Goal: Book appointment/travel/reservation: Book appointment/travel/reservation

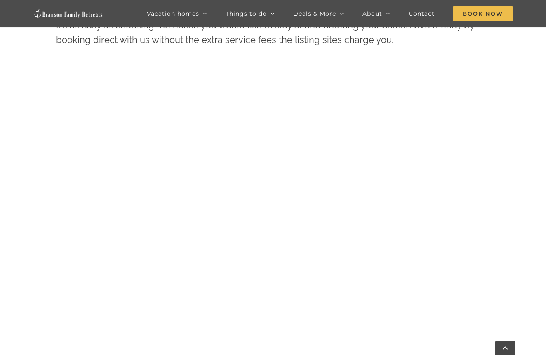
scroll to position [435, 0]
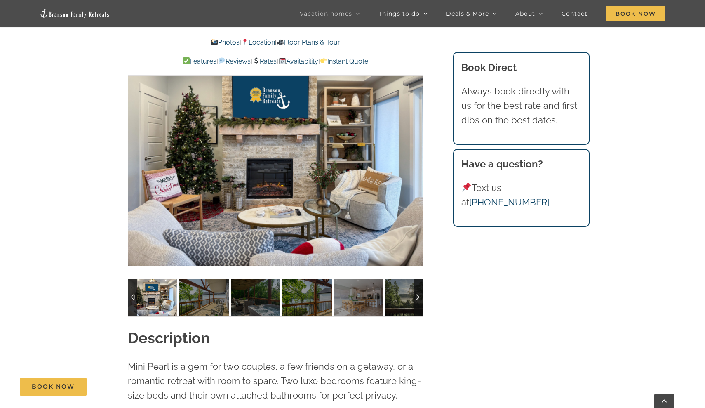
scroll to position [652, 0]
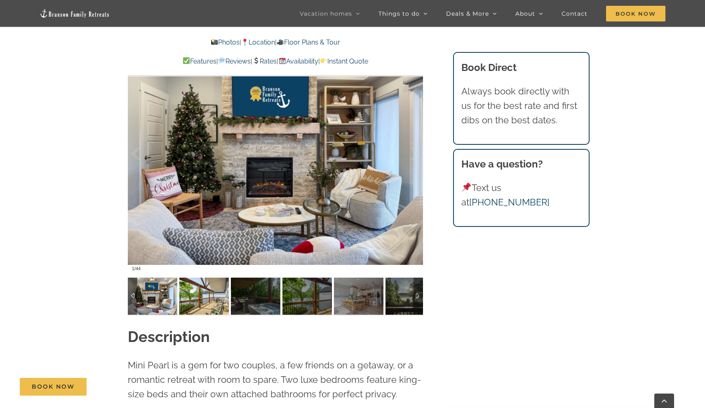
click at [197, 295] on img at bounding box center [203, 296] width 49 height 37
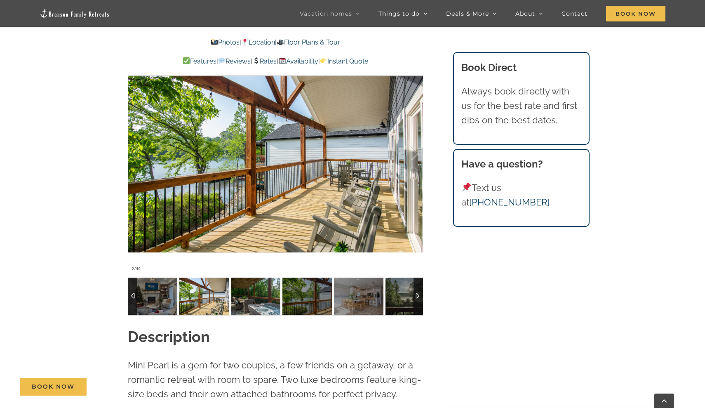
click at [238, 287] on img at bounding box center [255, 296] width 49 height 37
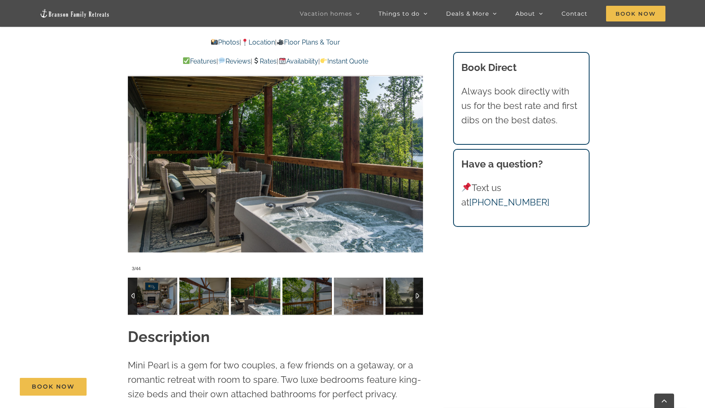
click at [269, 286] on img at bounding box center [255, 296] width 49 height 37
click at [295, 283] on img at bounding box center [307, 296] width 49 height 37
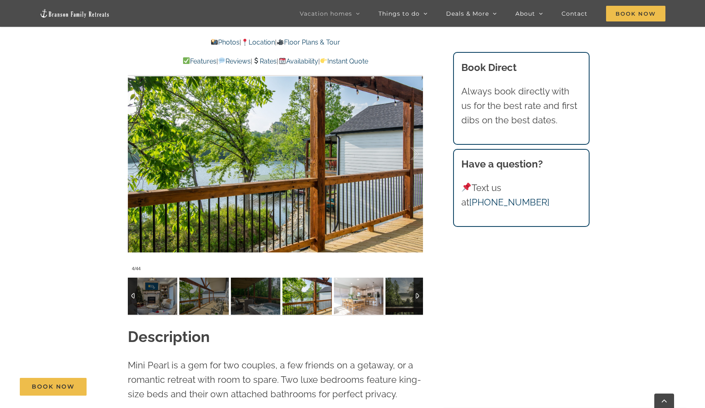
click at [357, 288] on img at bounding box center [358, 296] width 49 height 37
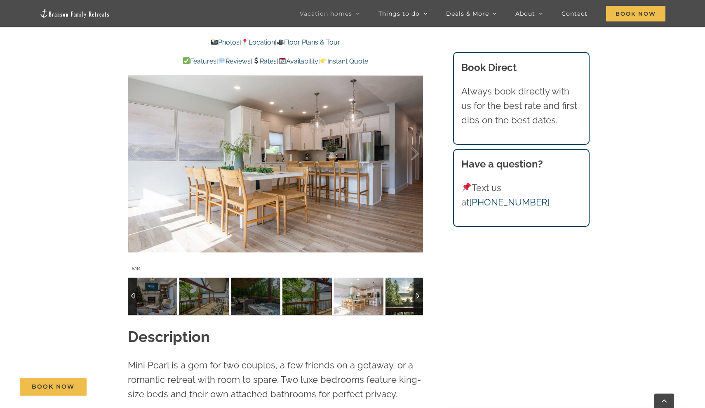
click at [406, 284] on img at bounding box center [410, 296] width 49 height 37
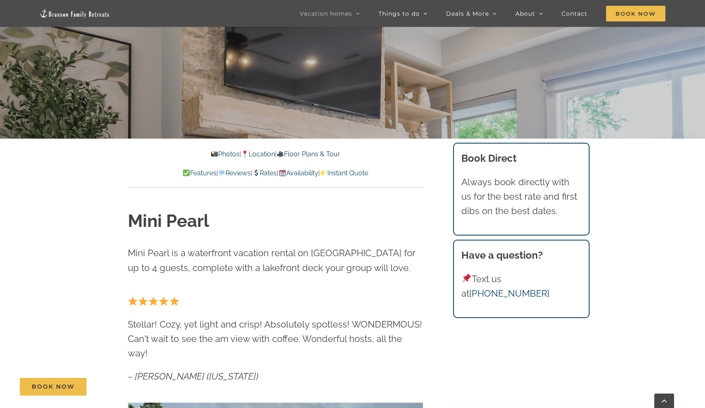
scroll to position [290, 0]
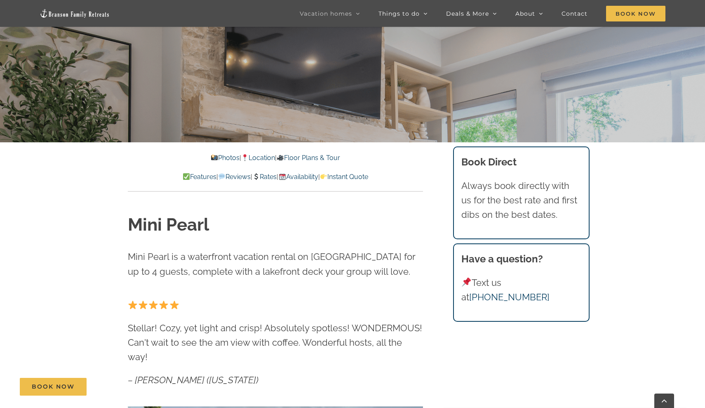
click at [262, 175] on link "Rates" at bounding box center [264, 177] width 24 height 8
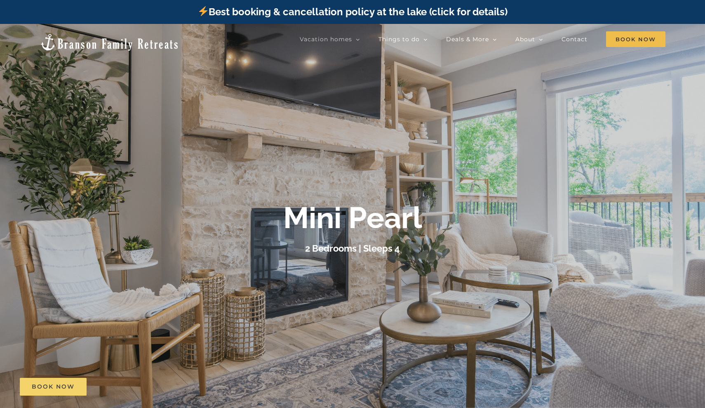
click at [49, 384] on span "Book Now" at bounding box center [53, 386] width 43 height 7
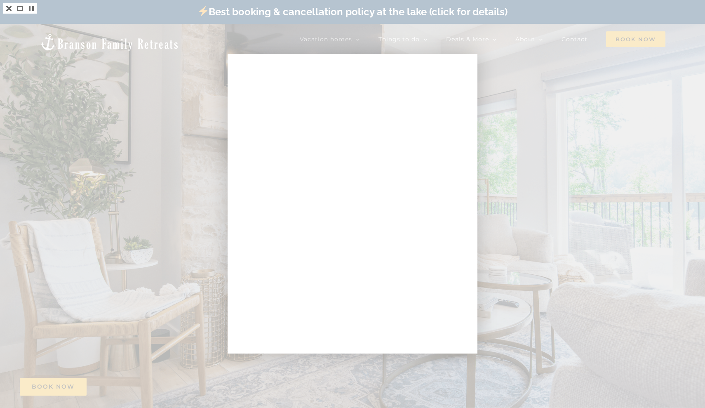
click at [145, 250] on div at bounding box center [352, 204] width 705 height 408
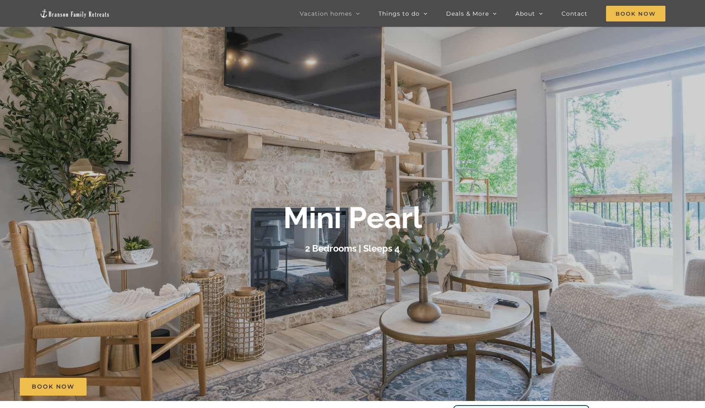
scroll to position [26, 0]
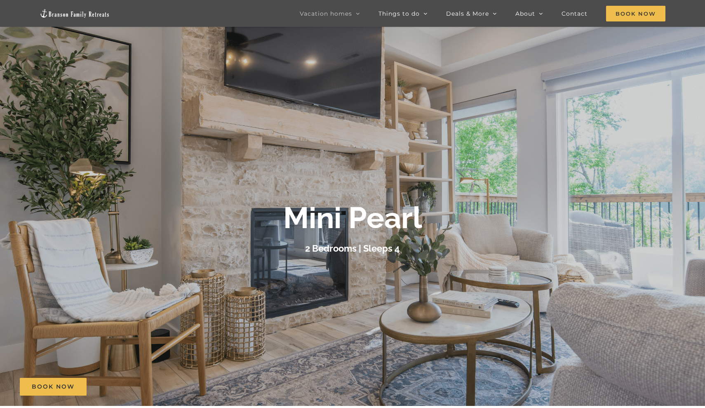
click at [234, 235] on div "Mini Pearl" at bounding box center [353, 217] width 330 height 35
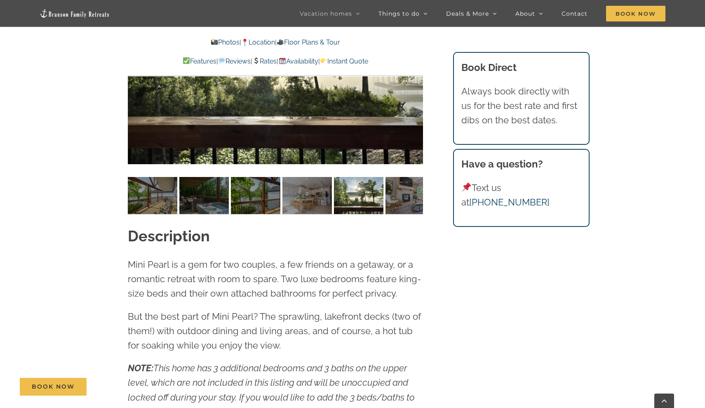
scroll to position [771, 0]
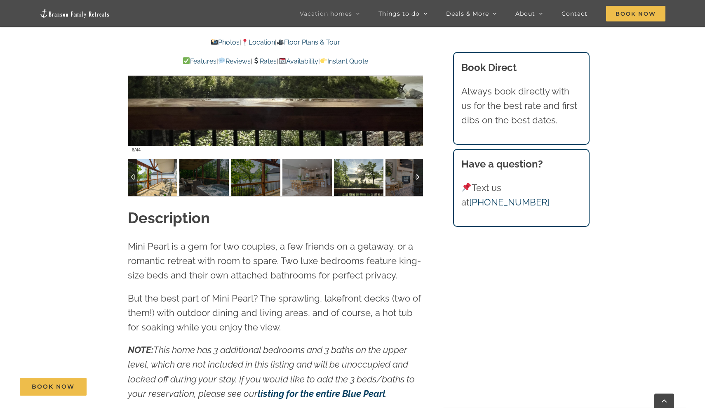
click at [169, 168] on img at bounding box center [152, 177] width 49 height 37
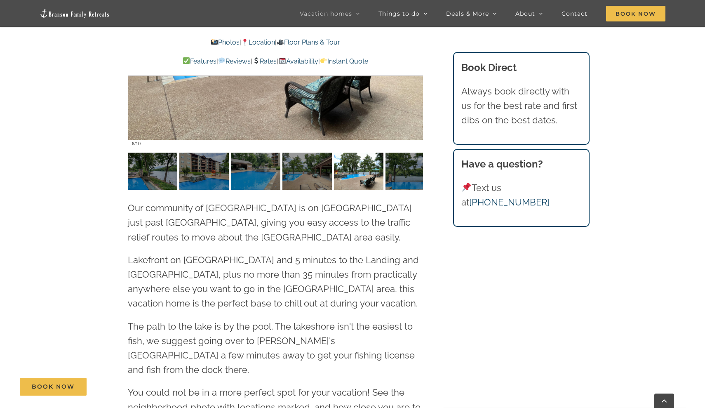
scroll to position [1890, 0]
click at [167, 153] on img at bounding box center [152, 171] width 49 height 37
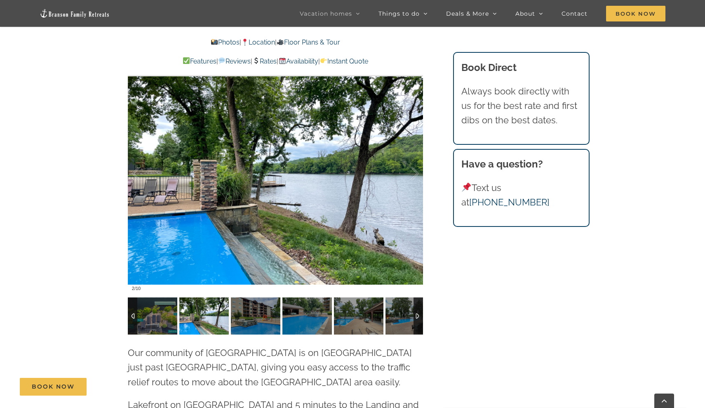
scroll to position [1749, 0]
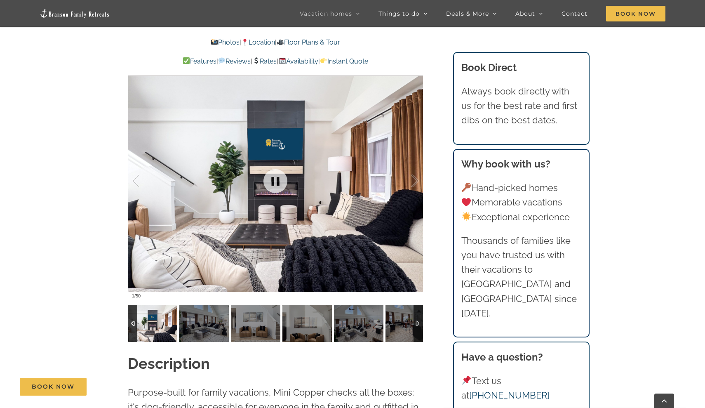
scroll to position [686, 0]
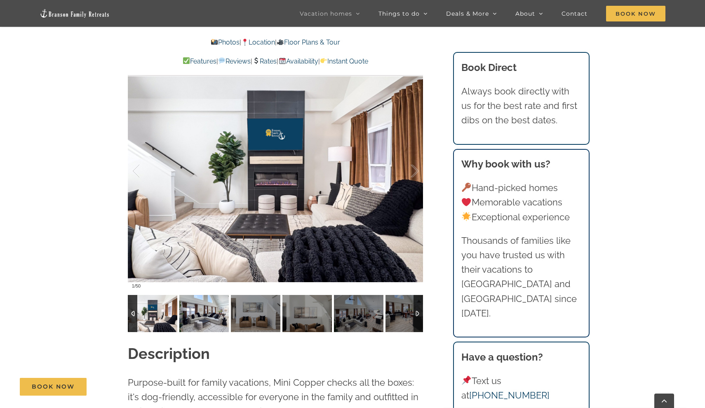
click at [207, 317] on img at bounding box center [203, 313] width 49 height 37
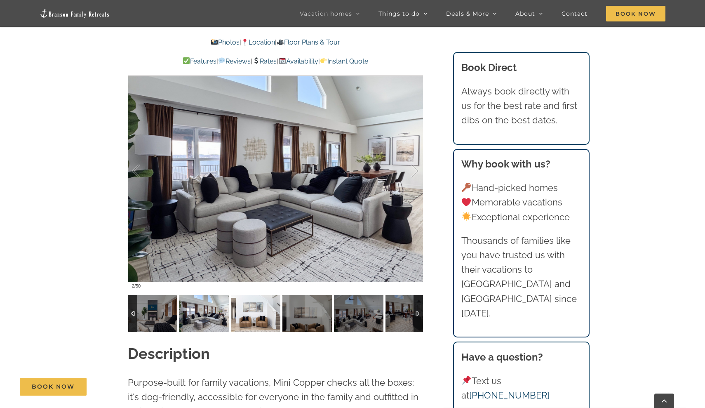
click at [239, 314] on img at bounding box center [255, 313] width 49 height 37
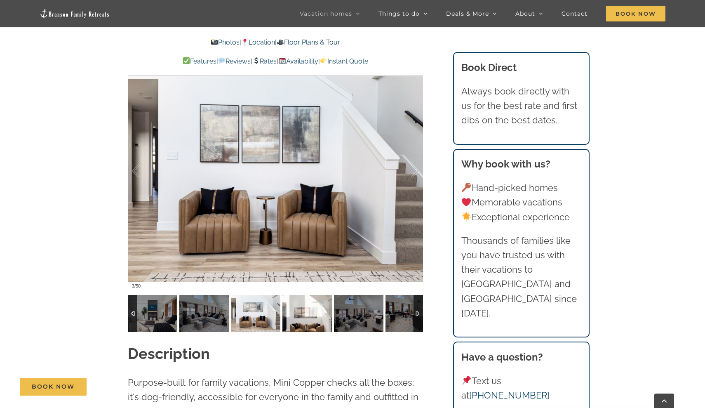
click at [300, 312] on img at bounding box center [307, 313] width 49 height 37
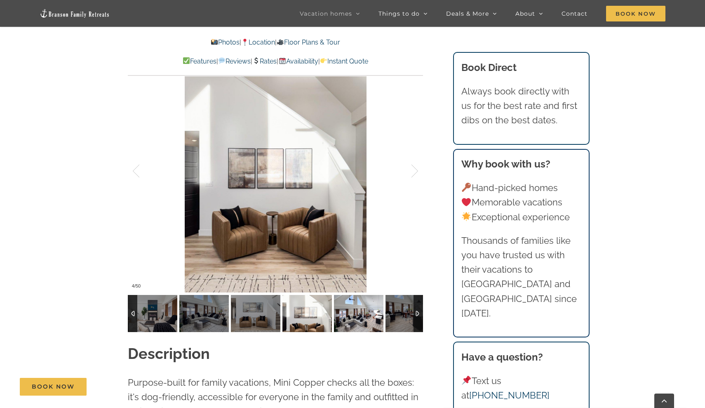
click at [356, 313] on img at bounding box center [358, 313] width 49 height 37
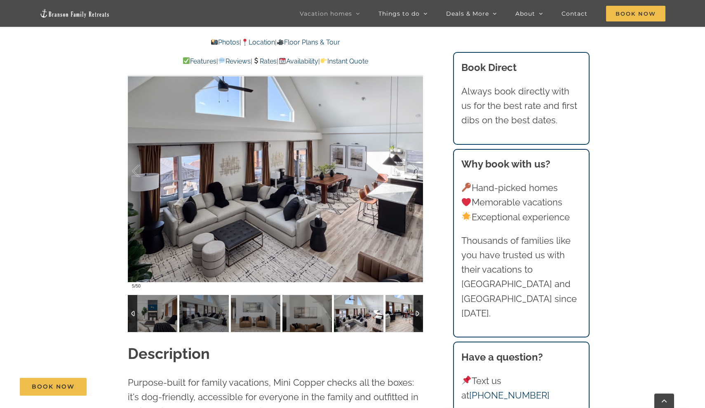
click at [411, 311] on img at bounding box center [410, 313] width 49 height 37
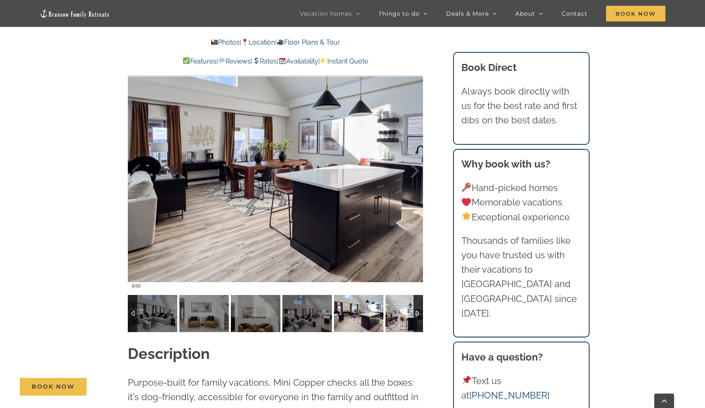
click at [411, 311] on img at bounding box center [410, 313] width 49 height 37
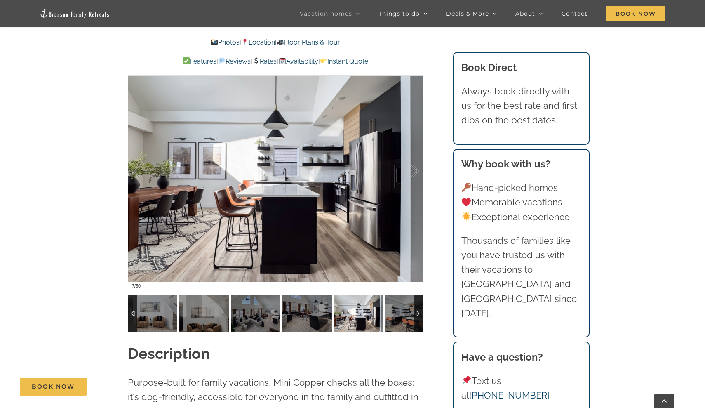
click at [411, 311] on img at bounding box center [410, 313] width 49 height 37
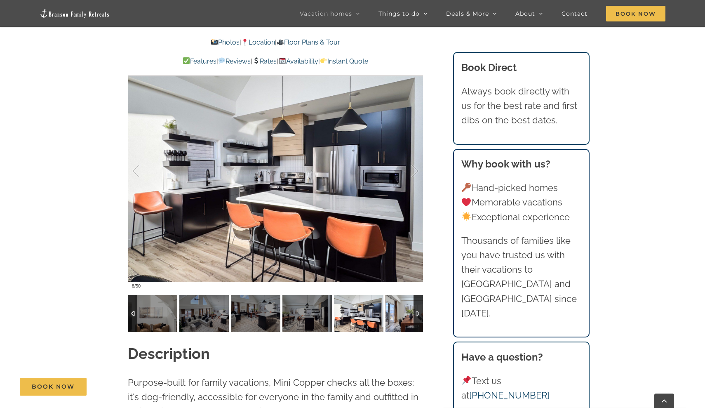
click at [411, 311] on img at bounding box center [410, 313] width 49 height 37
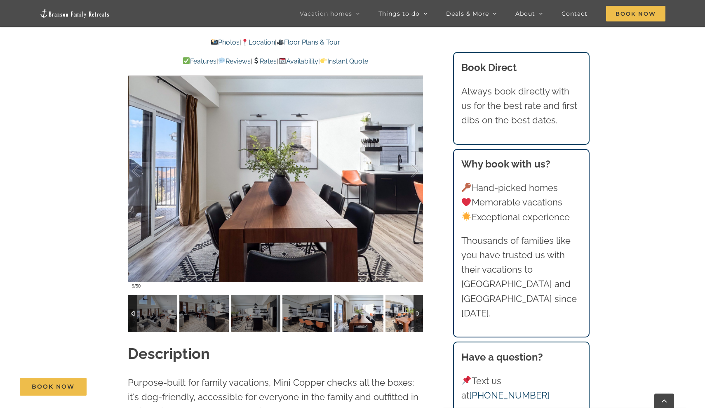
click at [411, 311] on img at bounding box center [410, 313] width 49 height 37
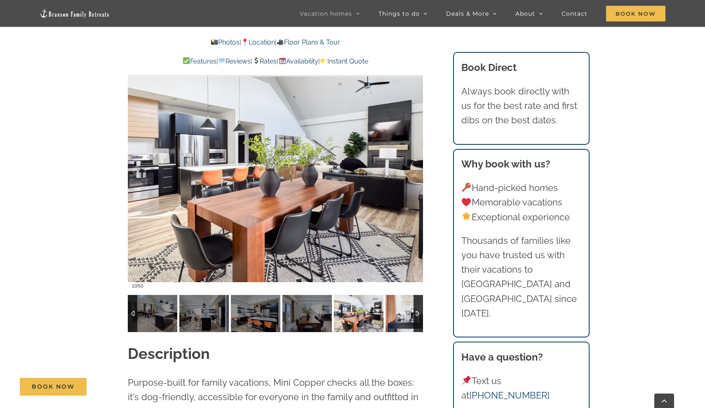
click at [411, 311] on img at bounding box center [410, 313] width 49 height 37
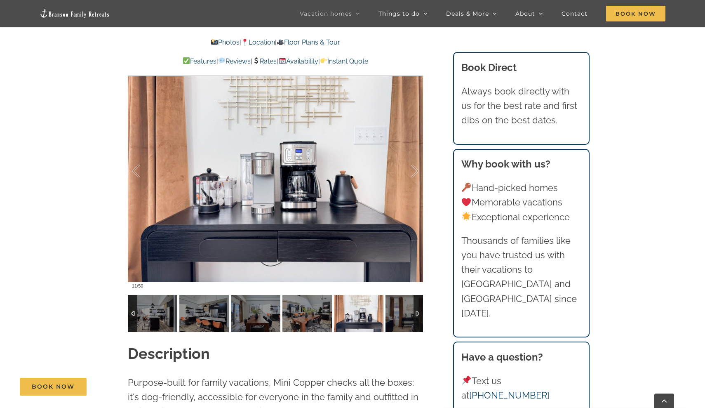
click at [411, 311] on img at bounding box center [410, 313] width 49 height 37
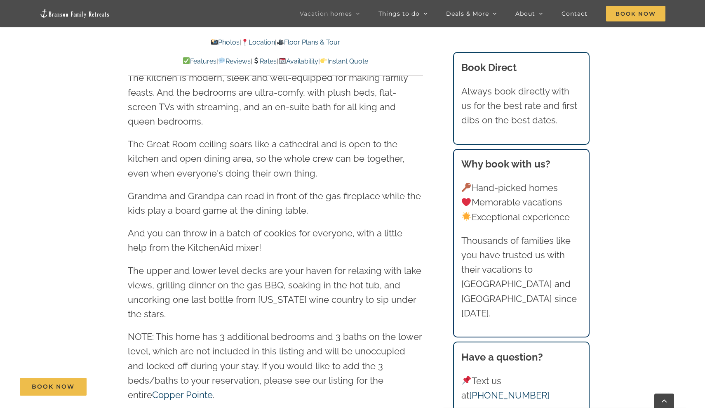
scroll to position [1178, 0]
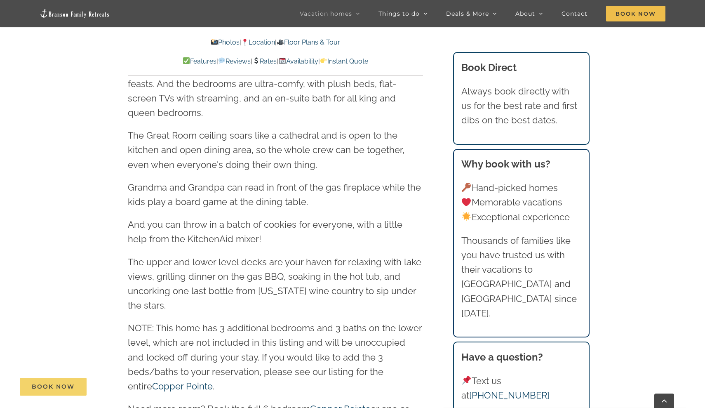
click at [47, 384] on span "Book Now" at bounding box center [53, 386] width 43 height 7
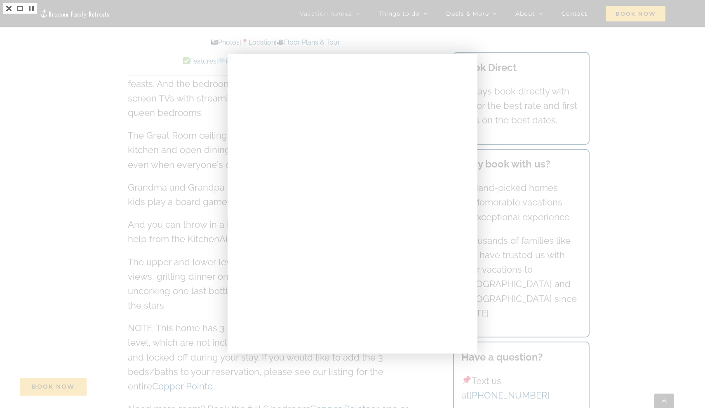
click at [167, 167] on div at bounding box center [352, 204] width 705 height 408
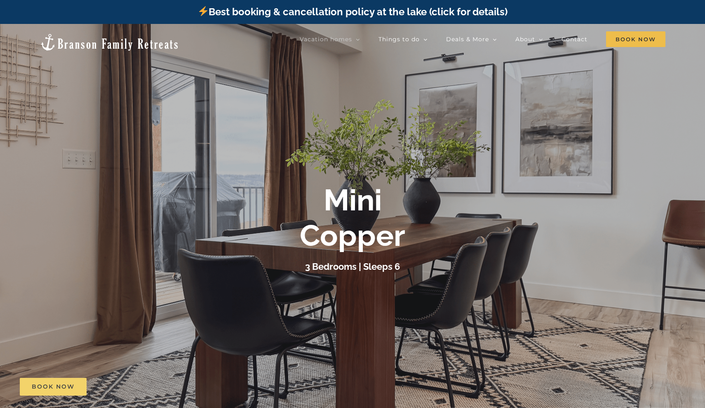
click at [45, 389] on span "Book Now" at bounding box center [53, 386] width 43 height 7
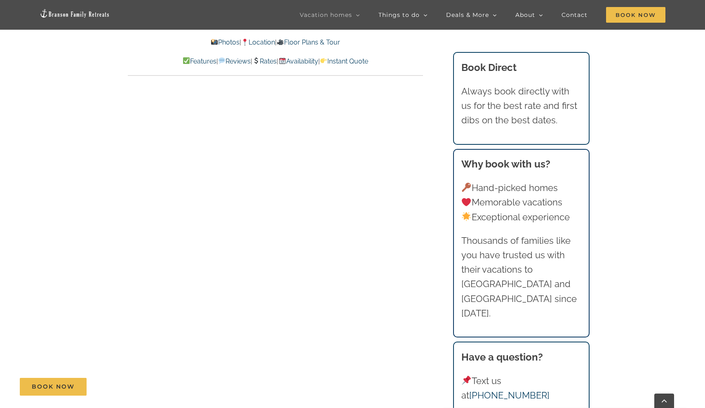
scroll to position [1178, 0]
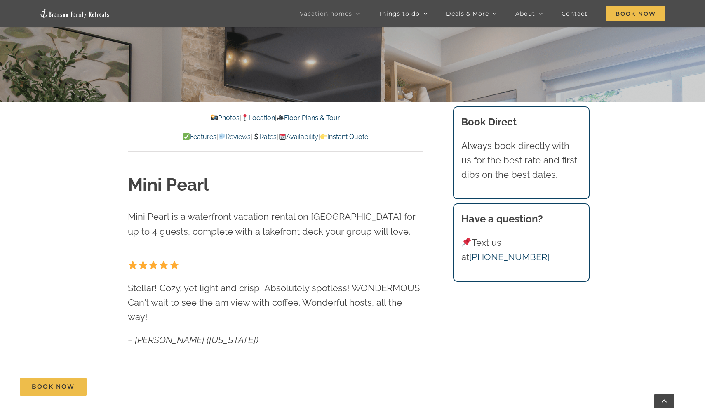
scroll to position [385, 0]
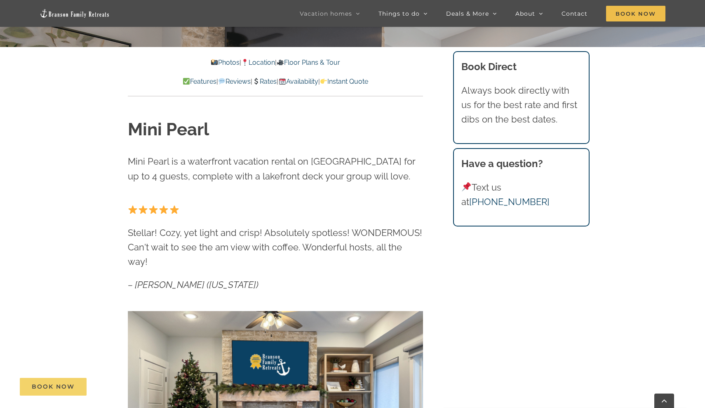
click at [48, 388] on span "Book Now" at bounding box center [53, 386] width 43 height 7
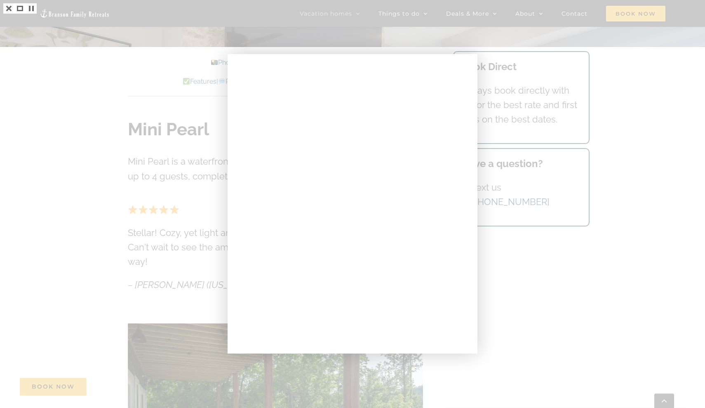
click at [45, 116] on div at bounding box center [352, 204] width 705 height 408
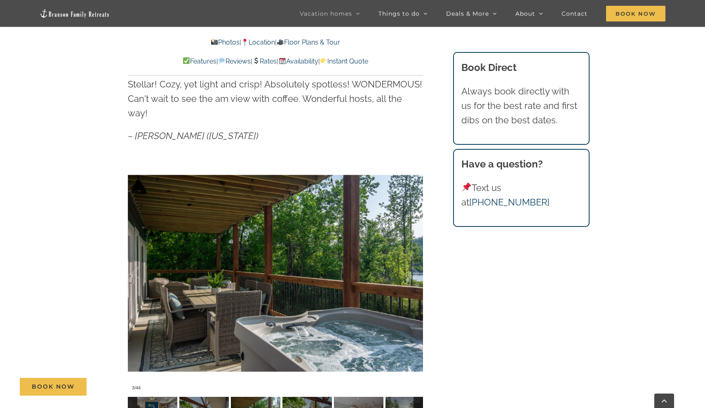
scroll to position [542, 0]
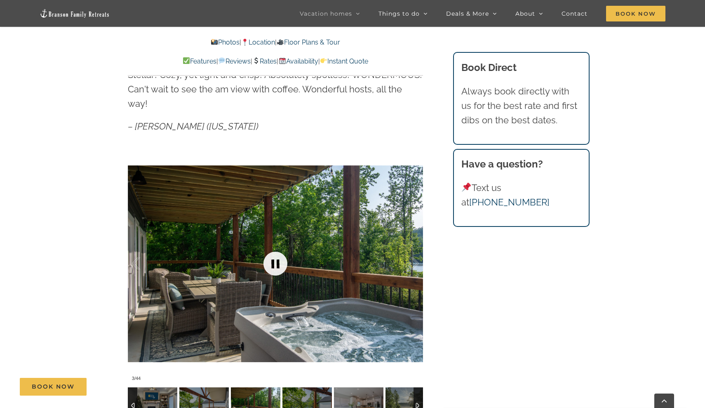
click at [277, 247] on link at bounding box center [275, 263] width 33 height 33
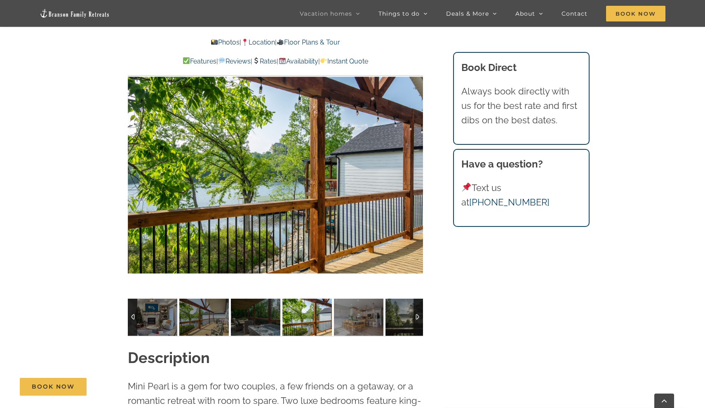
scroll to position [630, 0]
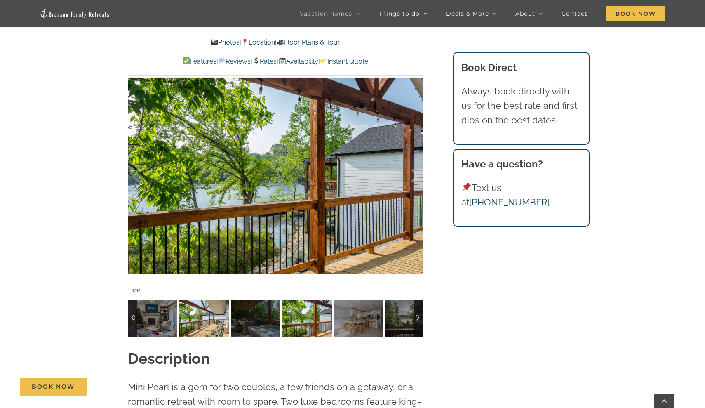
click at [194, 302] on img at bounding box center [203, 317] width 49 height 37
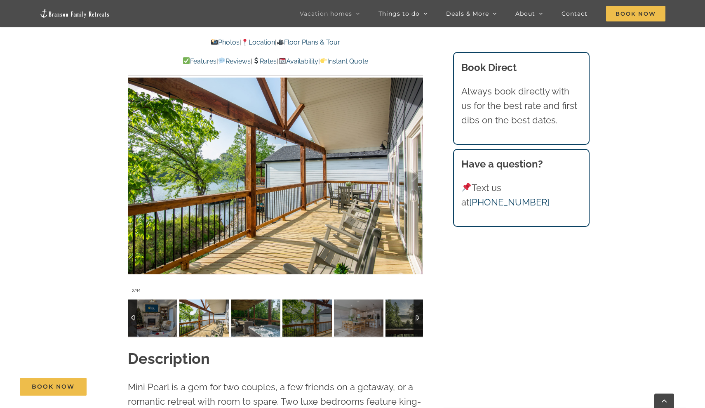
click at [249, 307] on img at bounding box center [255, 317] width 49 height 37
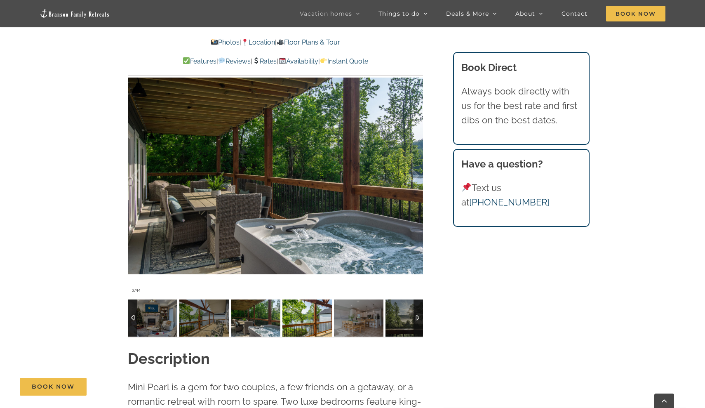
click at [299, 305] on img at bounding box center [307, 317] width 49 height 37
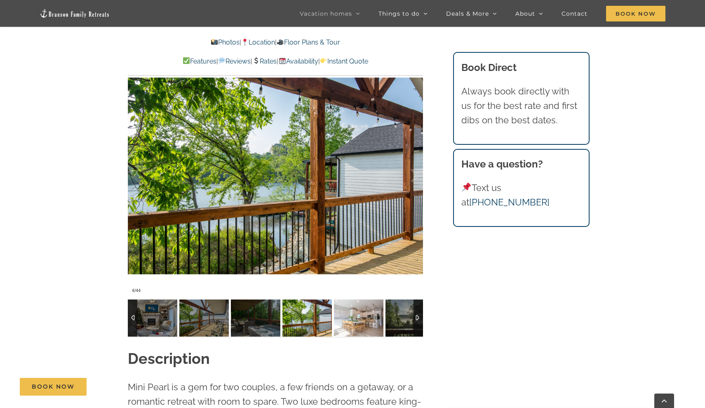
click at [354, 299] on img at bounding box center [358, 317] width 49 height 37
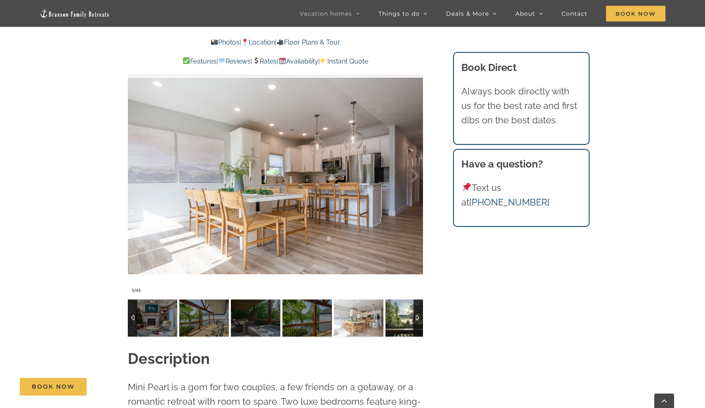
click at [399, 299] on img at bounding box center [410, 317] width 49 height 37
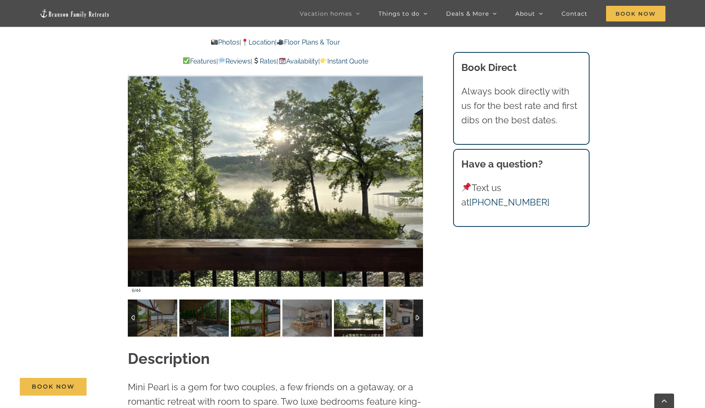
click at [420, 299] on div at bounding box center [418, 317] width 9 height 37
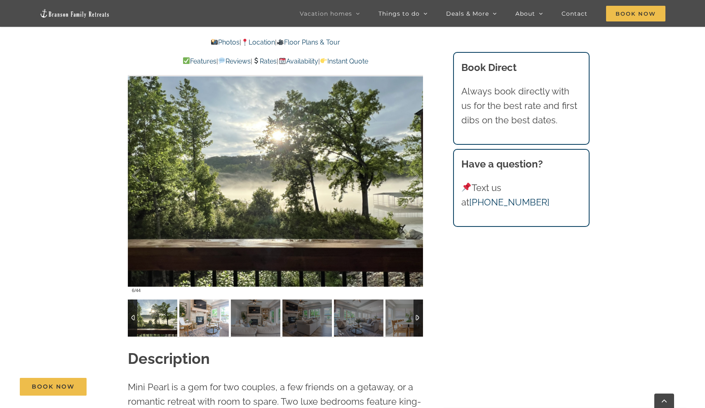
click at [200, 299] on img at bounding box center [203, 317] width 49 height 37
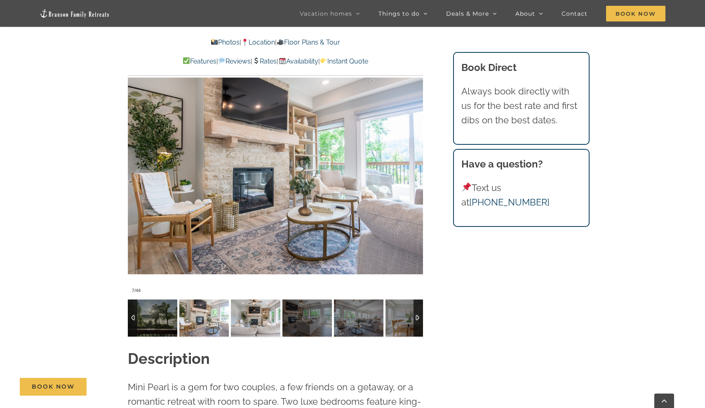
click at [246, 299] on img at bounding box center [255, 317] width 49 height 37
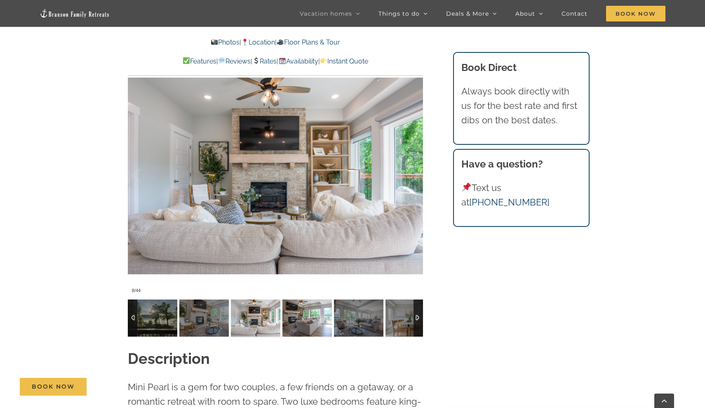
click at [317, 309] on img at bounding box center [307, 317] width 49 height 37
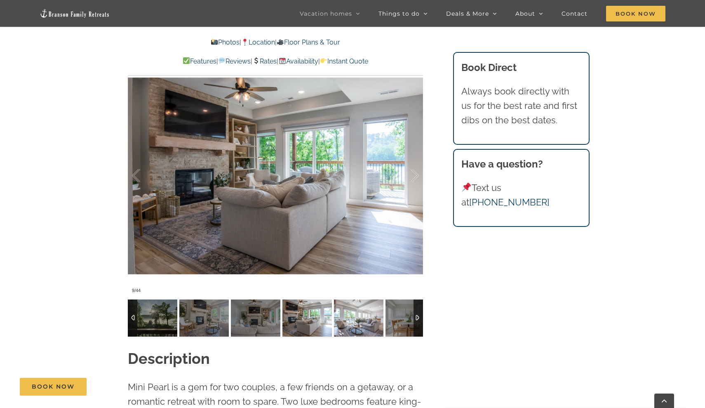
click at [366, 313] on img at bounding box center [358, 317] width 49 height 37
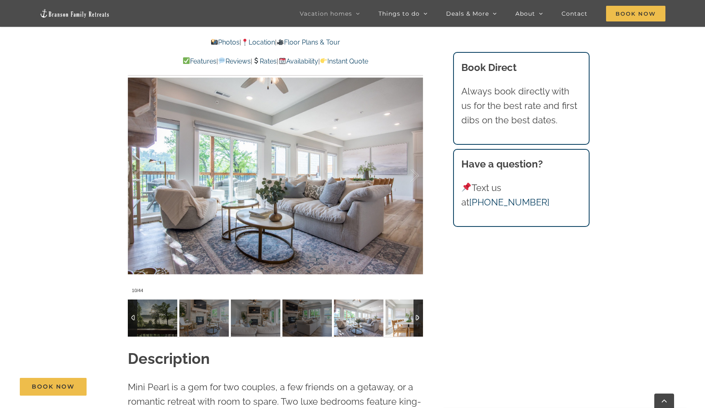
click at [404, 310] on img at bounding box center [410, 317] width 49 height 37
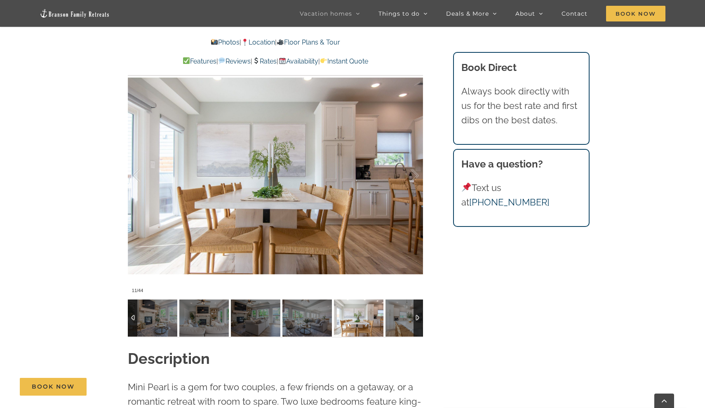
click at [423, 309] on div at bounding box center [418, 317] width 9 height 37
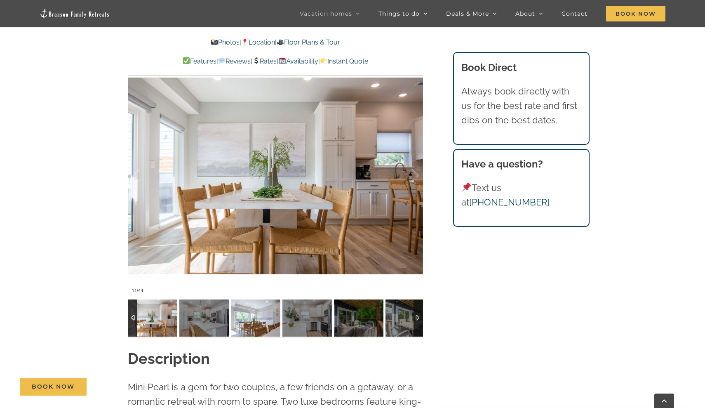
click at [262, 300] on img at bounding box center [255, 317] width 49 height 37
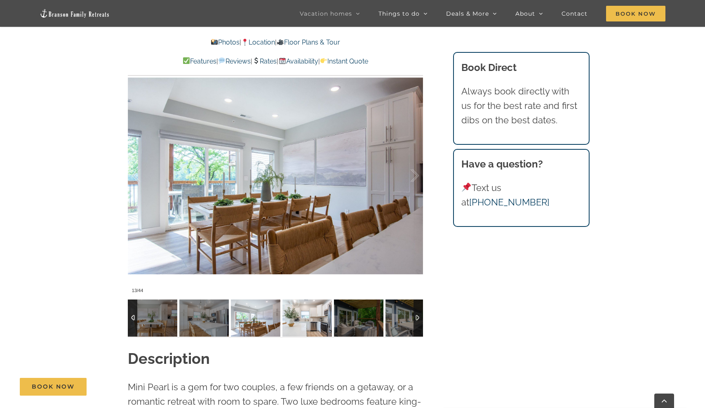
click at [299, 300] on img at bounding box center [307, 317] width 49 height 37
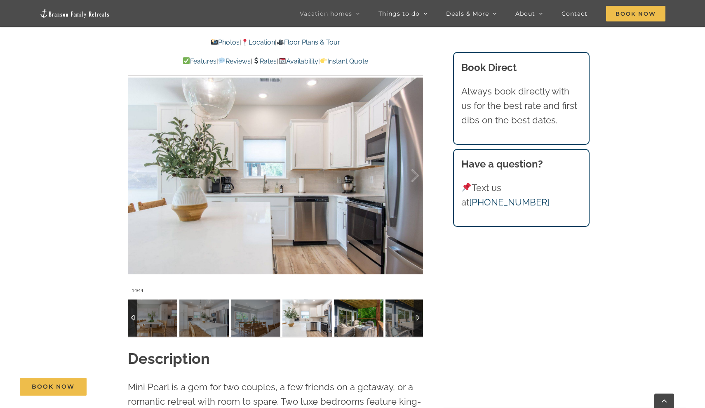
click at [342, 304] on img at bounding box center [358, 317] width 49 height 37
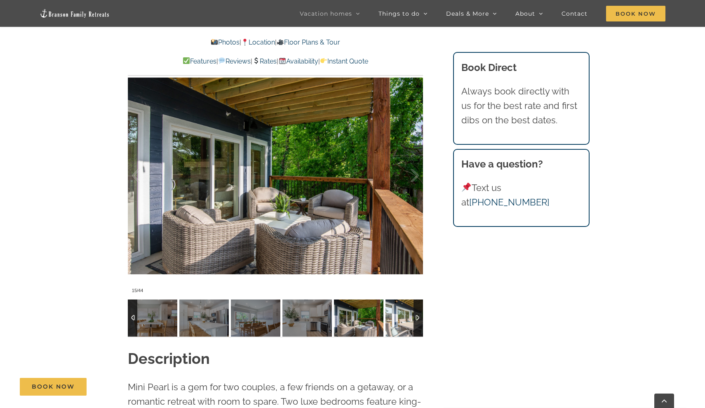
click at [403, 305] on img at bounding box center [410, 317] width 49 height 37
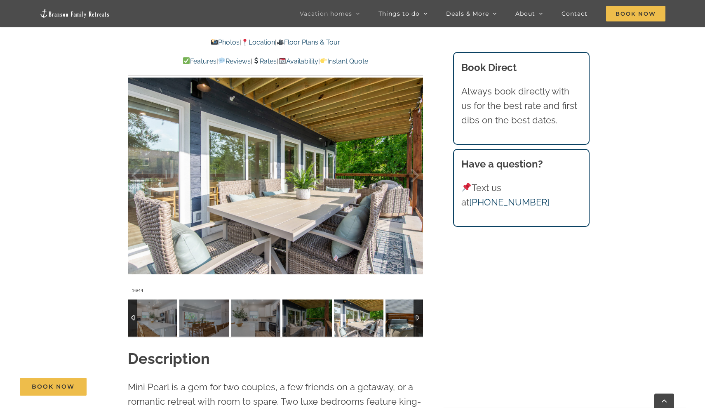
click at [412, 302] on img at bounding box center [410, 317] width 49 height 37
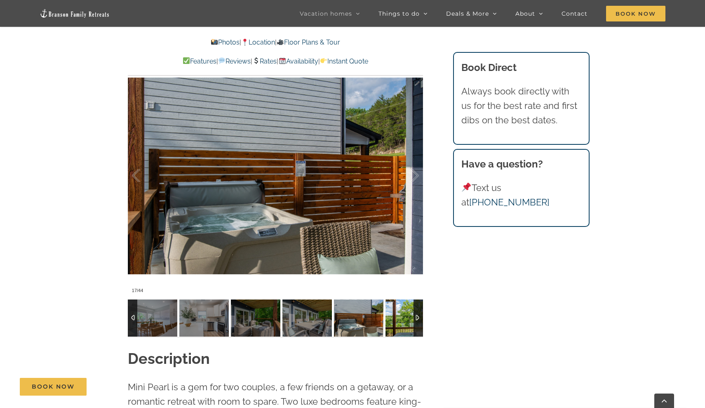
click at [409, 302] on img at bounding box center [410, 317] width 49 height 37
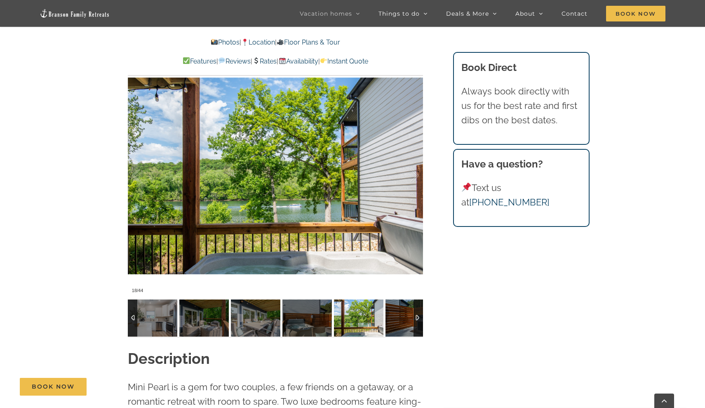
click at [409, 302] on img at bounding box center [410, 317] width 49 height 37
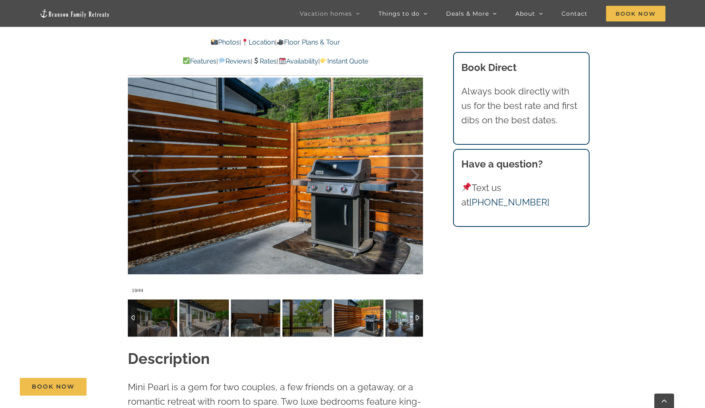
click at [409, 302] on img at bounding box center [410, 317] width 49 height 37
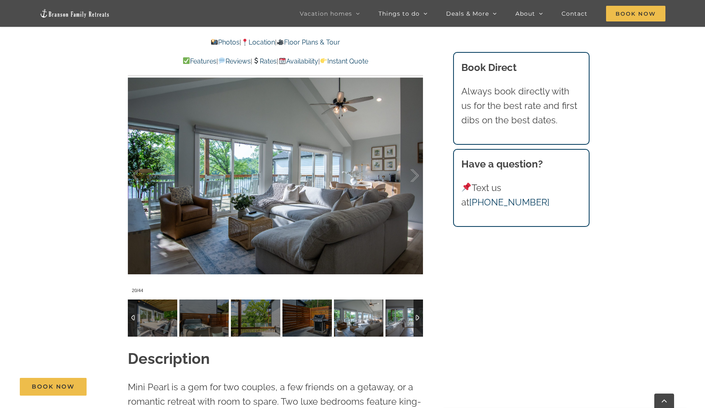
click at [409, 302] on img at bounding box center [410, 317] width 49 height 37
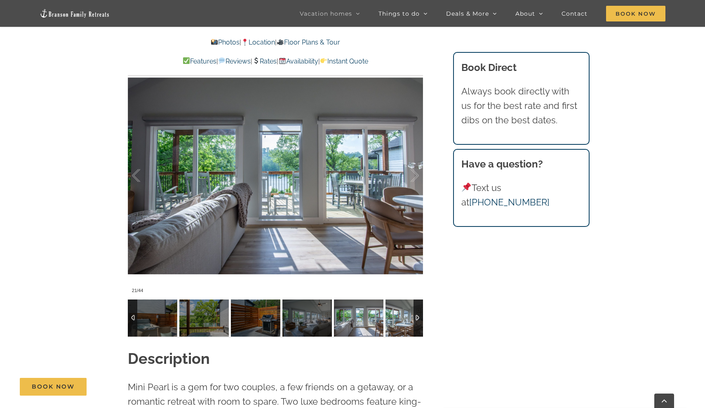
click at [409, 302] on img at bounding box center [410, 317] width 49 height 37
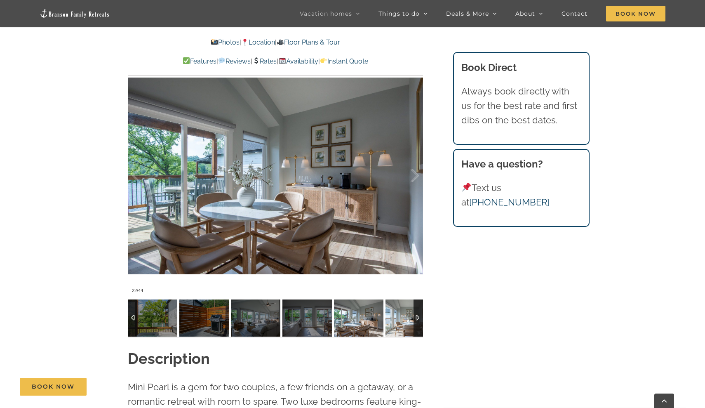
click at [409, 302] on img at bounding box center [410, 317] width 49 height 37
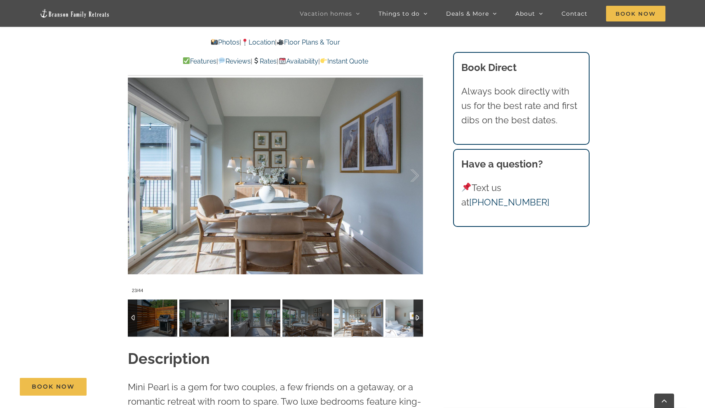
click at [409, 302] on img at bounding box center [410, 317] width 49 height 37
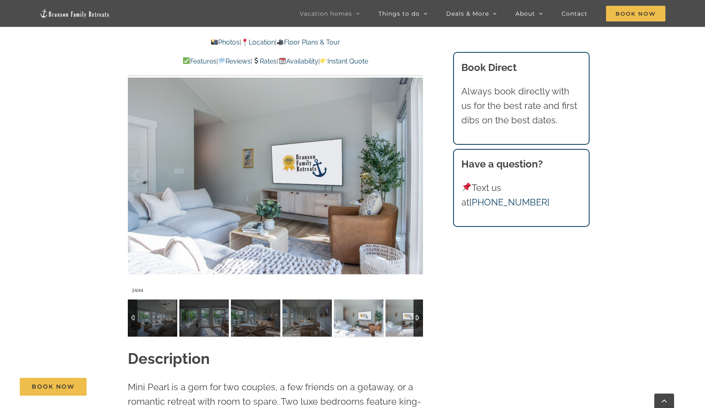
click at [409, 302] on img at bounding box center [410, 317] width 49 height 37
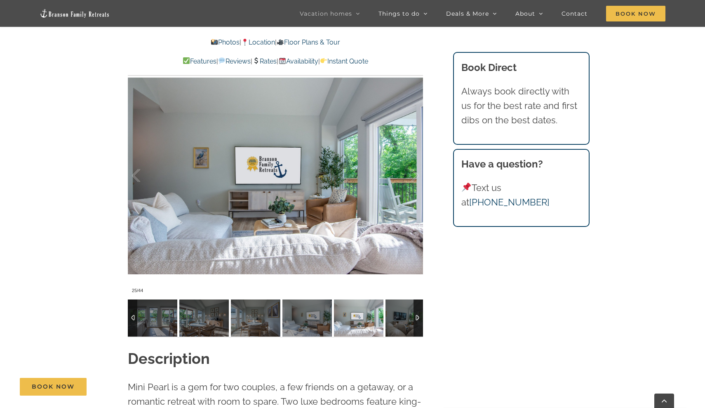
click at [409, 302] on img at bounding box center [410, 317] width 49 height 37
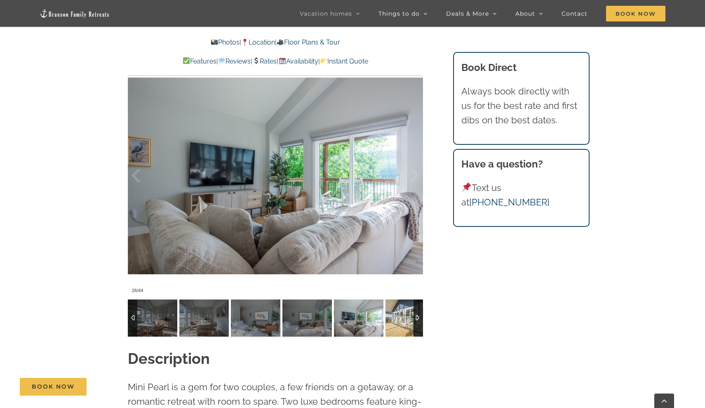
click at [409, 302] on img at bounding box center [410, 317] width 49 height 37
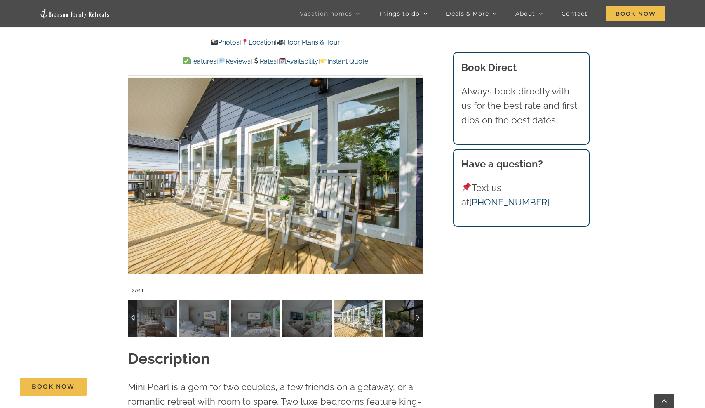
click at [409, 302] on img at bounding box center [410, 317] width 49 height 37
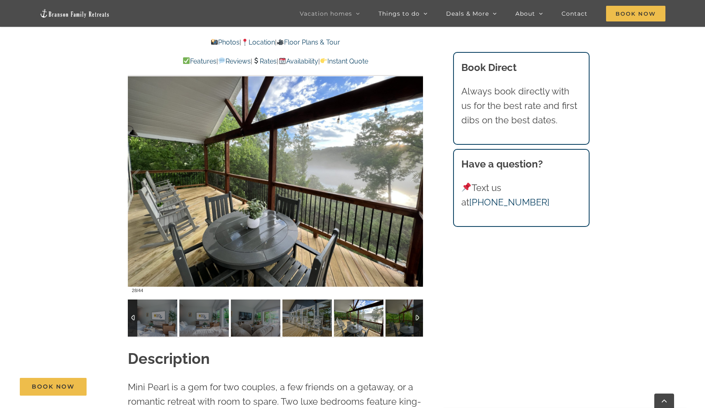
click at [409, 302] on img at bounding box center [410, 317] width 49 height 37
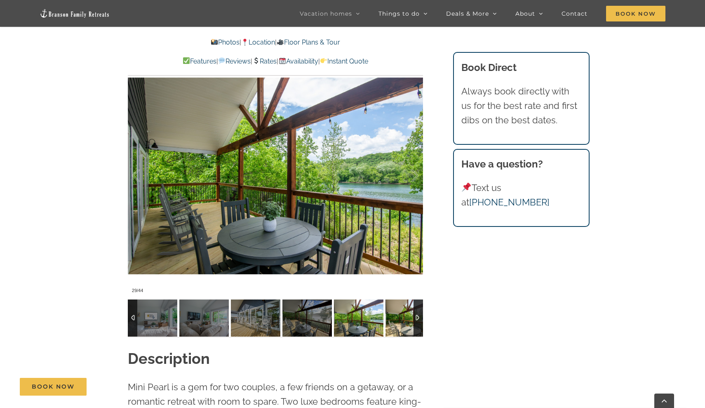
click at [409, 302] on img at bounding box center [410, 317] width 49 height 37
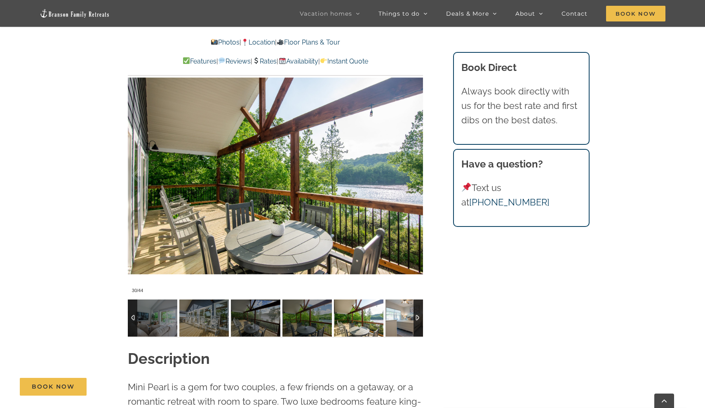
click at [409, 302] on img at bounding box center [410, 317] width 49 height 37
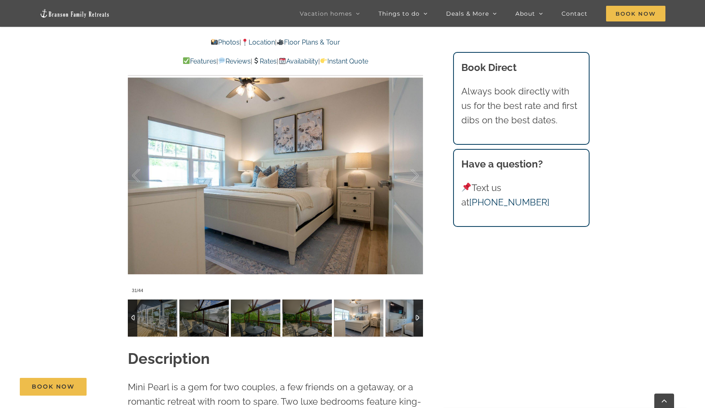
click at [409, 302] on img at bounding box center [410, 317] width 49 height 37
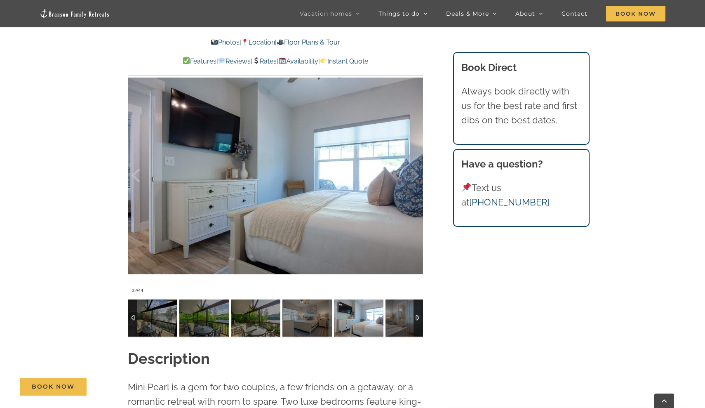
click at [409, 302] on img at bounding box center [410, 317] width 49 height 37
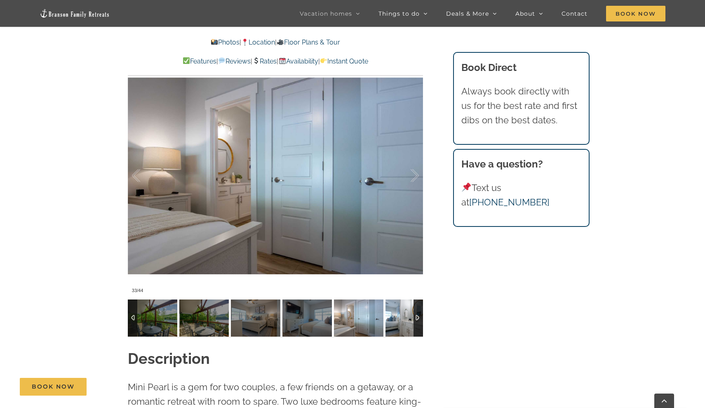
click at [409, 302] on img at bounding box center [410, 317] width 49 height 37
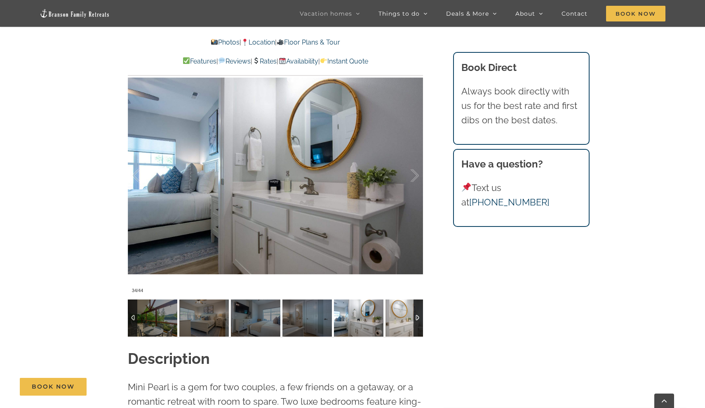
click at [409, 302] on img at bounding box center [410, 317] width 49 height 37
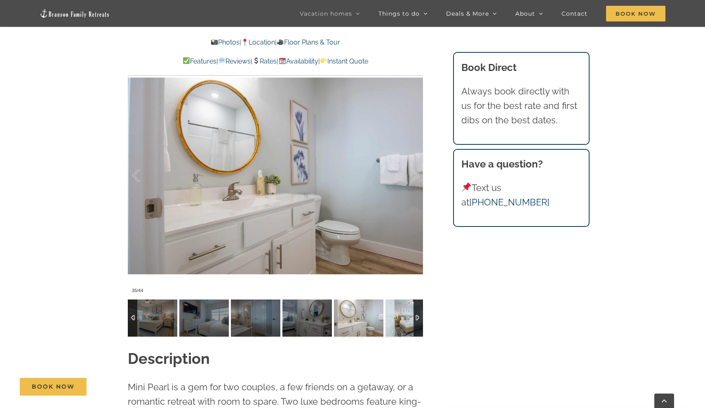
click at [409, 302] on img at bounding box center [410, 317] width 49 height 37
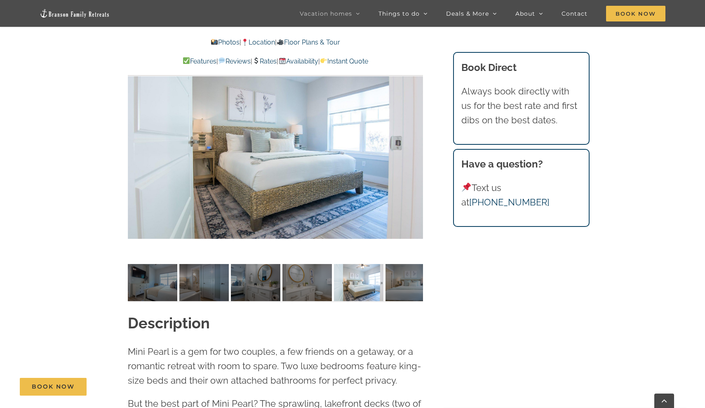
scroll to position [650, 0]
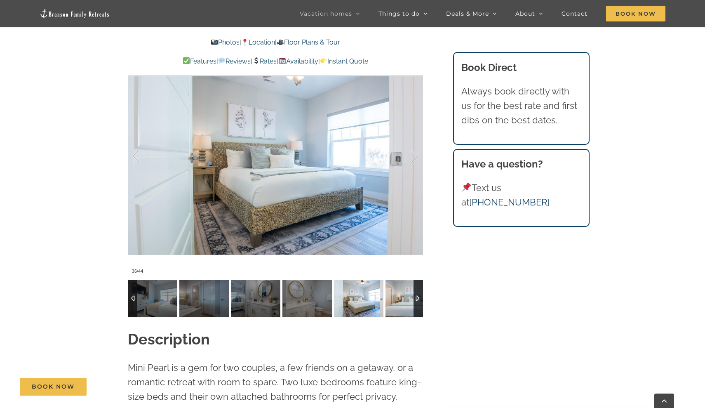
click at [406, 286] on img at bounding box center [410, 298] width 49 height 37
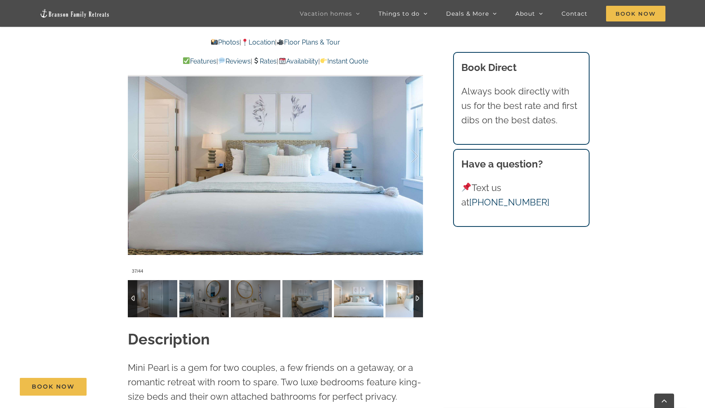
click at [406, 286] on img at bounding box center [410, 298] width 49 height 37
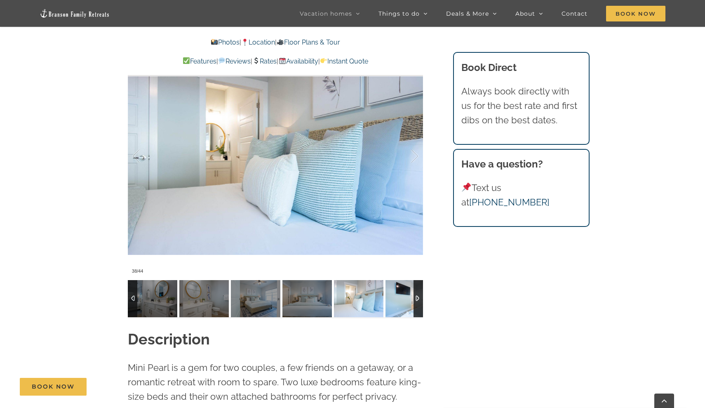
click at [406, 286] on img at bounding box center [410, 298] width 49 height 37
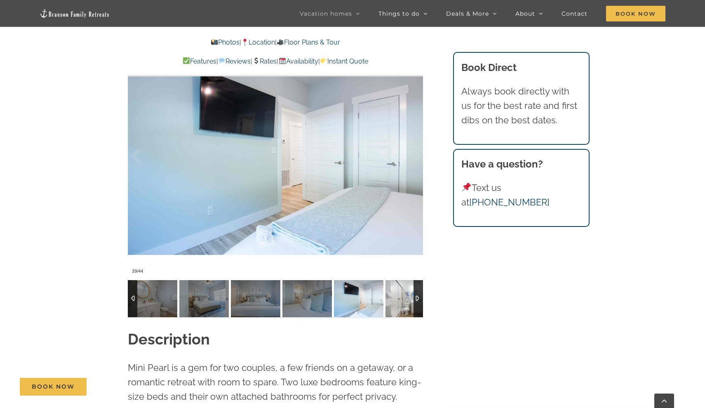
click at [406, 286] on img at bounding box center [410, 298] width 49 height 37
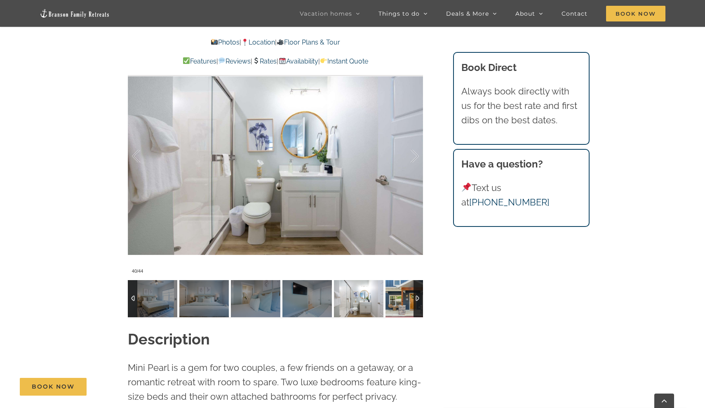
click at [406, 286] on img at bounding box center [410, 298] width 49 height 37
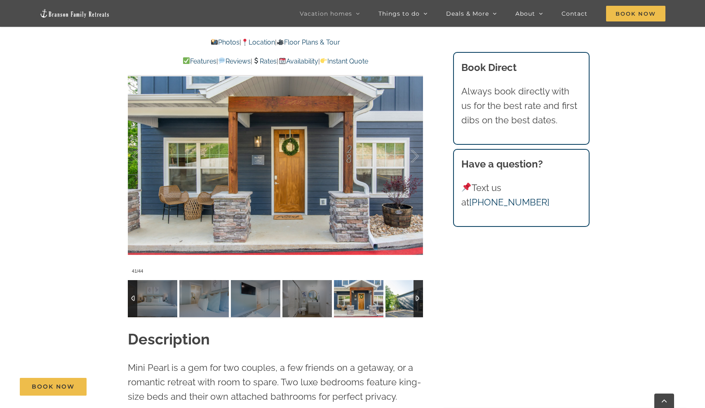
click at [406, 286] on img at bounding box center [410, 298] width 49 height 37
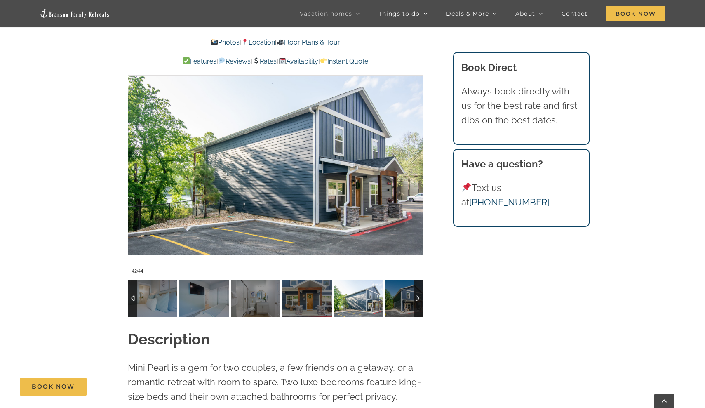
click at [406, 286] on img at bounding box center [410, 298] width 49 height 37
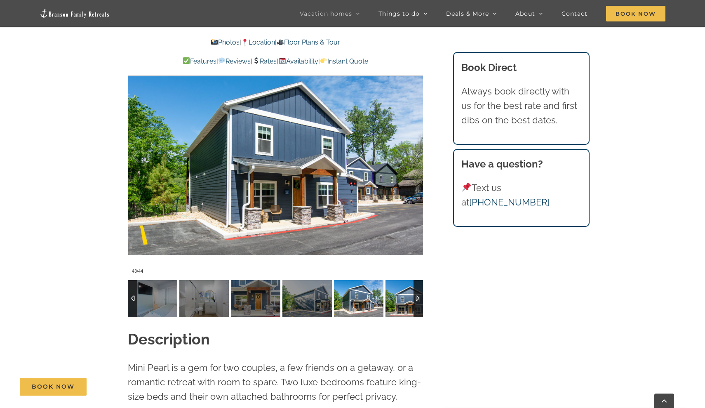
click at [406, 286] on img at bounding box center [410, 298] width 49 height 37
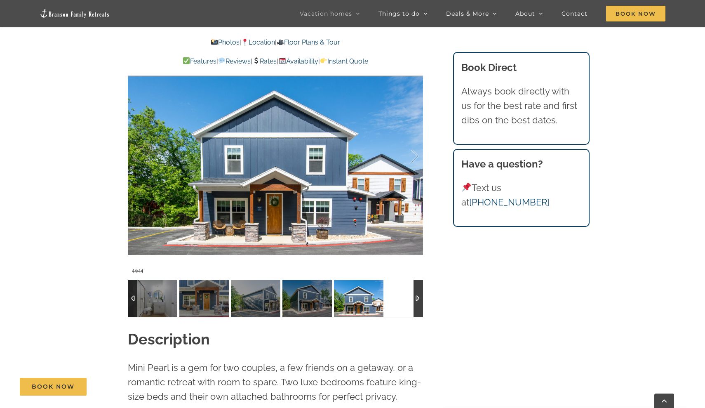
click at [406, 286] on div at bounding box center [275, 298] width 295 height 37
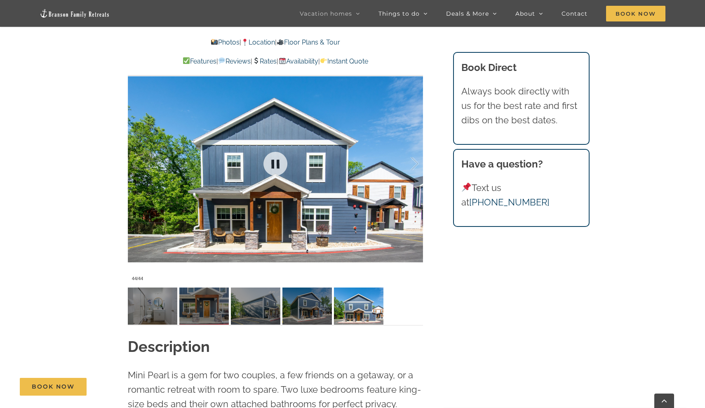
scroll to position [642, 0]
click at [360, 292] on img at bounding box center [358, 306] width 49 height 37
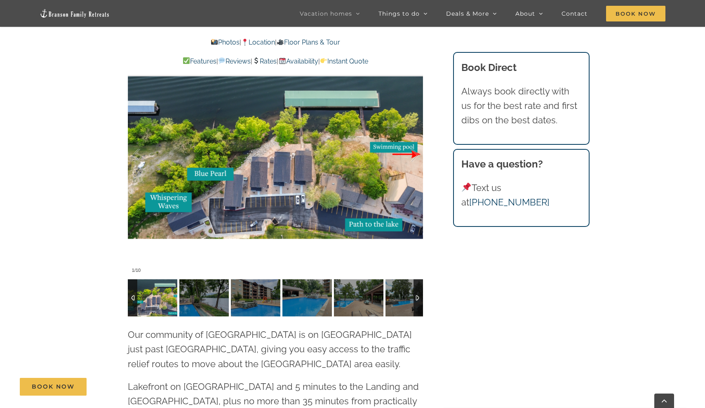
scroll to position [1762, 0]
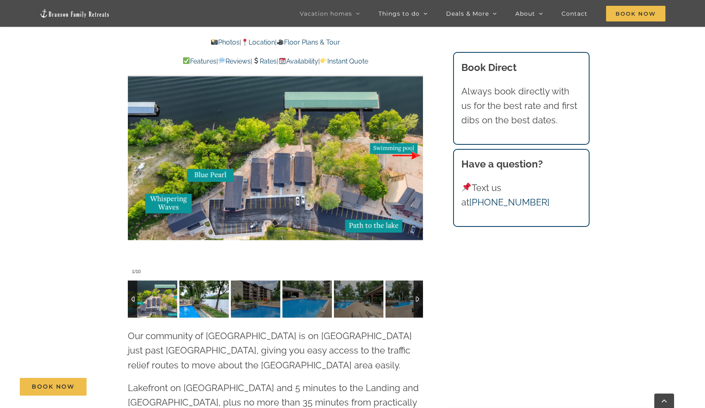
click at [193, 280] on img at bounding box center [203, 298] width 49 height 37
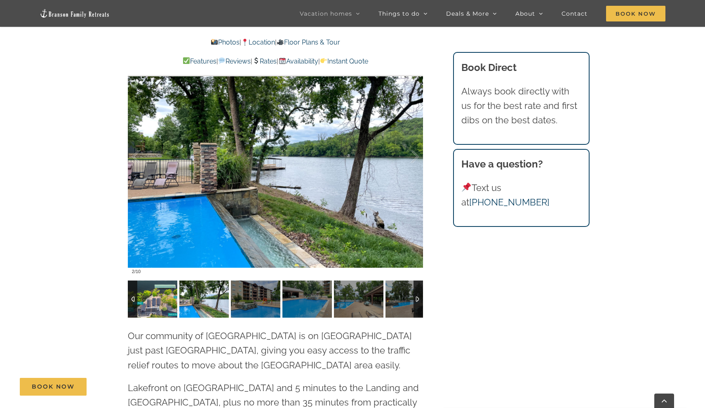
click at [150, 280] on img at bounding box center [152, 298] width 49 height 37
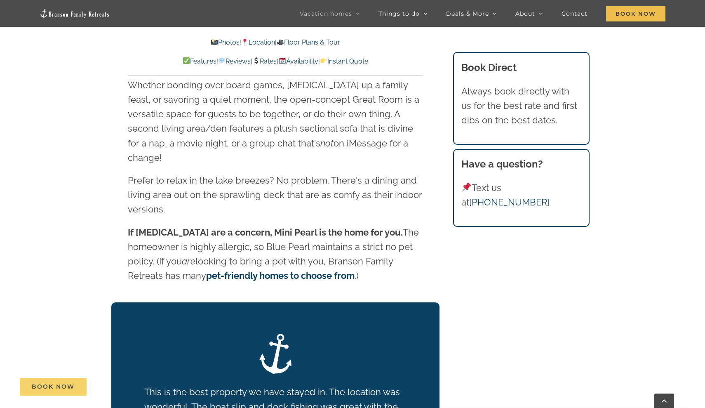
scroll to position [1102, 0]
click at [35, 384] on span "Book Now" at bounding box center [53, 386] width 43 height 7
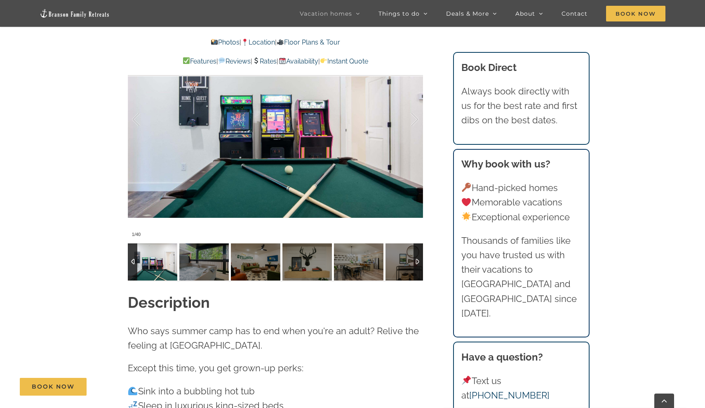
scroll to position [767, 0]
click at [196, 270] on img at bounding box center [203, 261] width 49 height 37
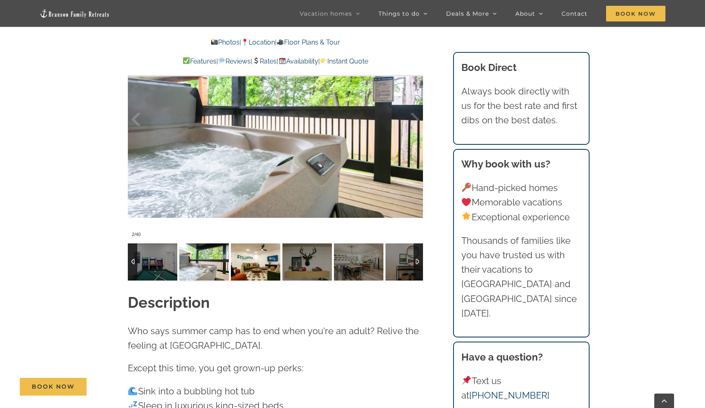
click at [256, 262] on img at bounding box center [255, 261] width 49 height 37
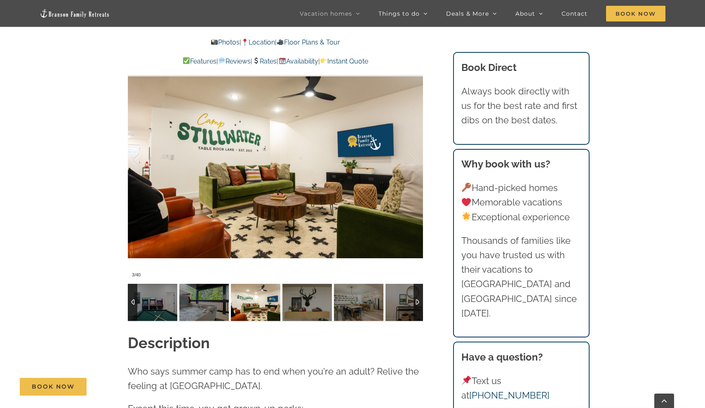
scroll to position [724, 0]
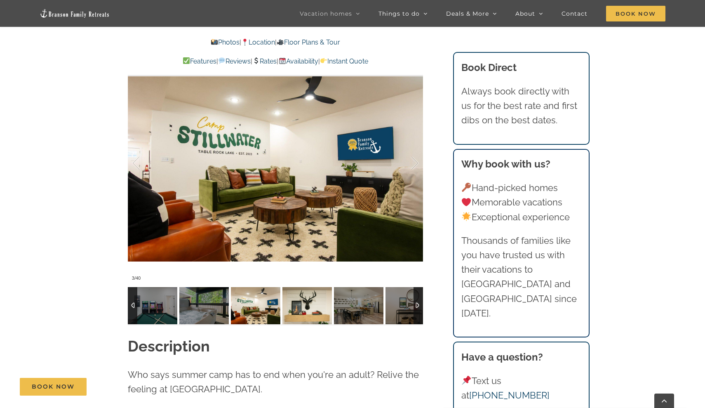
click at [311, 316] on img at bounding box center [307, 305] width 49 height 37
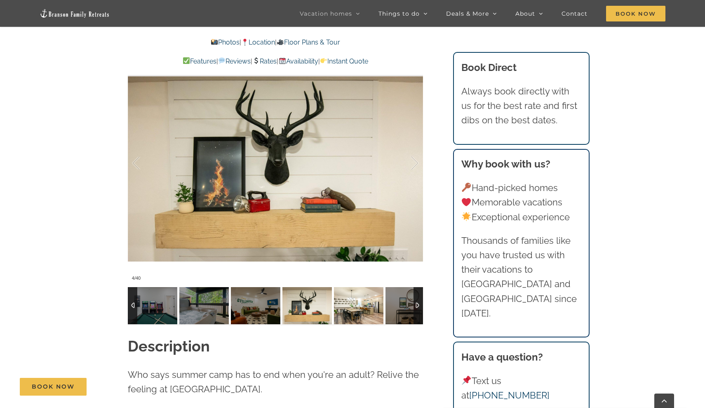
click at [349, 307] on img at bounding box center [358, 305] width 49 height 37
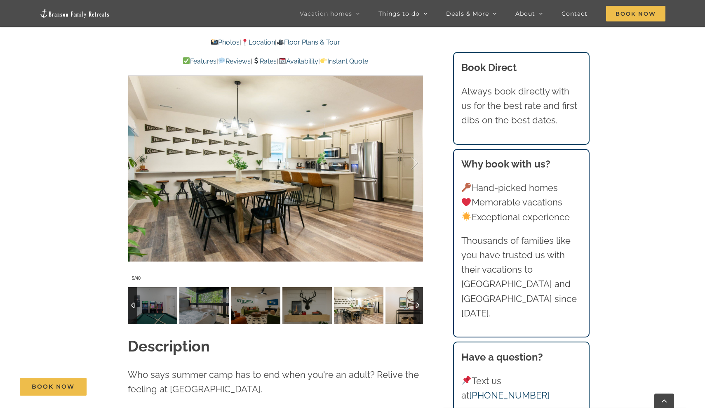
click at [390, 300] on img at bounding box center [410, 305] width 49 height 37
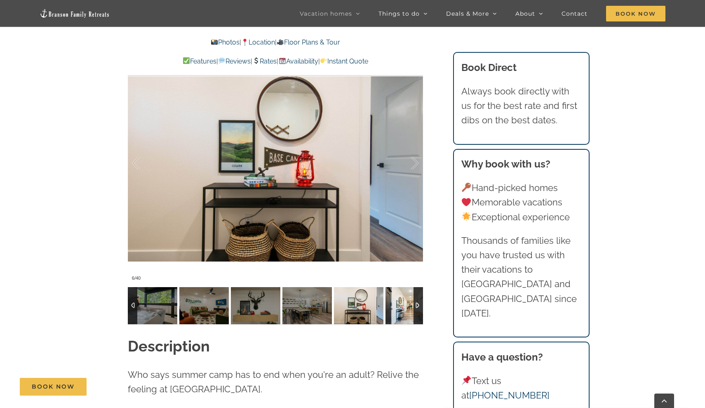
click at [411, 304] on img at bounding box center [410, 305] width 49 height 37
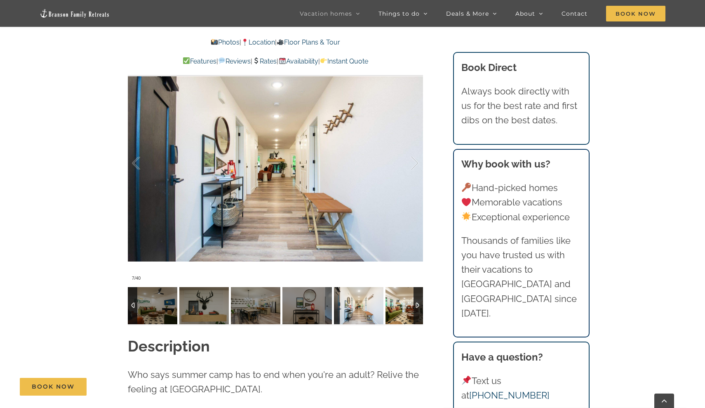
click at [408, 304] on img at bounding box center [410, 305] width 49 height 37
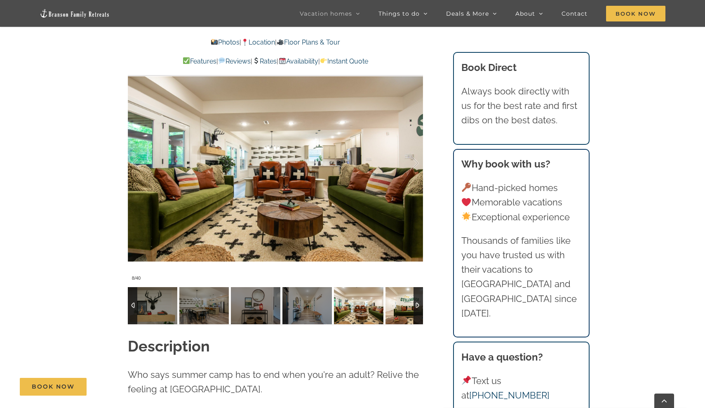
click at [408, 304] on img at bounding box center [410, 305] width 49 height 37
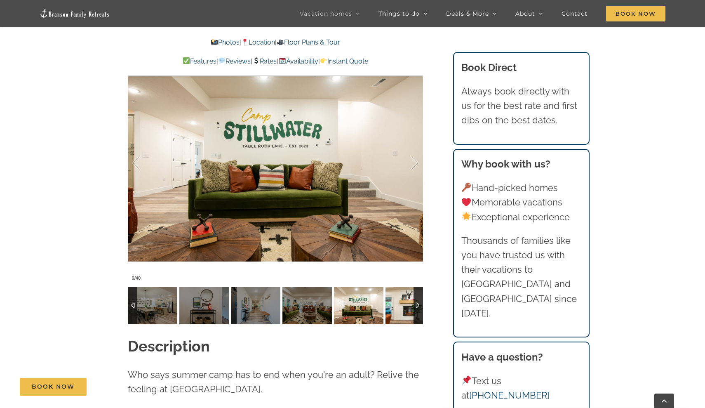
click at [408, 304] on img at bounding box center [410, 305] width 49 height 37
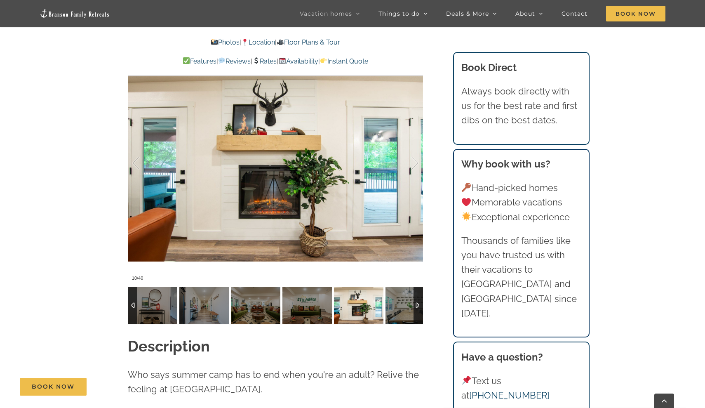
click at [408, 304] on img at bounding box center [410, 305] width 49 height 37
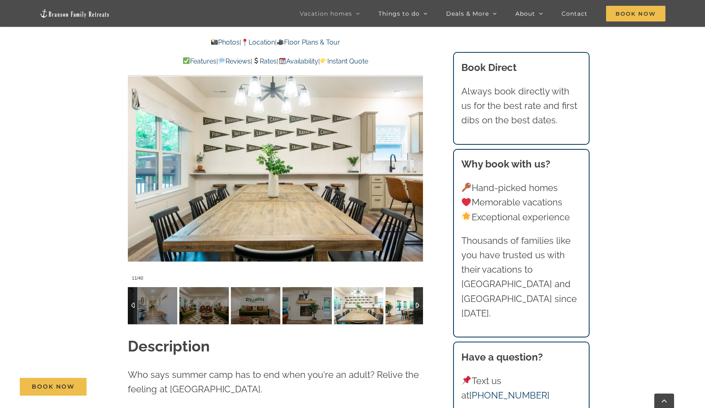
click at [408, 304] on img at bounding box center [410, 305] width 49 height 37
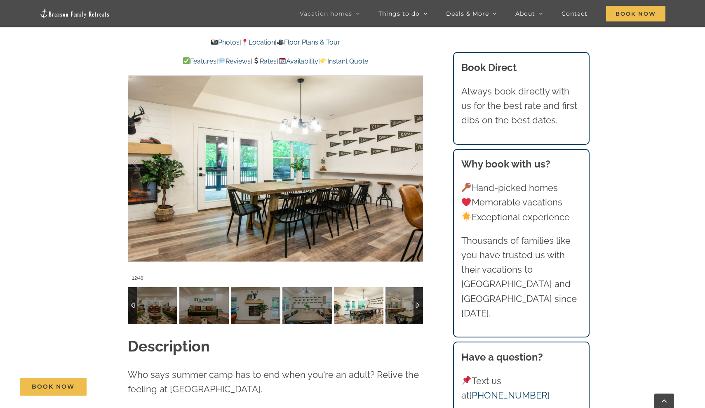
click at [408, 304] on img at bounding box center [410, 305] width 49 height 37
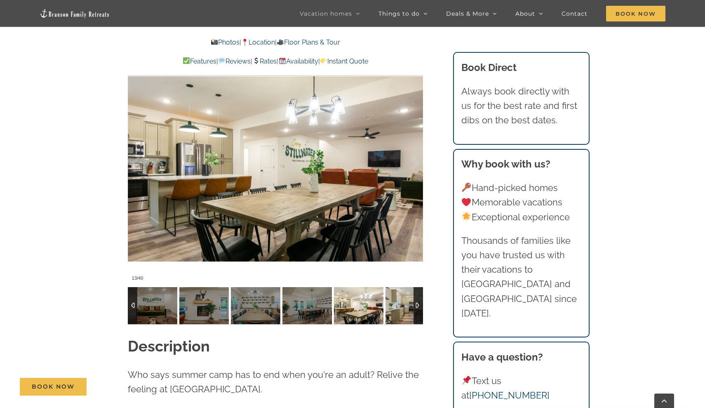
click at [408, 304] on img at bounding box center [410, 305] width 49 height 37
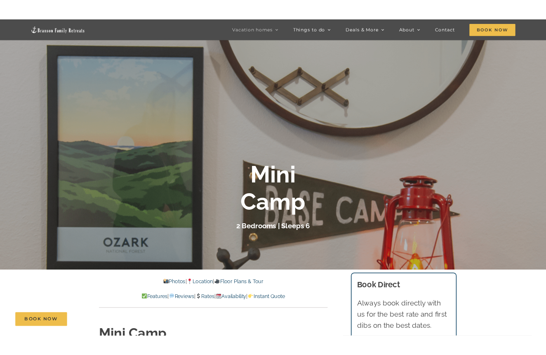
scroll to position [34, 0]
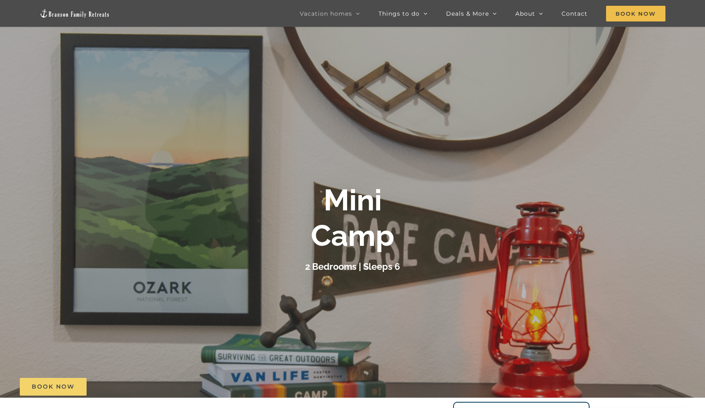
click at [41, 390] on link "Book Now" at bounding box center [53, 387] width 67 height 18
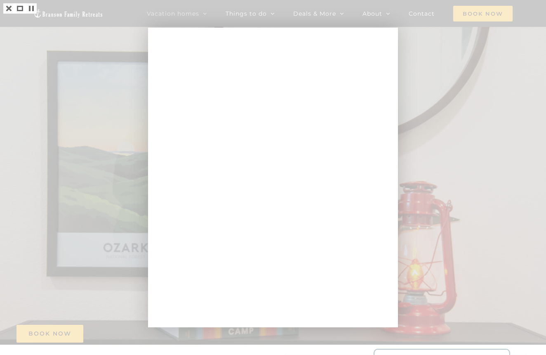
click at [70, 215] on div at bounding box center [273, 177] width 546 height 355
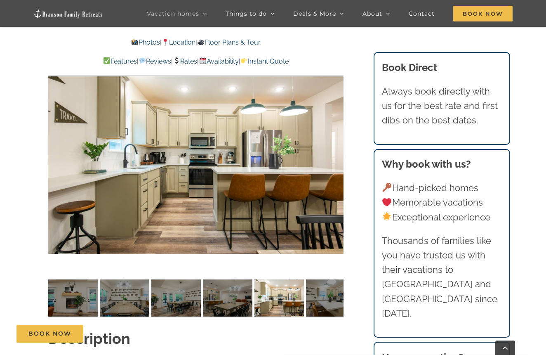
scroll to position [671, 0]
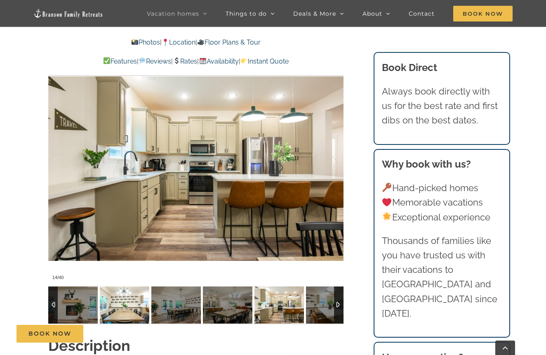
click at [122, 289] on img at bounding box center [124, 304] width 49 height 37
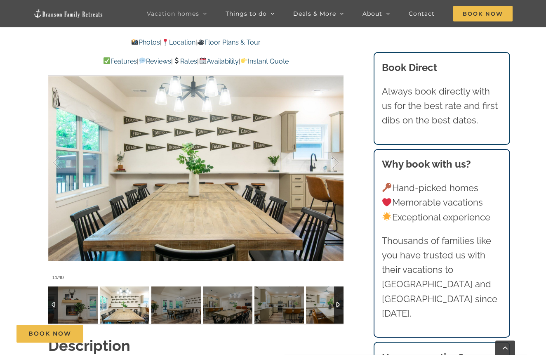
click at [337, 302] on div at bounding box center [338, 304] width 9 height 37
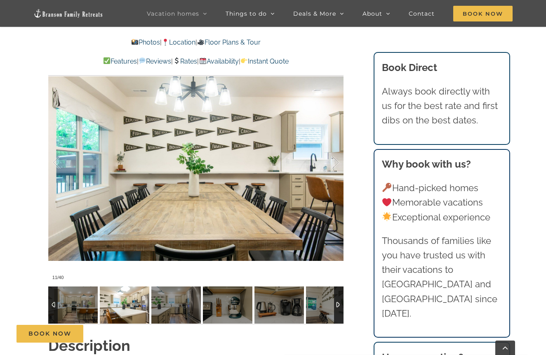
click at [126, 311] on img at bounding box center [124, 304] width 49 height 37
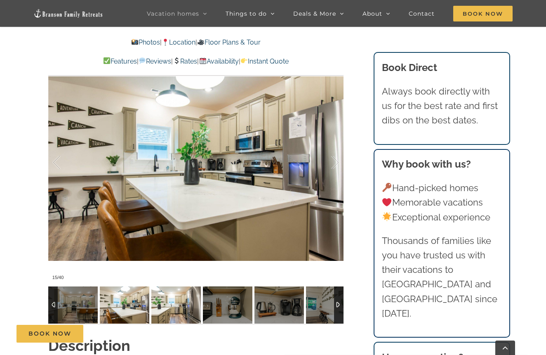
click at [169, 301] on img at bounding box center [175, 304] width 49 height 37
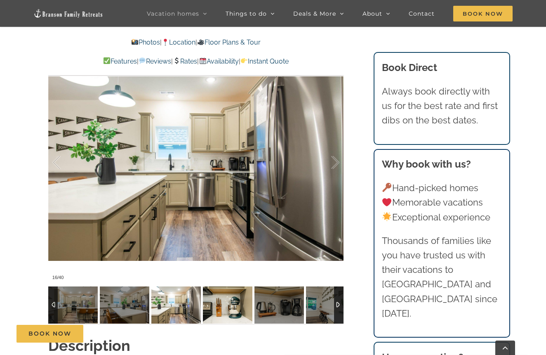
click at [215, 305] on img at bounding box center [227, 304] width 49 height 37
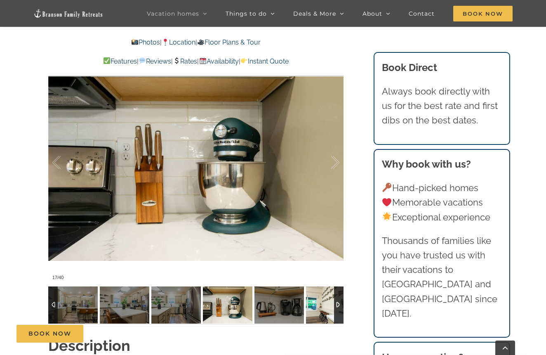
click at [316, 307] on img at bounding box center [330, 304] width 49 height 37
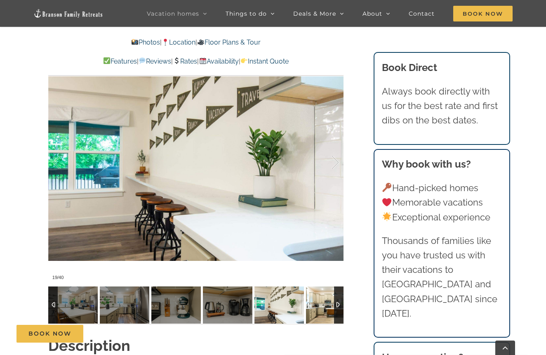
click at [316, 307] on img at bounding box center [330, 304] width 49 height 37
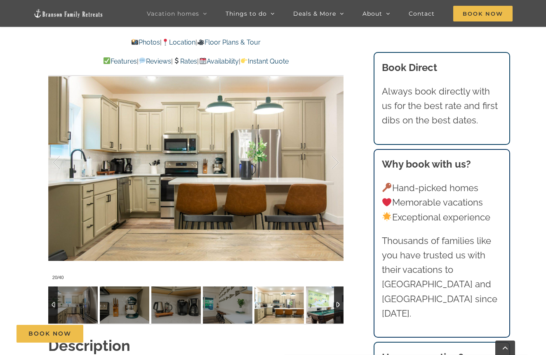
click at [316, 308] on img at bounding box center [330, 304] width 49 height 37
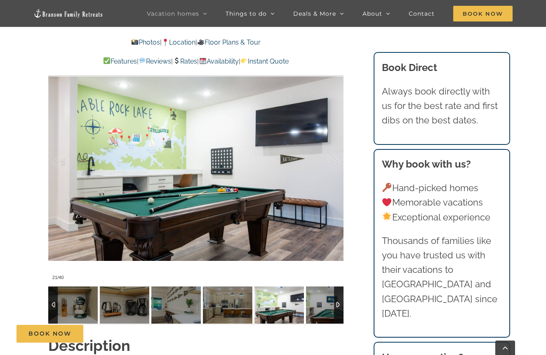
click at [316, 308] on img at bounding box center [330, 304] width 49 height 37
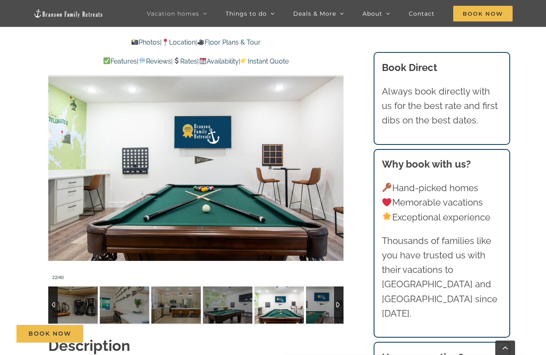
click at [316, 308] on img at bounding box center [330, 304] width 49 height 37
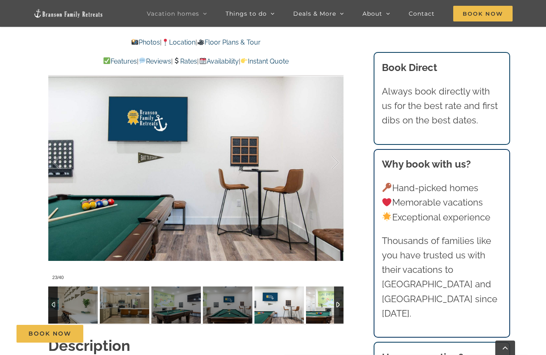
click at [316, 308] on img at bounding box center [330, 304] width 49 height 37
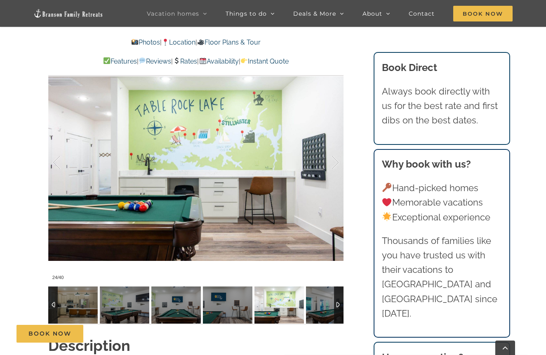
click at [316, 309] on img at bounding box center [330, 304] width 49 height 37
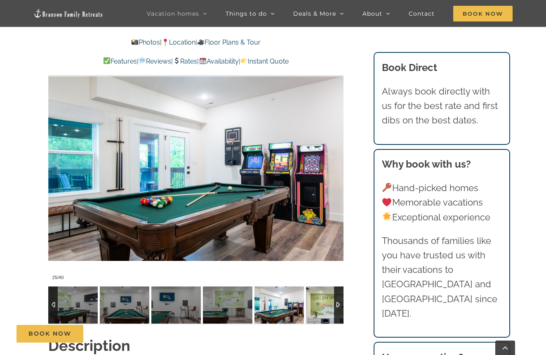
click at [316, 309] on img at bounding box center [330, 304] width 49 height 37
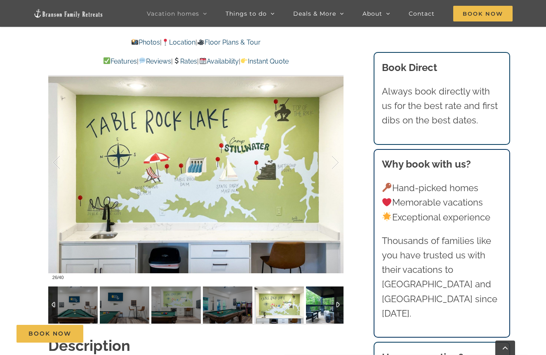
click at [316, 309] on img at bounding box center [330, 304] width 49 height 37
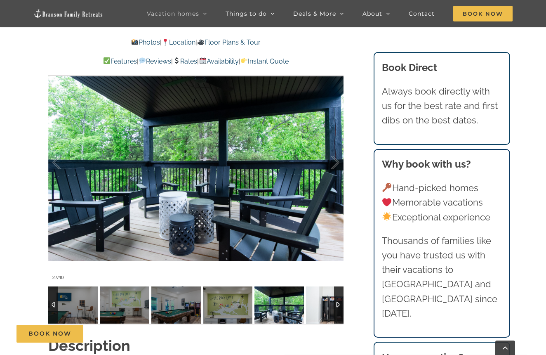
click at [316, 309] on img at bounding box center [330, 304] width 49 height 37
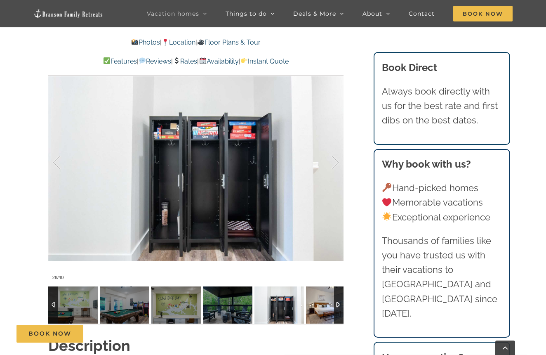
click at [316, 309] on img at bounding box center [330, 304] width 49 height 37
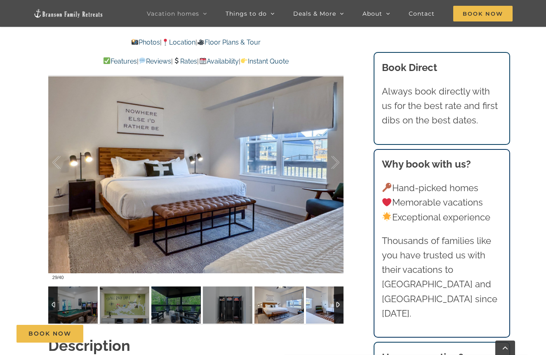
click at [316, 309] on img at bounding box center [330, 304] width 49 height 37
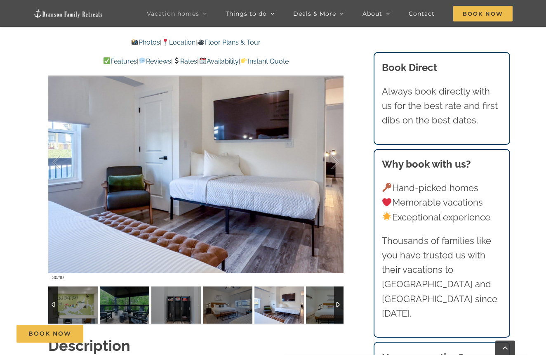
click at [287, 309] on img at bounding box center [279, 304] width 49 height 37
click at [230, 309] on img at bounding box center [227, 304] width 49 height 37
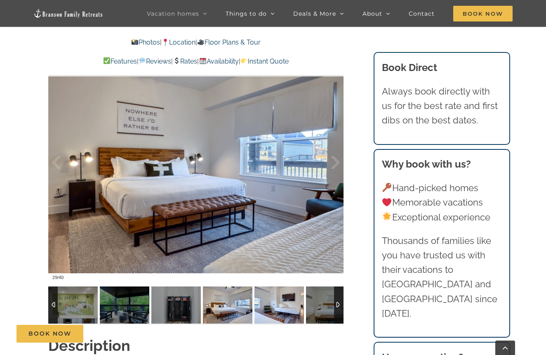
click at [276, 304] on img at bounding box center [279, 304] width 49 height 37
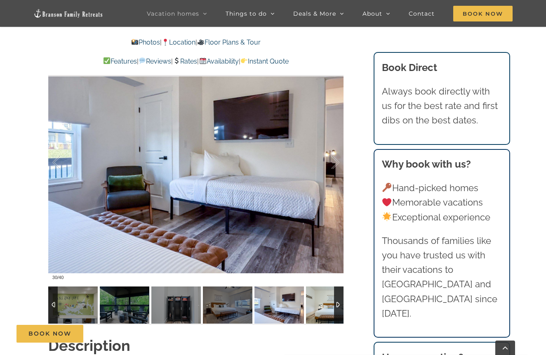
click at [318, 304] on img at bounding box center [330, 304] width 49 height 37
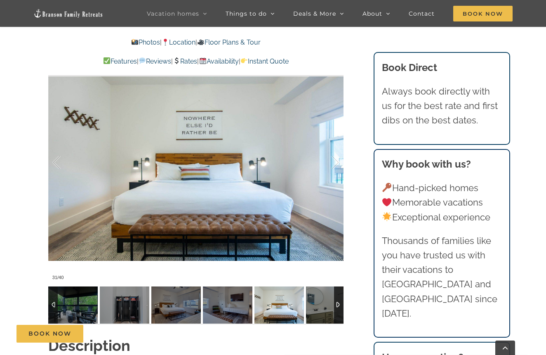
click at [318, 304] on img at bounding box center [330, 304] width 49 height 37
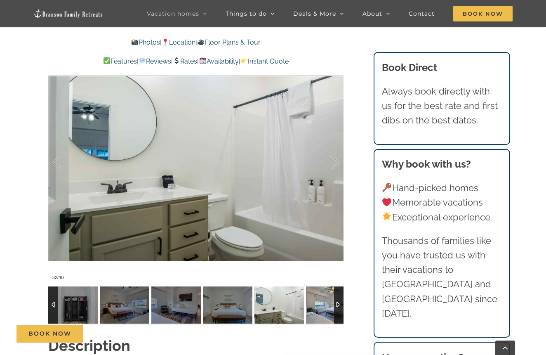
click at [318, 304] on img at bounding box center [330, 304] width 49 height 37
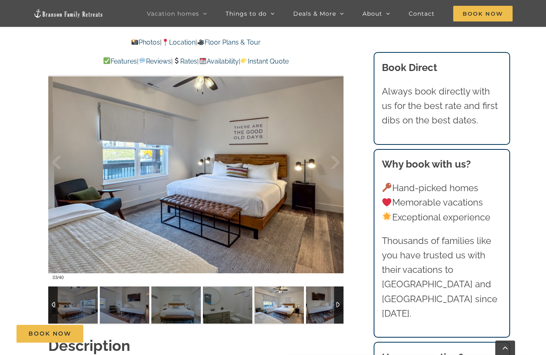
click at [318, 304] on img at bounding box center [330, 304] width 49 height 37
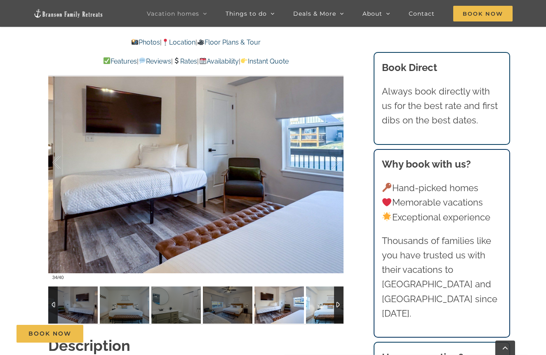
click at [318, 304] on img at bounding box center [330, 304] width 49 height 37
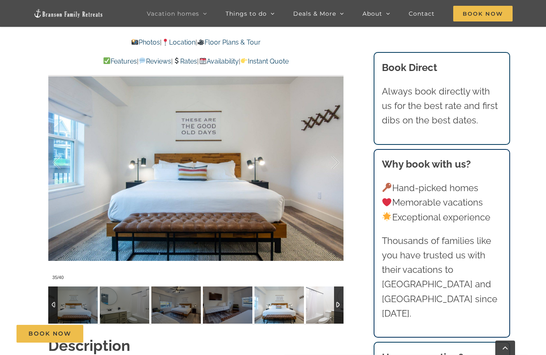
click at [318, 304] on img at bounding box center [330, 304] width 49 height 37
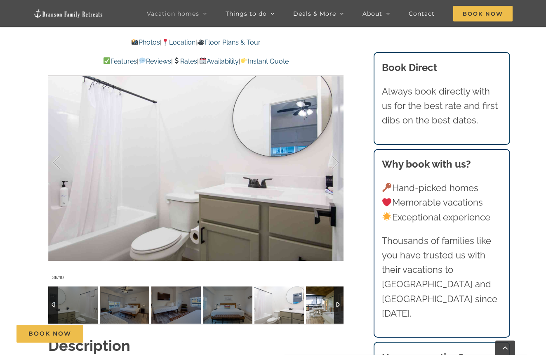
click at [318, 304] on img at bounding box center [330, 304] width 49 height 37
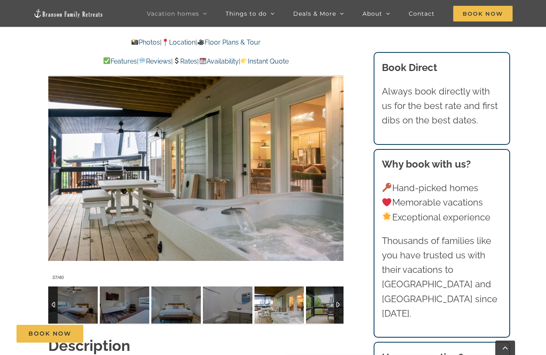
click at [318, 304] on img at bounding box center [330, 304] width 49 height 37
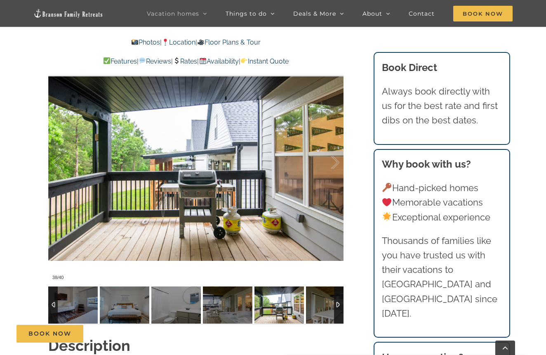
click at [318, 304] on img at bounding box center [330, 304] width 49 height 37
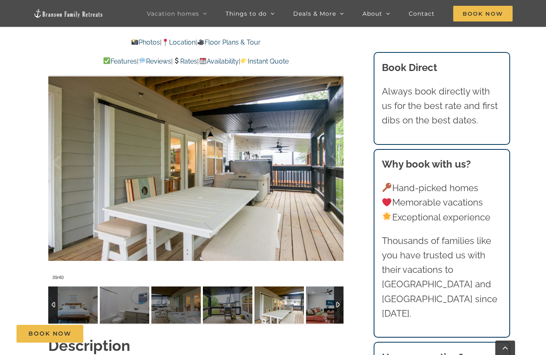
click at [318, 304] on img at bounding box center [330, 304] width 49 height 37
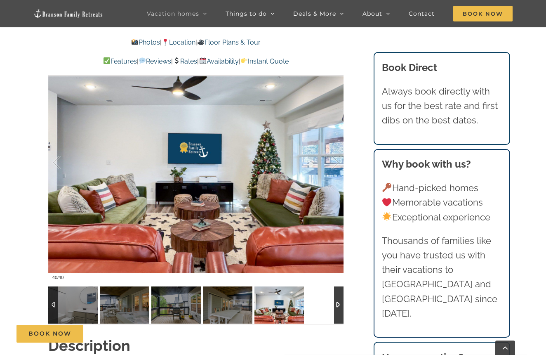
click at [318, 304] on div at bounding box center [195, 304] width 295 height 37
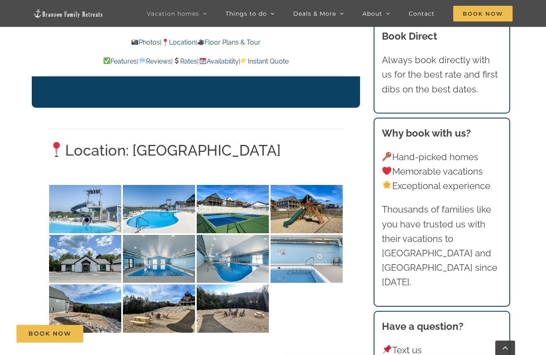
scroll to position [1947, 0]
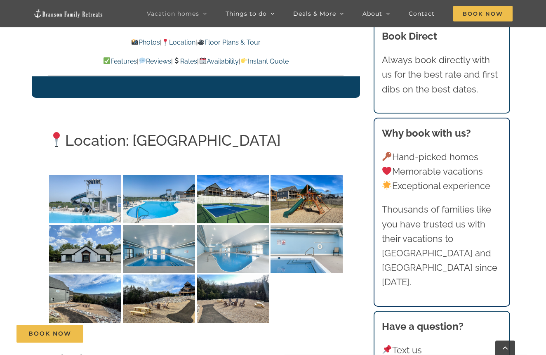
click at [236, 225] on img at bounding box center [233, 249] width 72 height 48
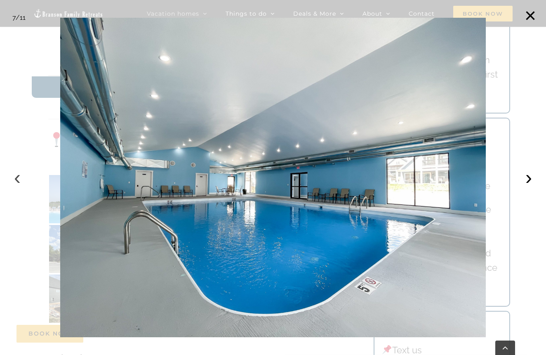
click at [17, 181] on button "‹" at bounding box center [17, 177] width 18 height 18
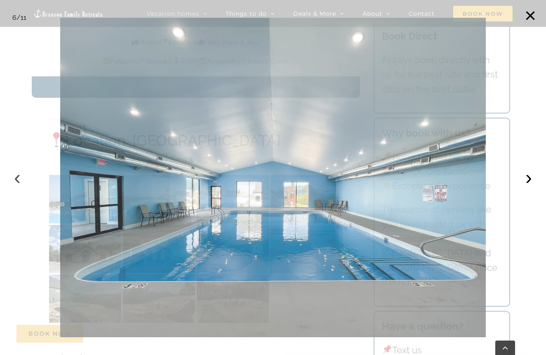
click at [17, 181] on button "‹" at bounding box center [17, 177] width 18 height 18
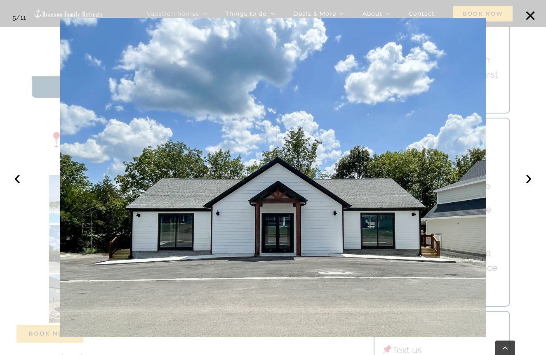
click at [525, 101] on div at bounding box center [273, 177] width 546 height 355
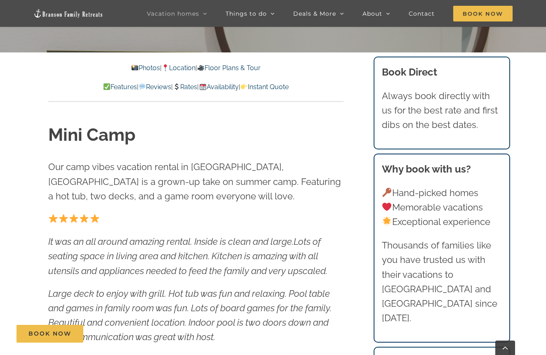
scroll to position [335, 0]
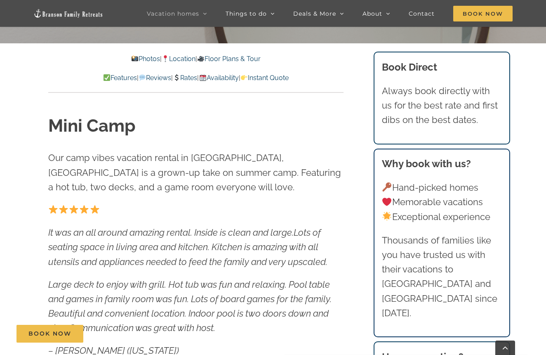
click at [230, 59] on link "Floor Plans & Tour" at bounding box center [229, 59] width 64 height 8
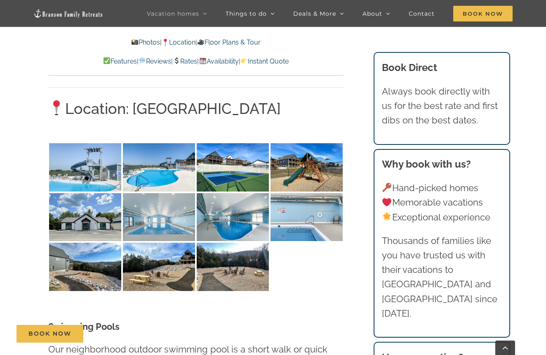
scroll to position [1973, 0]
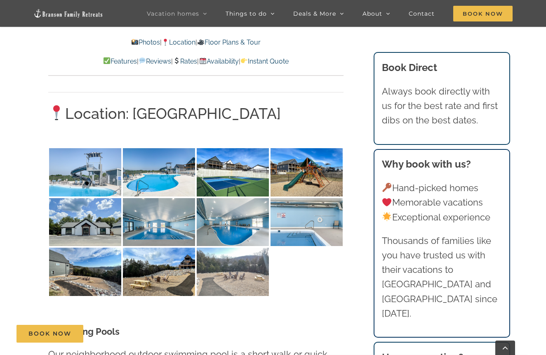
click at [228, 247] on img at bounding box center [233, 271] width 72 height 48
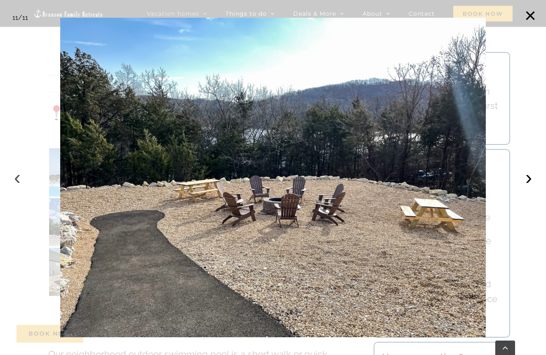
click at [18, 180] on button "‹" at bounding box center [17, 177] width 18 height 18
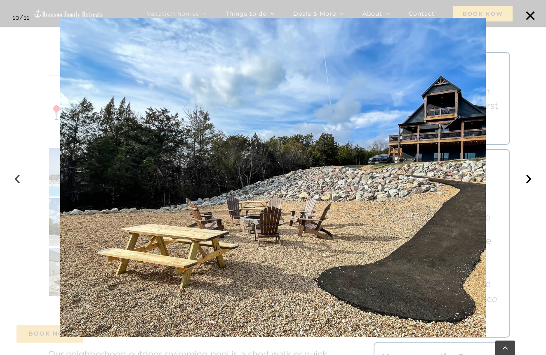
click at [18, 180] on button "‹" at bounding box center [17, 177] width 18 height 18
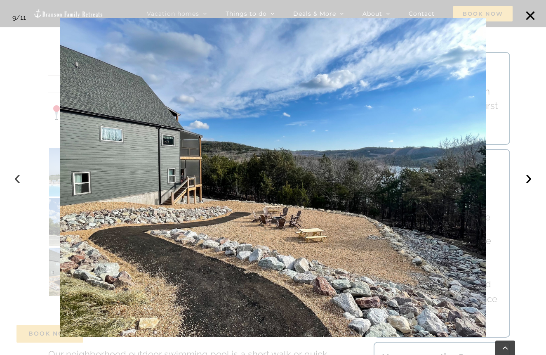
click at [18, 180] on button "‹" at bounding box center [17, 177] width 18 height 18
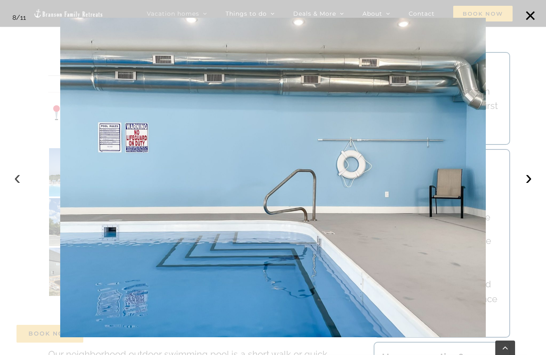
click at [18, 180] on button "‹" at bounding box center [17, 177] width 18 height 18
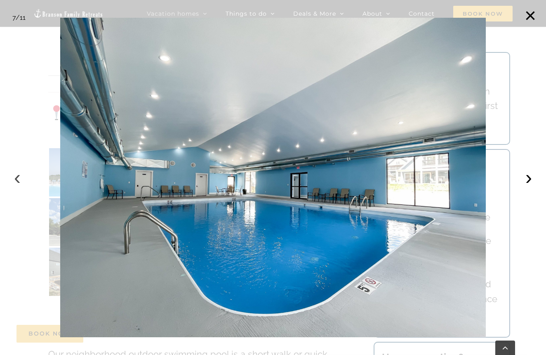
click at [18, 180] on button "‹" at bounding box center [17, 177] width 18 height 18
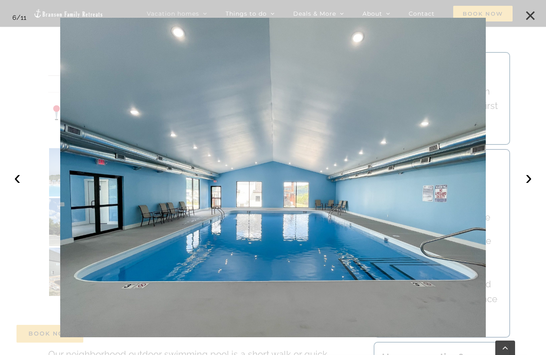
click at [534, 19] on button "×" at bounding box center [530, 16] width 18 height 18
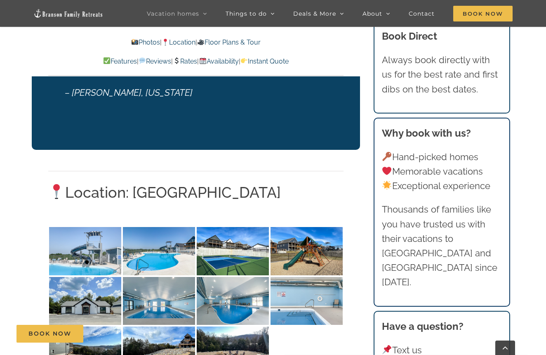
scroll to position [1904, 0]
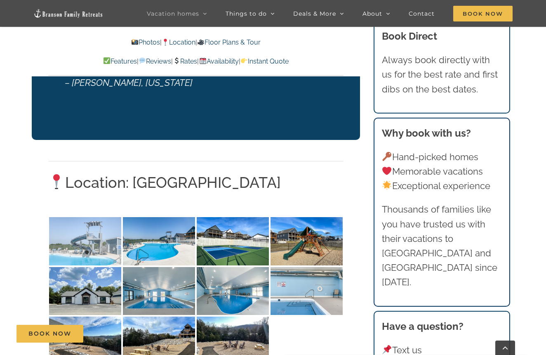
click at [107, 217] on img at bounding box center [85, 241] width 72 height 48
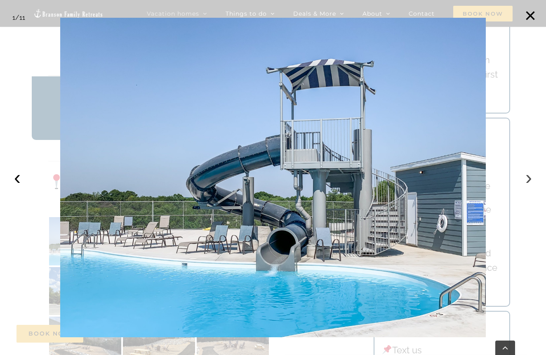
click at [528, 176] on button "›" at bounding box center [529, 177] width 18 height 18
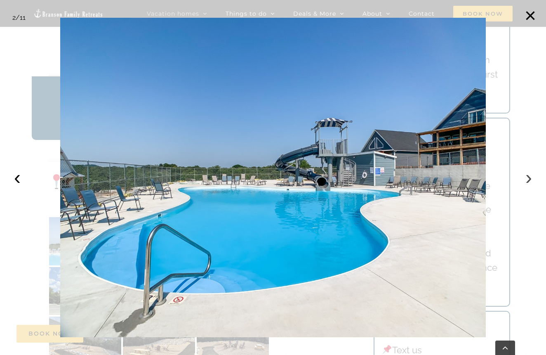
click at [528, 176] on button "›" at bounding box center [529, 177] width 18 height 18
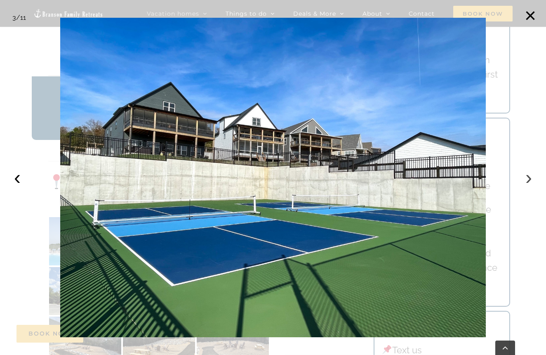
click at [528, 176] on button "›" at bounding box center [529, 177] width 18 height 18
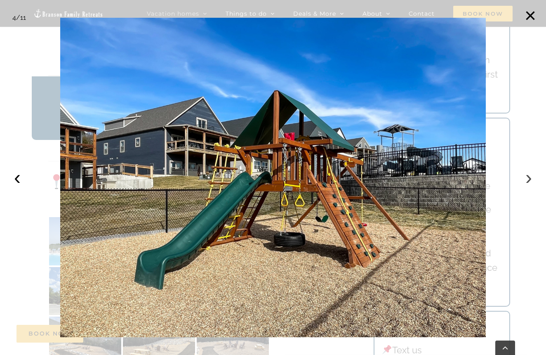
click at [528, 176] on button "›" at bounding box center [529, 177] width 18 height 18
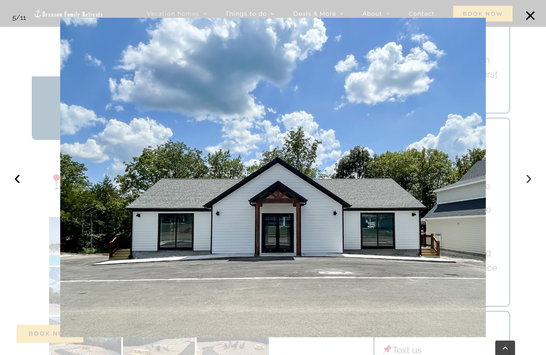
click at [528, 176] on button "›" at bounding box center [529, 177] width 18 height 18
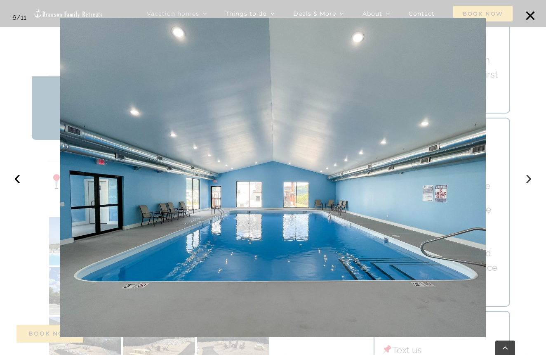
click at [528, 176] on button "›" at bounding box center [529, 177] width 18 height 18
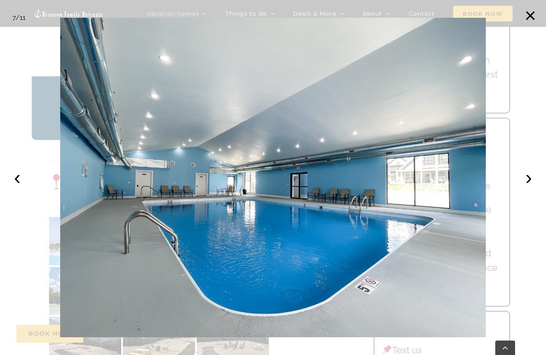
click at [519, 169] on div at bounding box center [273, 177] width 546 height 355
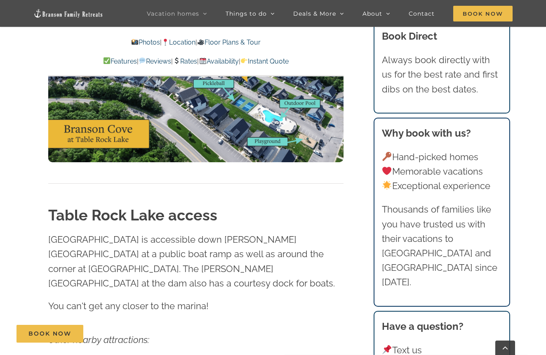
scroll to position [2626, 0]
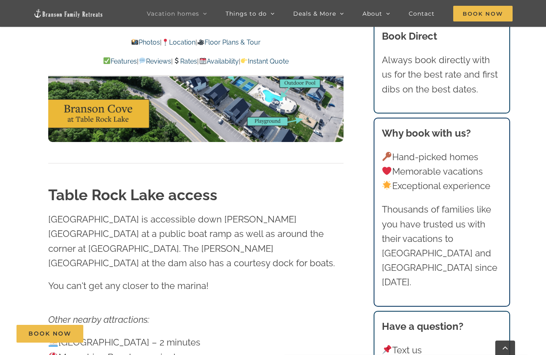
scroll to position [335, 0]
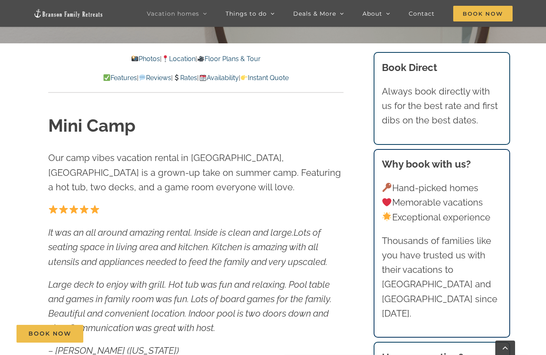
scroll to position [34, 0]
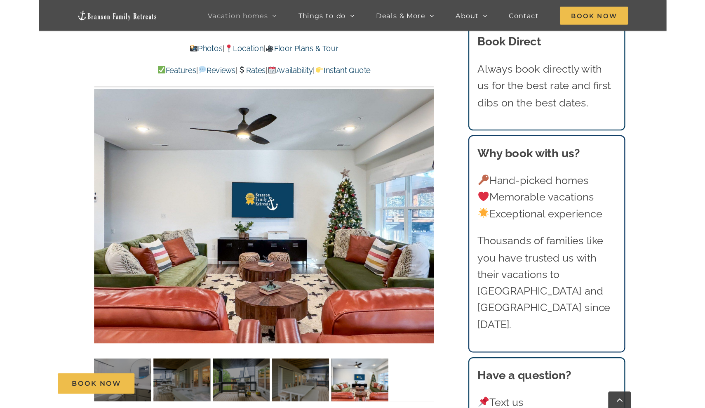
scroll to position [701, 0]
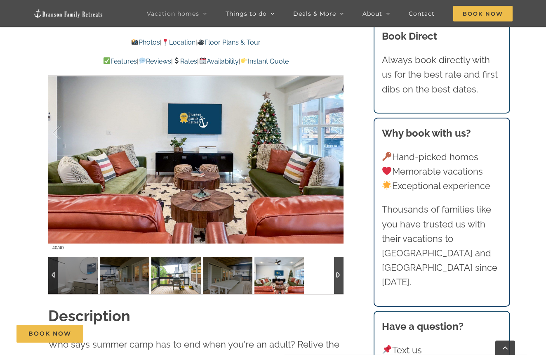
click at [176, 278] on img at bounding box center [175, 275] width 49 height 37
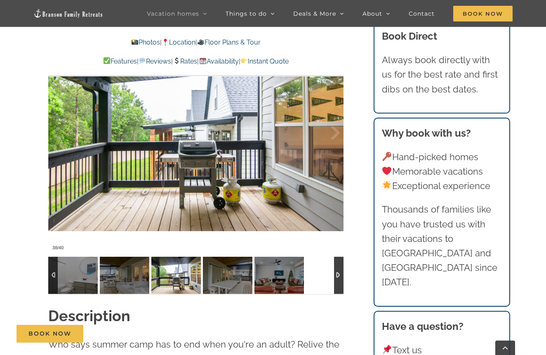
click at [339, 279] on div at bounding box center [338, 275] width 9 height 37
click at [234, 276] on img at bounding box center [227, 275] width 49 height 37
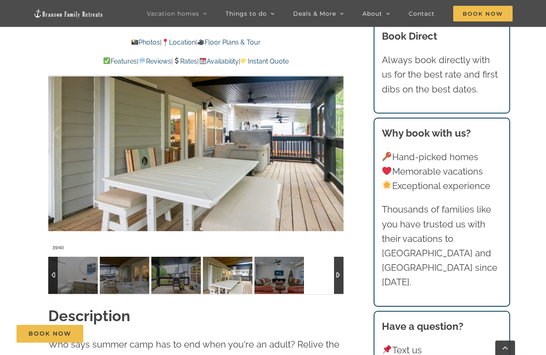
click at [234, 276] on img at bounding box center [227, 275] width 49 height 37
click at [341, 278] on div at bounding box center [338, 275] width 9 height 37
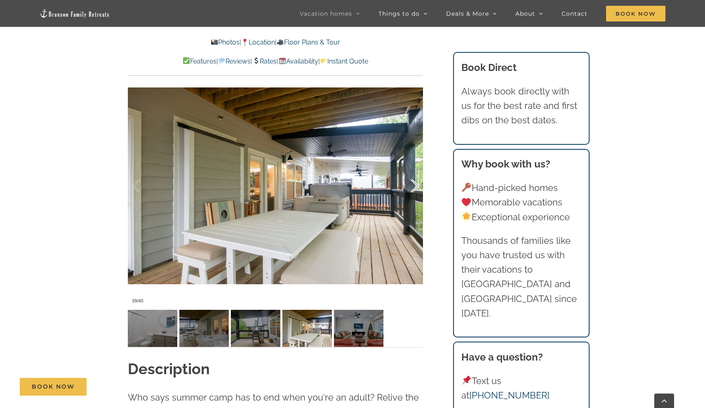
click at [416, 181] on div at bounding box center [407, 185] width 26 height 51
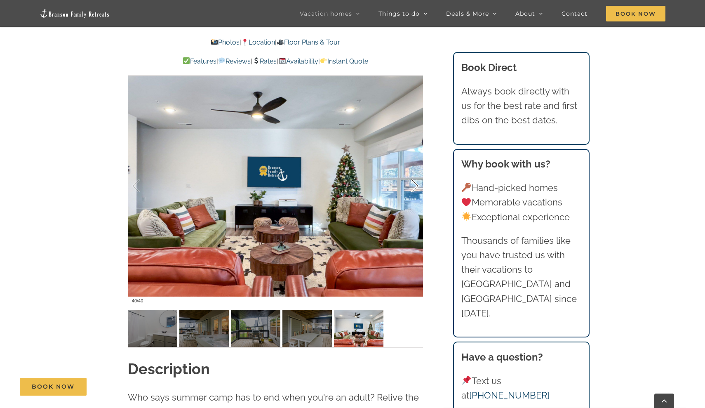
click at [416, 181] on div at bounding box center [407, 185] width 26 height 51
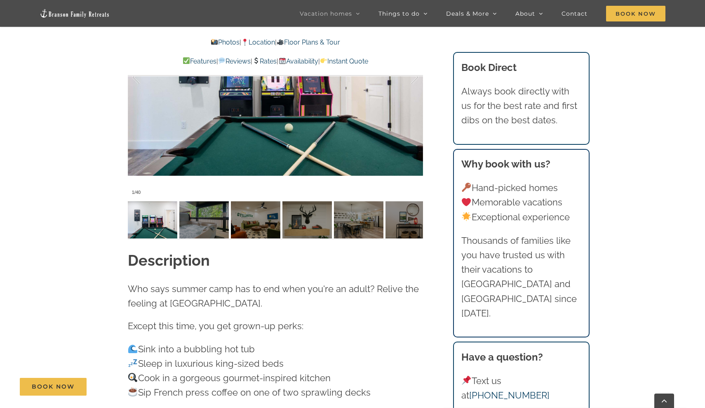
scroll to position [811, 0]
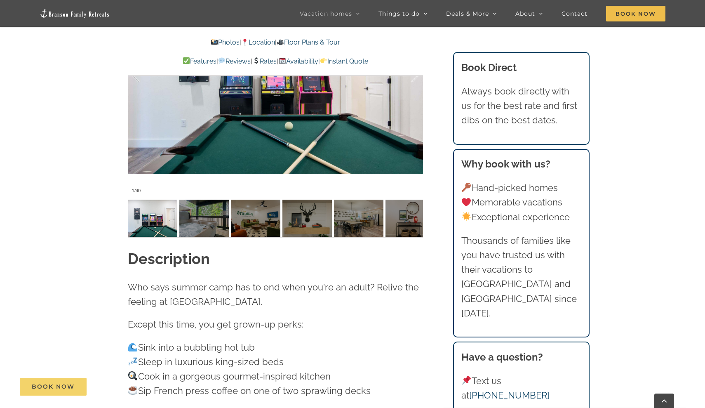
click at [38, 387] on span "Book Now" at bounding box center [53, 386] width 43 height 7
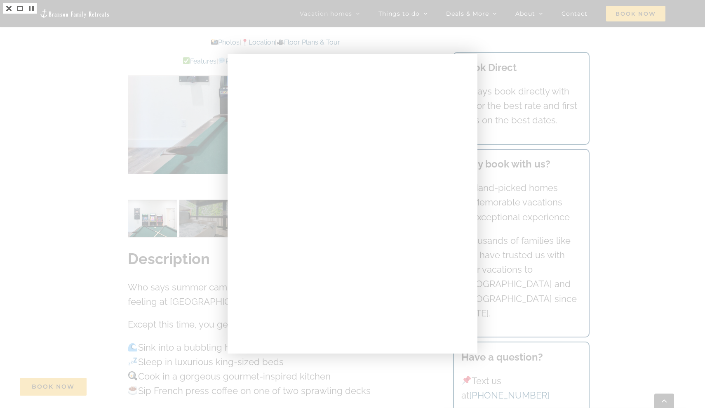
click at [73, 149] on div at bounding box center [352, 204] width 705 height 408
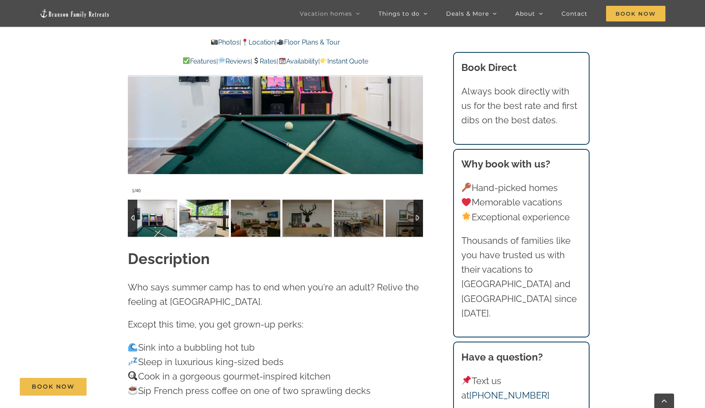
click at [210, 211] on img at bounding box center [203, 218] width 49 height 37
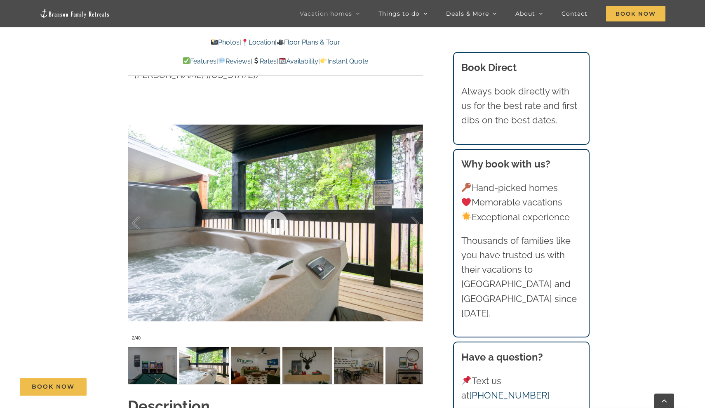
scroll to position [663, 0]
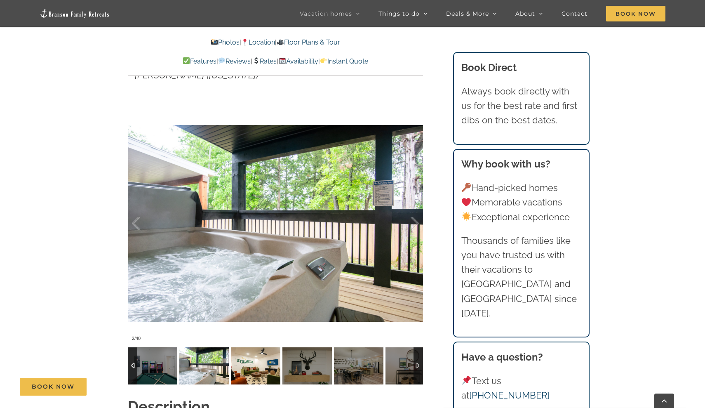
click at [263, 361] on img at bounding box center [255, 365] width 49 height 37
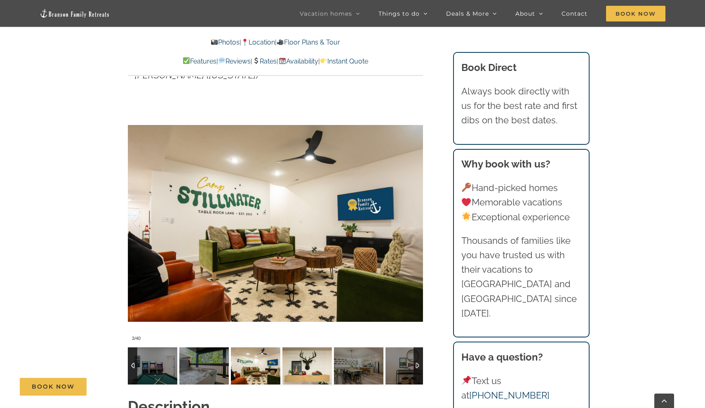
click at [311, 357] on img at bounding box center [307, 365] width 49 height 37
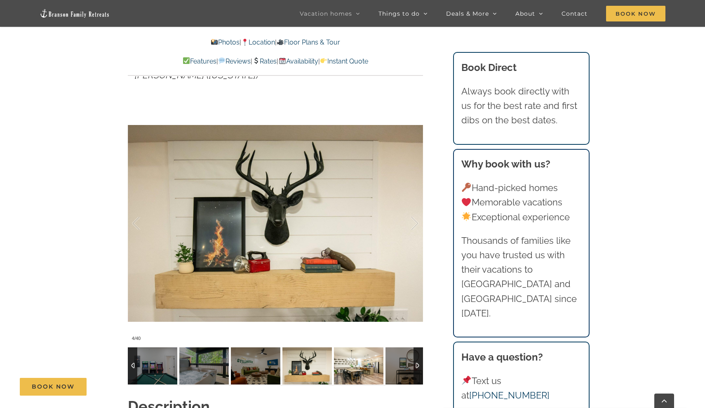
click at [354, 356] on img at bounding box center [358, 365] width 49 height 37
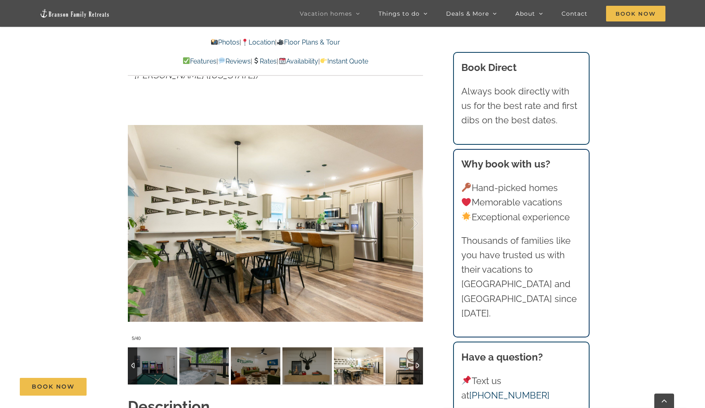
click at [395, 368] on img at bounding box center [410, 365] width 49 height 37
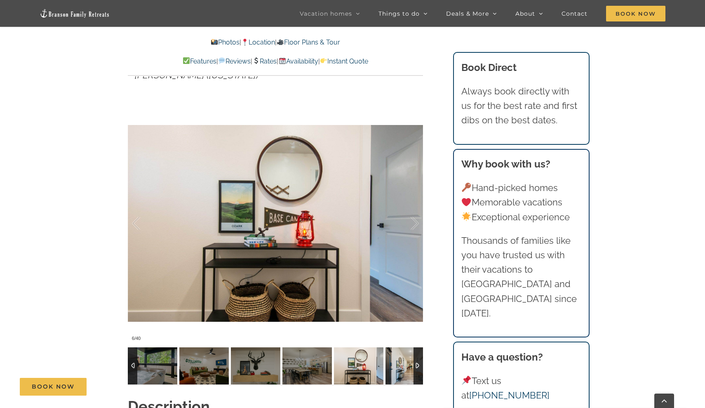
click at [395, 368] on img at bounding box center [410, 365] width 49 height 37
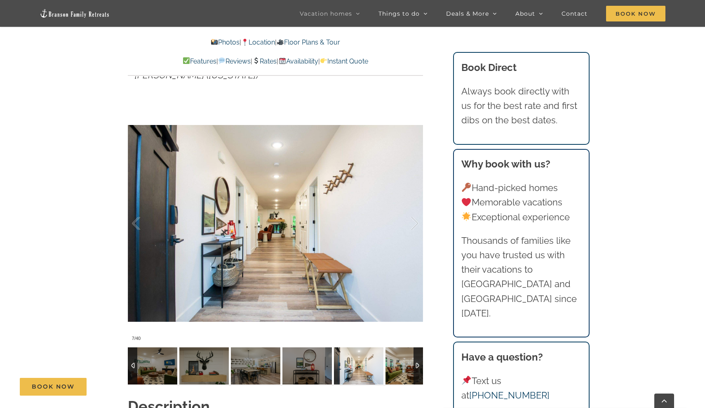
click at [395, 368] on img at bounding box center [410, 365] width 49 height 37
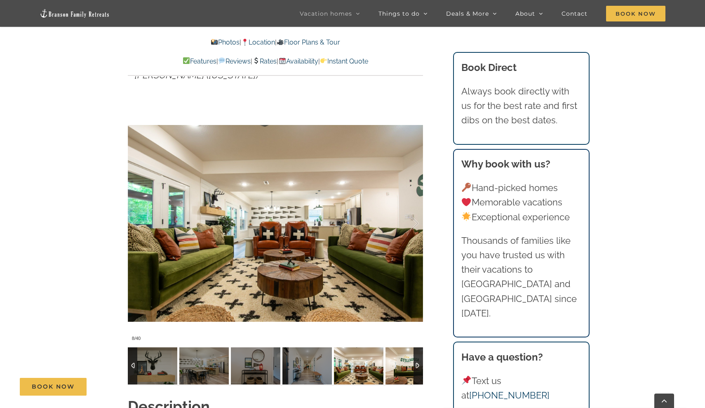
click at [395, 368] on img at bounding box center [410, 365] width 49 height 37
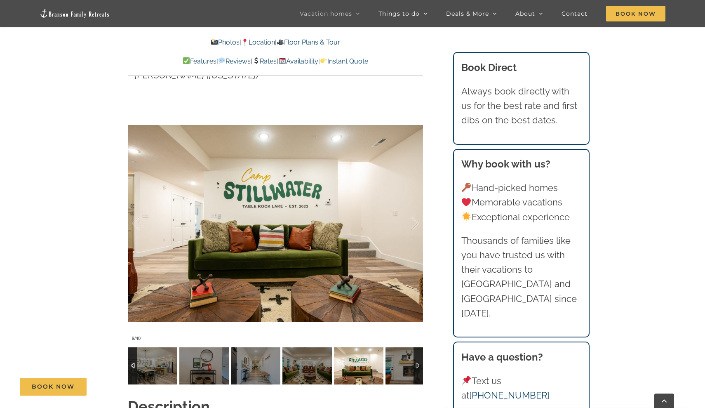
click at [395, 368] on img at bounding box center [410, 365] width 49 height 37
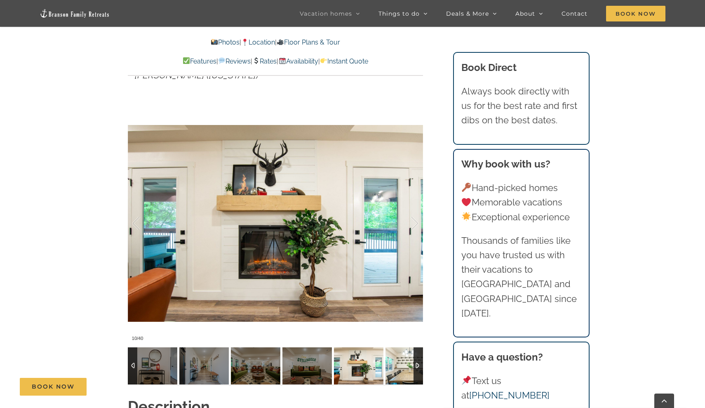
click at [395, 369] on img at bounding box center [410, 365] width 49 height 37
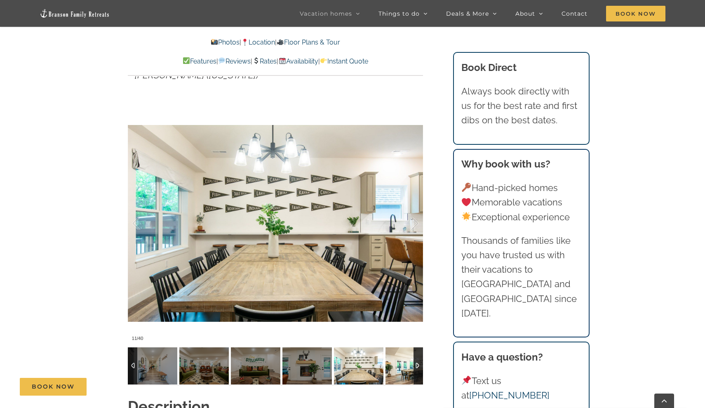
click at [395, 369] on img at bounding box center [410, 365] width 49 height 37
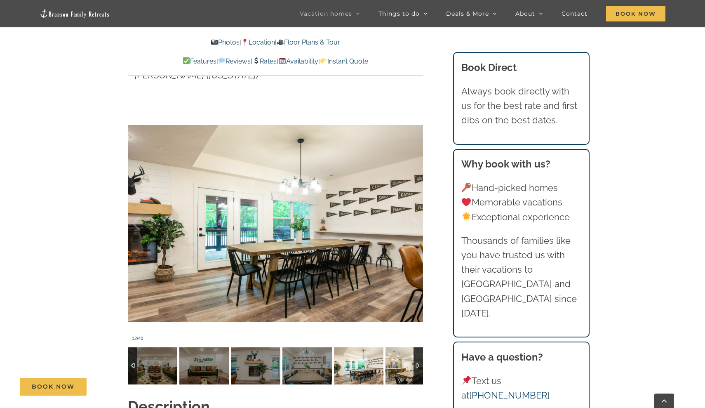
click at [395, 369] on img at bounding box center [410, 365] width 49 height 37
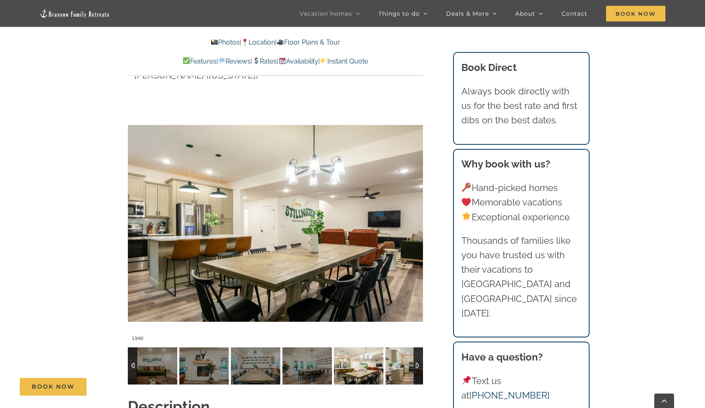
click at [398, 369] on img at bounding box center [410, 365] width 49 height 37
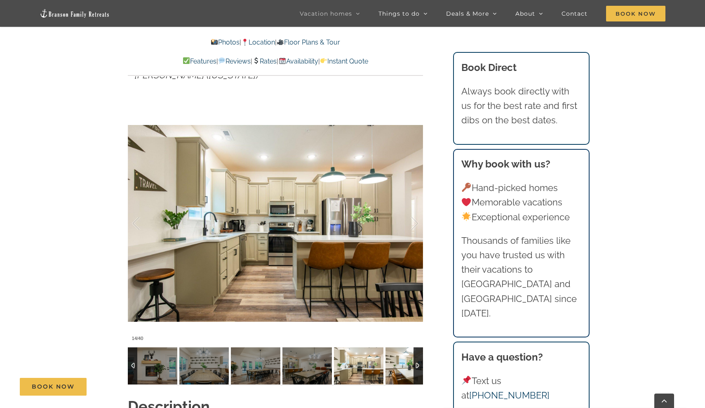
click at [398, 369] on img at bounding box center [410, 365] width 49 height 37
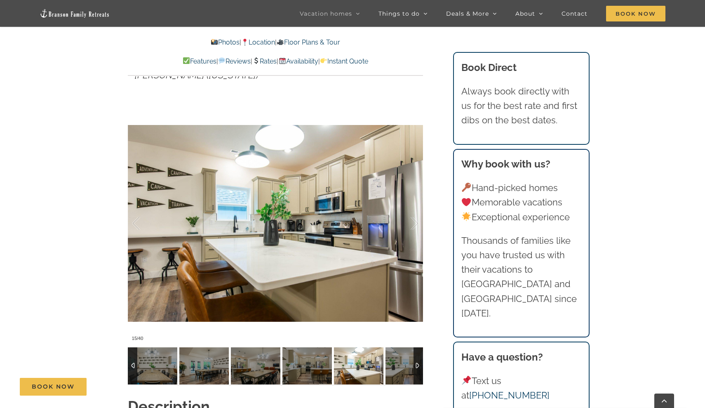
click at [397, 368] on img at bounding box center [410, 365] width 49 height 37
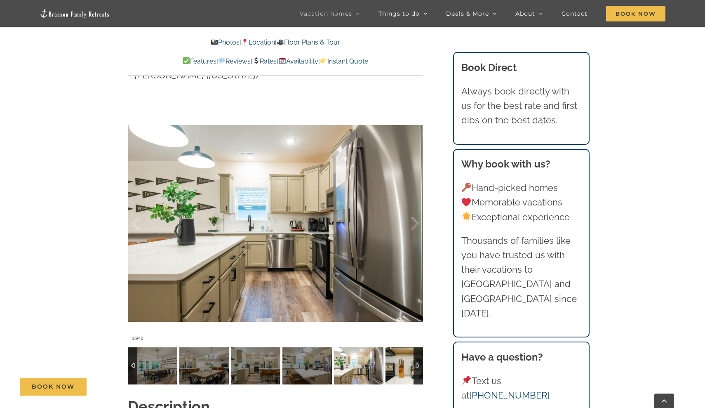
click at [397, 368] on img at bounding box center [410, 365] width 49 height 37
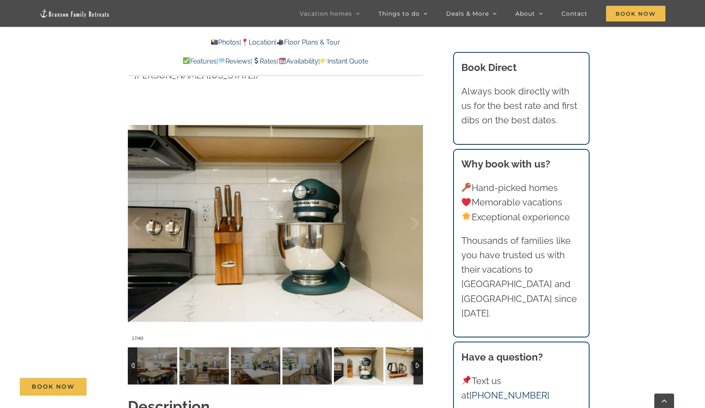
click at [397, 368] on img at bounding box center [410, 365] width 49 height 37
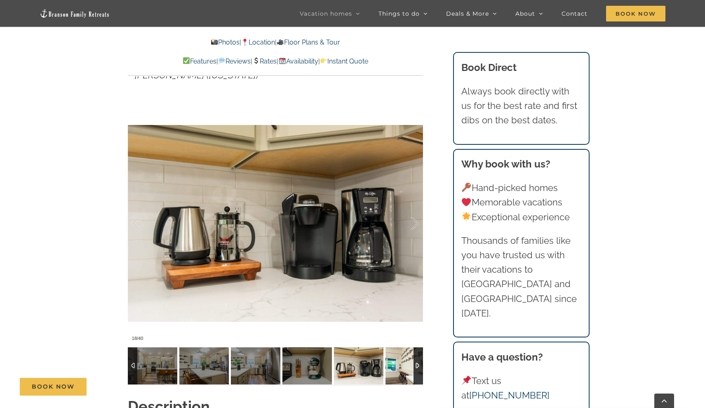
click at [397, 368] on img at bounding box center [410, 365] width 49 height 37
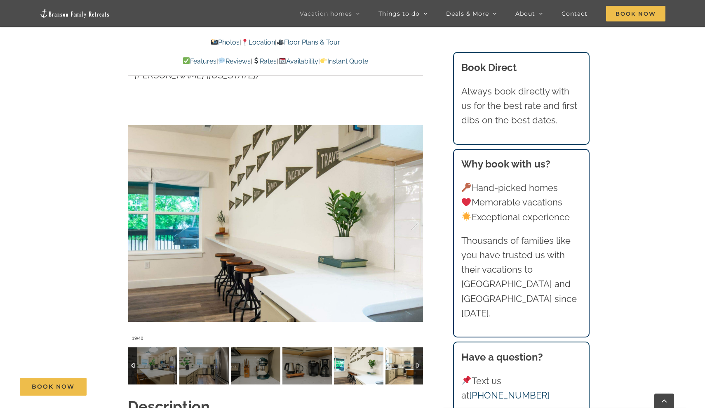
click at [397, 368] on img at bounding box center [410, 365] width 49 height 37
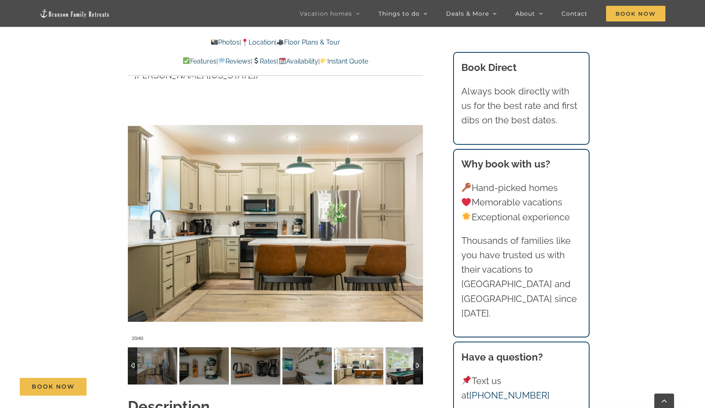
click at [397, 368] on img at bounding box center [410, 365] width 49 height 37
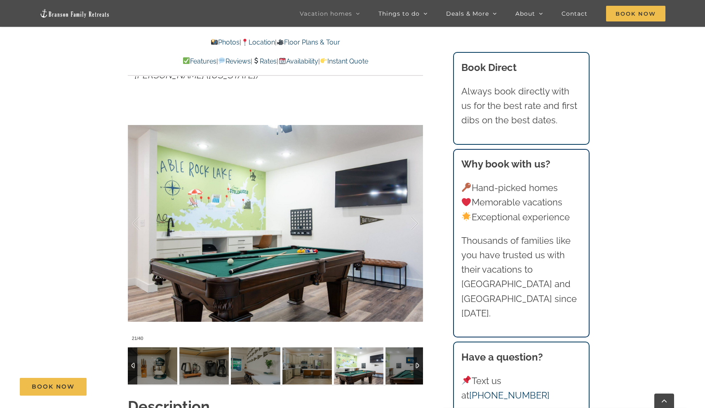
click at [397, 368] on img at bounding box center [410, 365] width 49 height 37
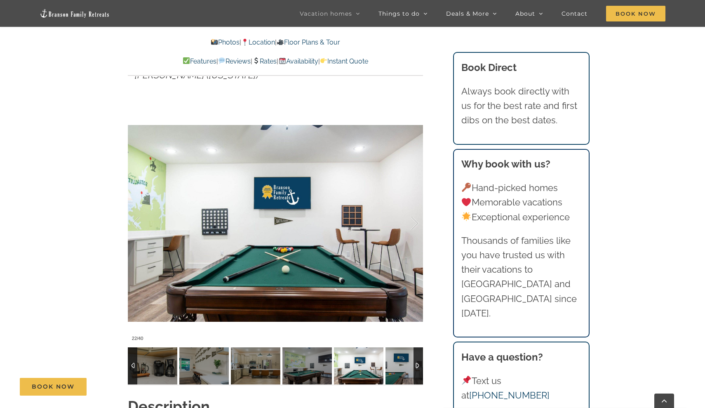
click at [397, 368] on img at bounding box center [410, 365] width 49 height 37
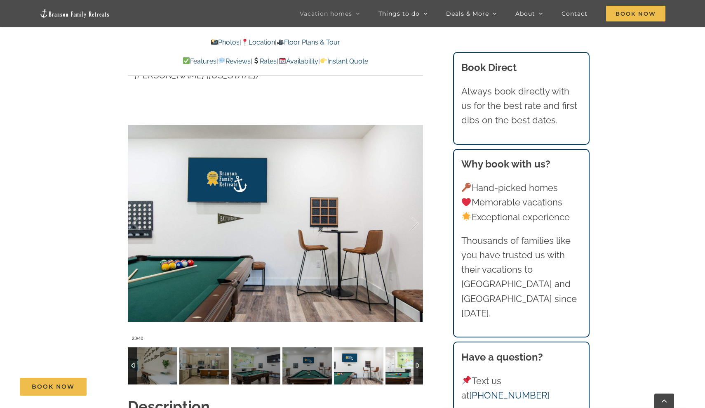
click at [397, 368] on img at bounding box center [410, 365] width 49 height 37
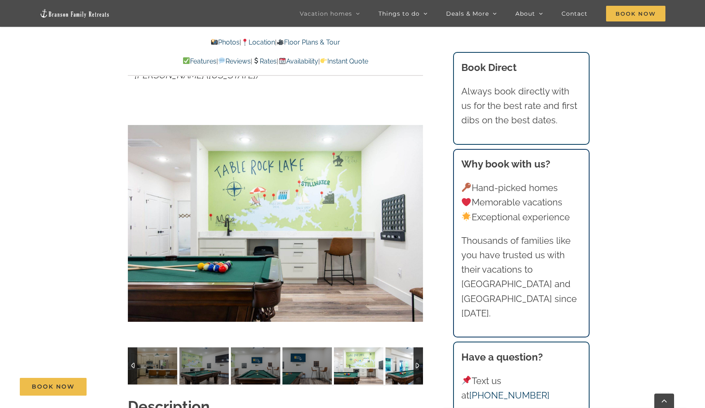
click at [397, 368] on img at bounding box center [410, 365] width 49 height 37
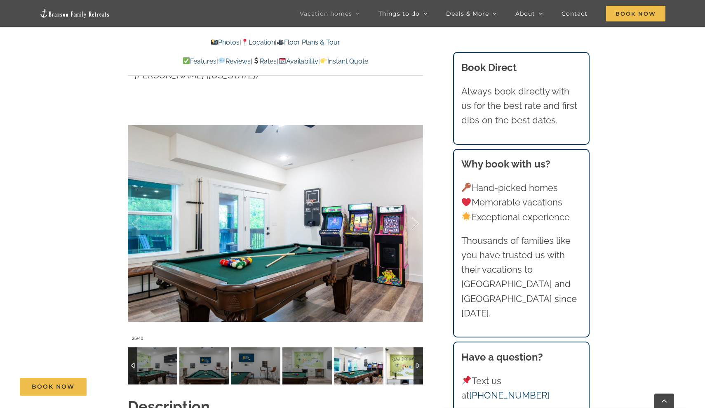
click at [397, 368] on img at bounding box center [410, 365] width 49 height 37
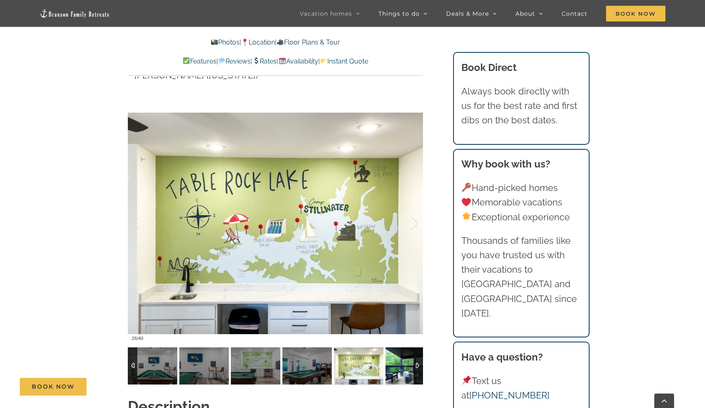
click at [397, 368] on img at bounding box center [410, 365] width 49 height 37
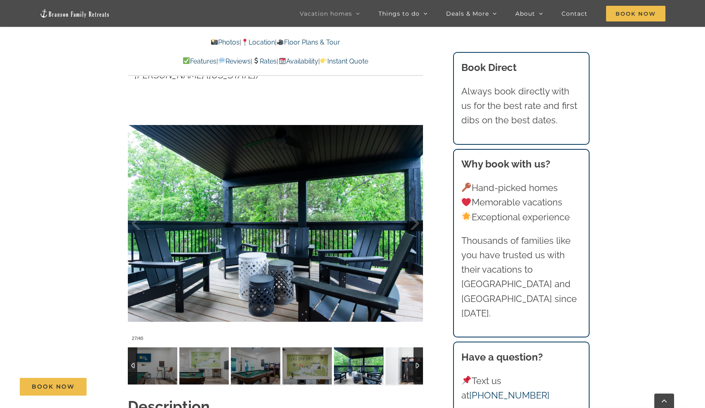
click at [397, 368] on img at bounding box center [410, 365] width 49 height 37
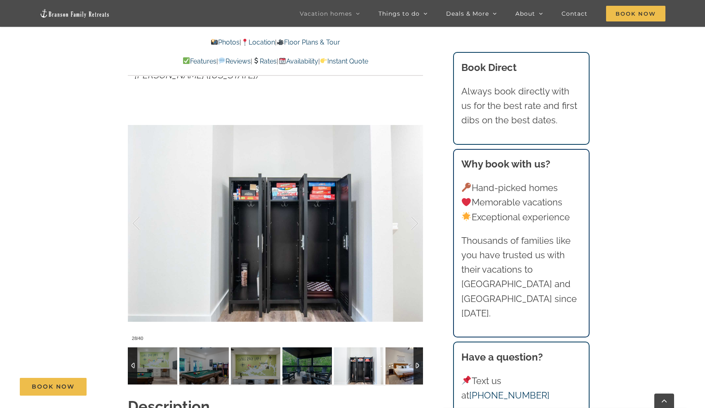
click at [397, 368] on img at bounding box center [410, 365] width 49 height 37
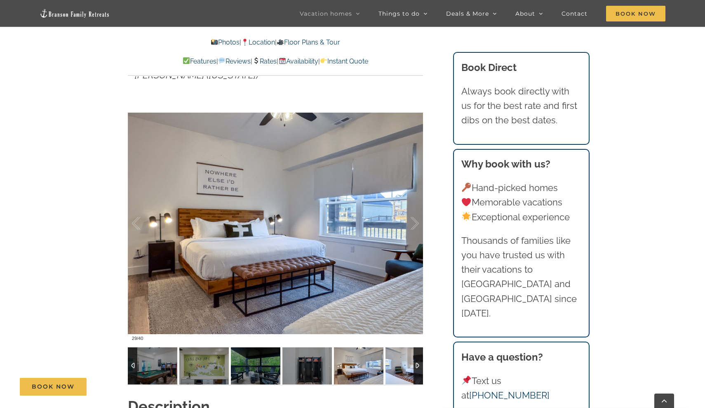
click at [397, 368] on img at bounding box center [410, 365] width 49 height 37
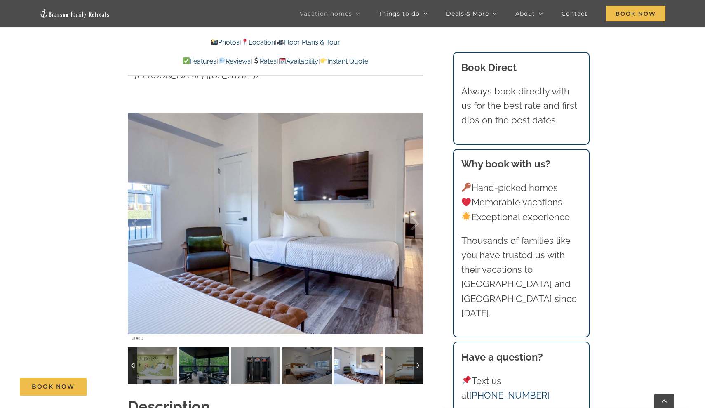
click at [397, 368] on img at bounding box center [410, 365] width 49 height 37
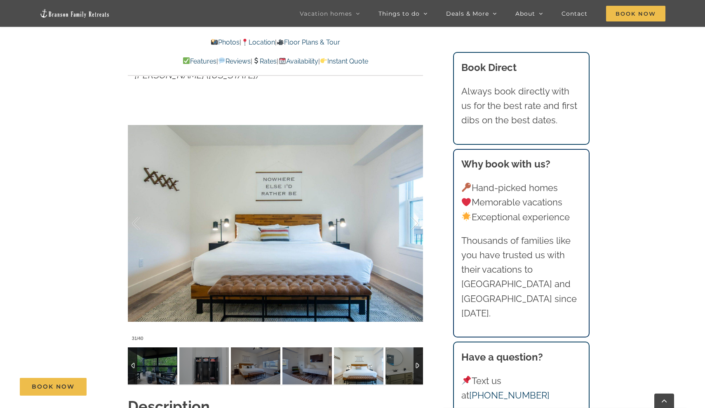
click at [397, 368] on img at bounding box center [410, 365] width 49 height 37
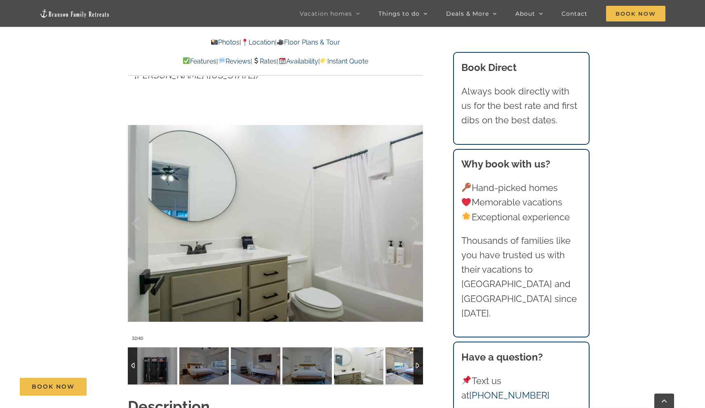
click at [400, 367] on img at bounding box center [410, 365] width 49 height 37
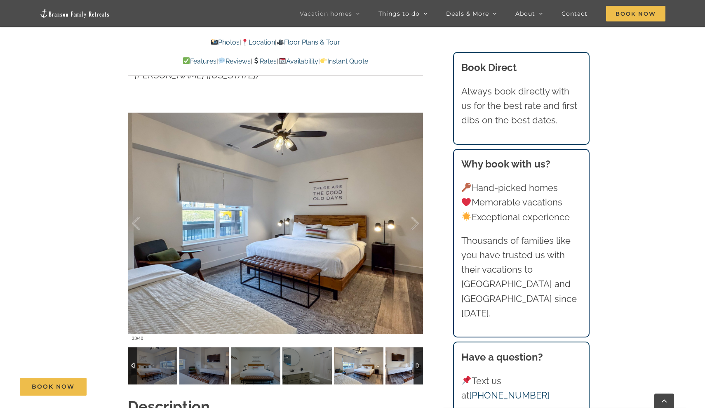
click at [401, 367] on img at bounding box center [410, 365] width 49 height 37
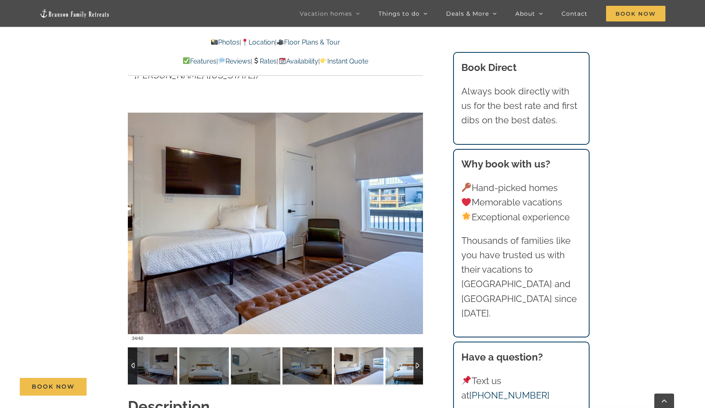
click at [401, 367] on img at bounding box center [410, 365] width 49 height 37
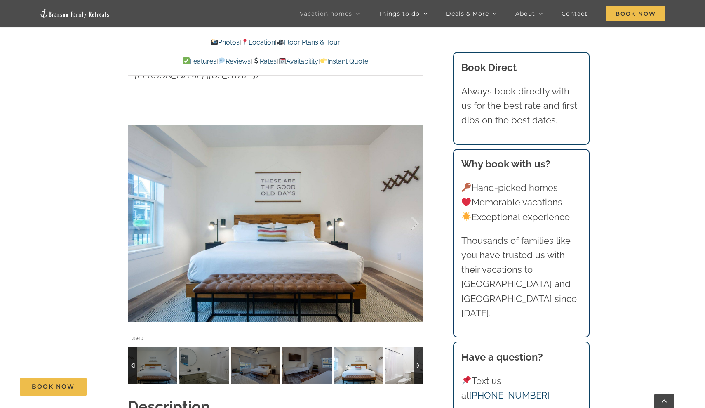
click at [401, 367] on img at bounding box center [410, 365] width 49 height 37
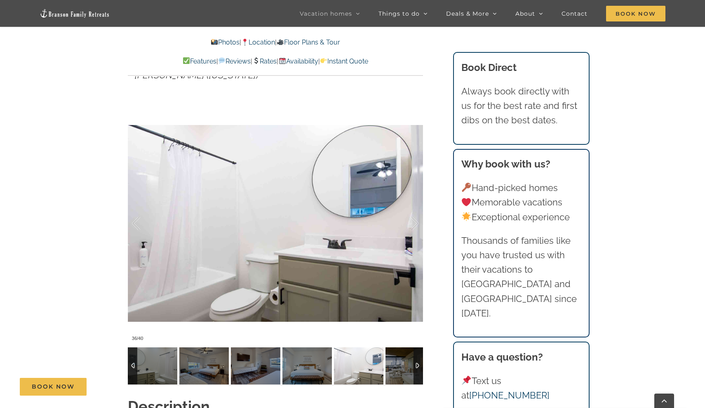
click at [401, 367] on img at bounding box center [410, 365] width 49 height 37
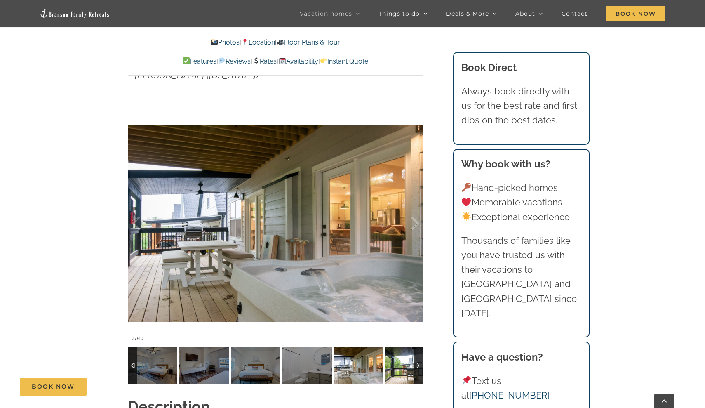
click at [401, 367] on img at bounding box center [410, 365] width 49 height 37
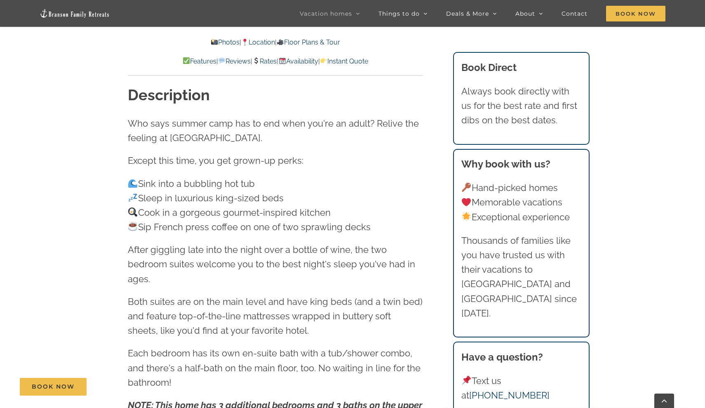
scroll to position [983, 0]
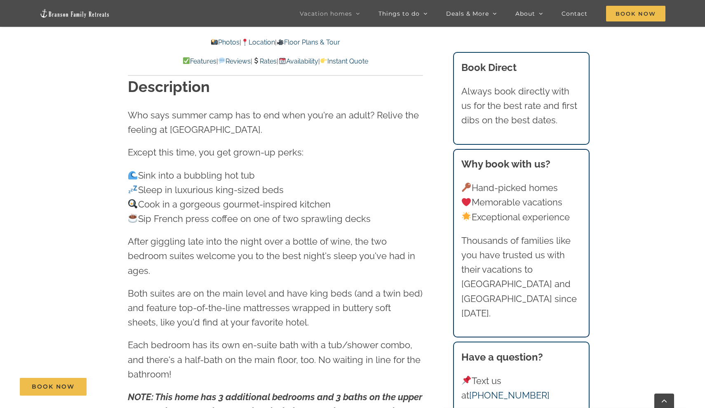
click at [269, 63] on link "Rates" at bounding box center [264, 61] width 24 height 8
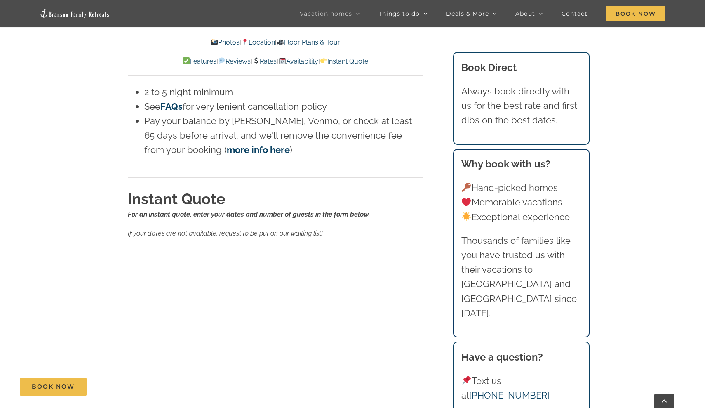
scroll to position [5479, 0]
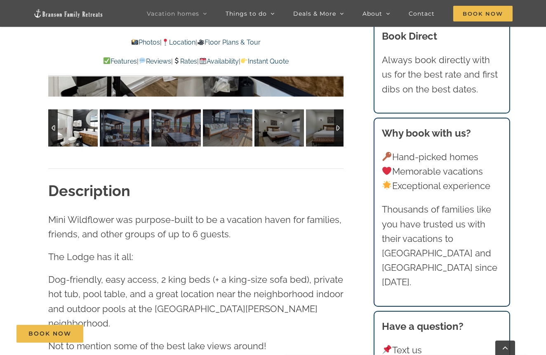
scroll to position [748, 0]
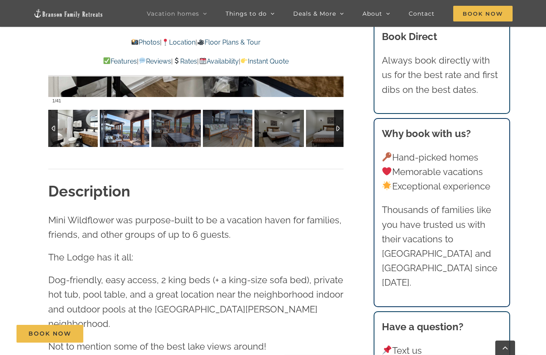
click at [127, 130] on img at bounding box center [124, 128] width 49 height 37
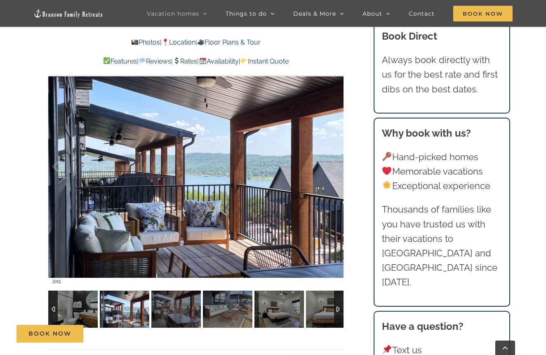
scroll to position [576, 0]
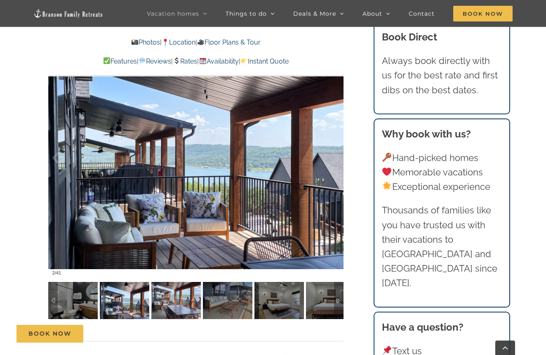
click at [179, 304] on img at bounding box center [175, 300] width 49 height 37
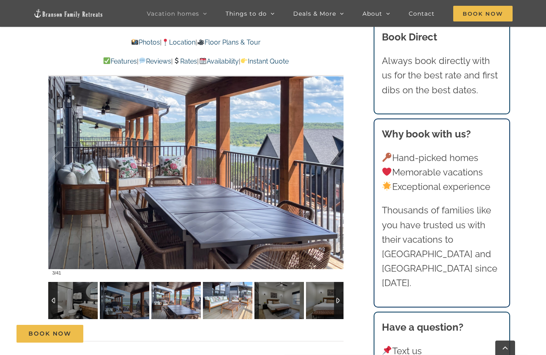
click at [223, 297] on img at bounding box center [227, 300] width 49 height 37
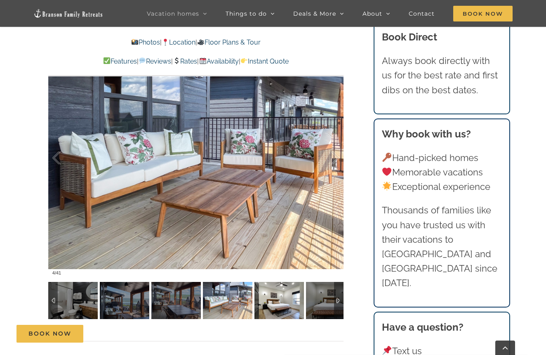
click at [273, 307] on img at bounding box center [279, 300] width 49 height 37
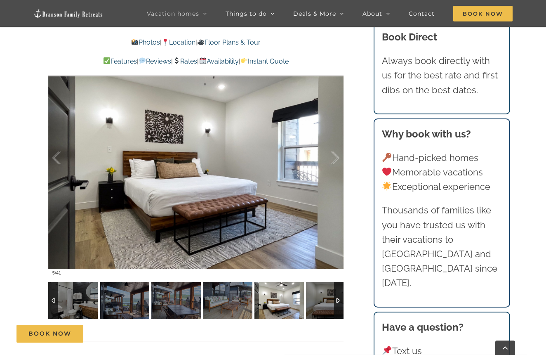
click at [303, 304] on img at bounding box center [279, 300] width 49 height 37
click at [316, 304] on img at bounding box center [330, 300] width 49 height 37
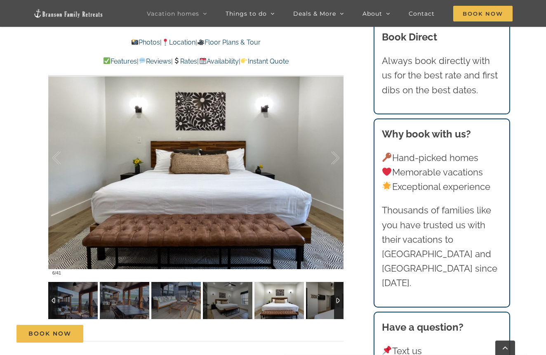
click at [339, 309] on div at bounding box center [338, 300] width 9 height 37
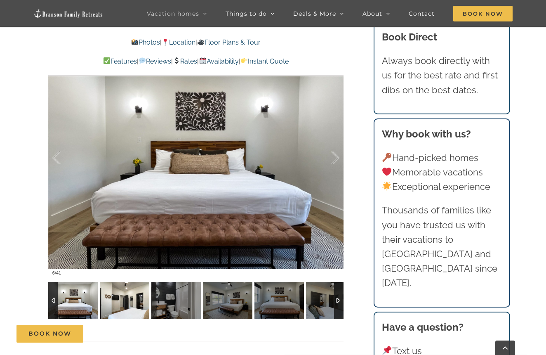
click at [134, 297] on img at bounding box center [124, 300] width 49 height 37
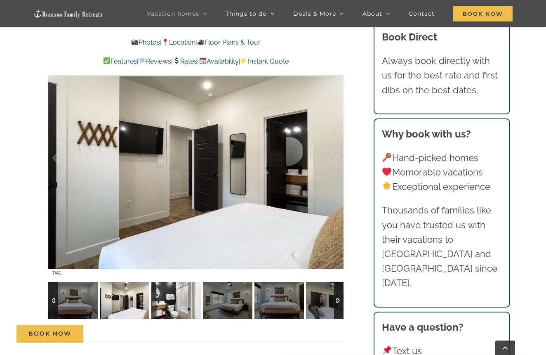
click at [163, 307] on img at bounding box center [175, 300] width 49 height 37
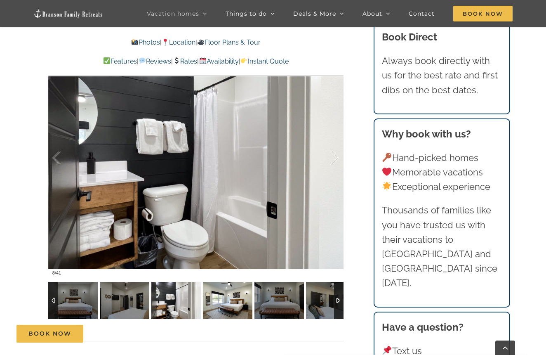
click at [217, 297] on img at bounding box center [227, 300] width 49 height 37
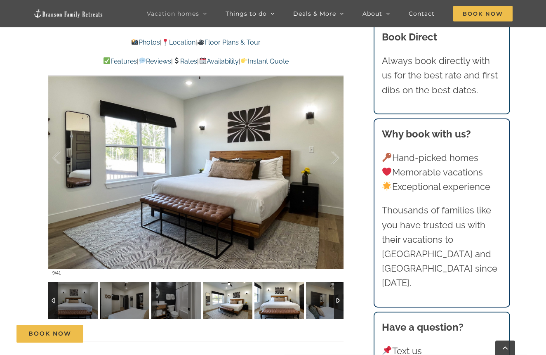
click at [265, 290] on img at bounding box center [279, 300] width 49 height 37
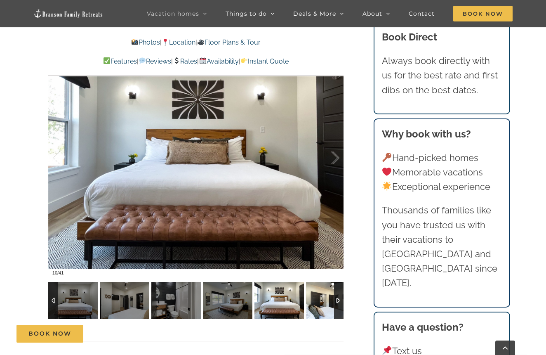
click at [323, 298] on img at bounding box center [330, 300] width 49 height 37
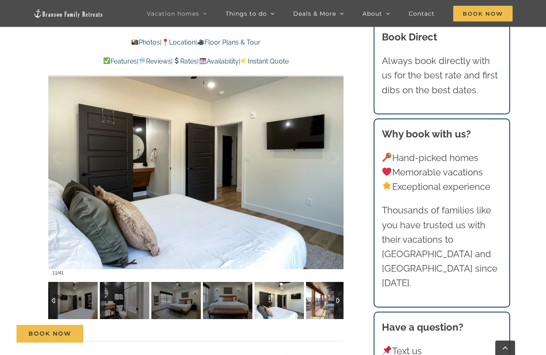
click at [328, 299] on img at bounding box center [330, 300] width 49 height 37
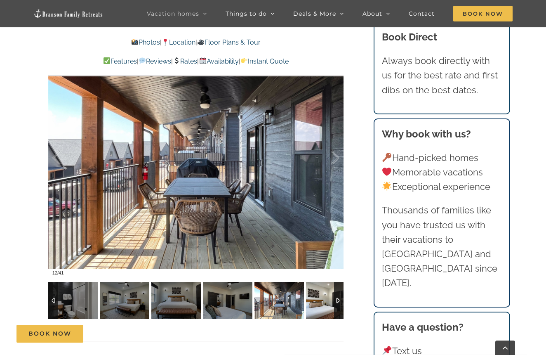
click at [328, 299] on img at bounding box center [330, 300] width 49 height 37
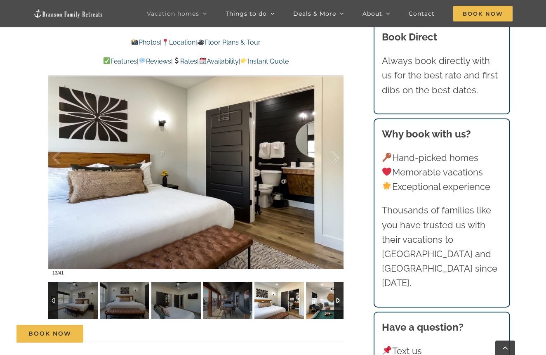
click at [328, 299] on img at bounding box center [330, 300] width 49 height 37
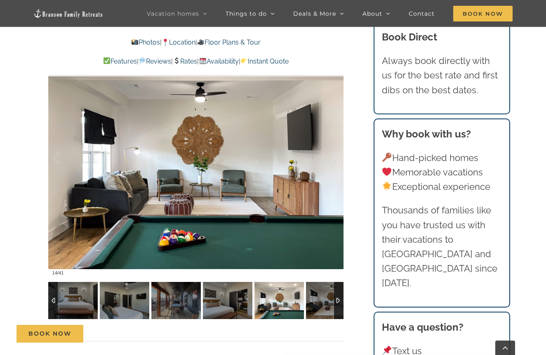
click at [328, 299] on img at bounding box center [330, 300] width 49 height 37
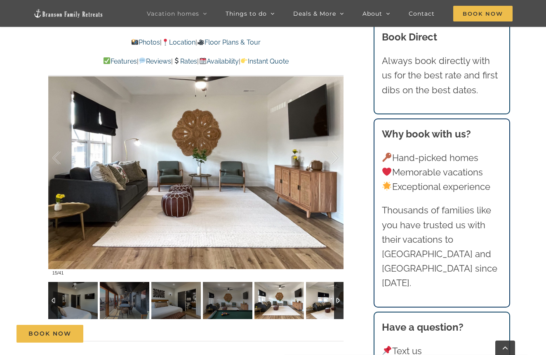
click at [328, 299] on img at bounding box center [330, 300] width 49 height 37
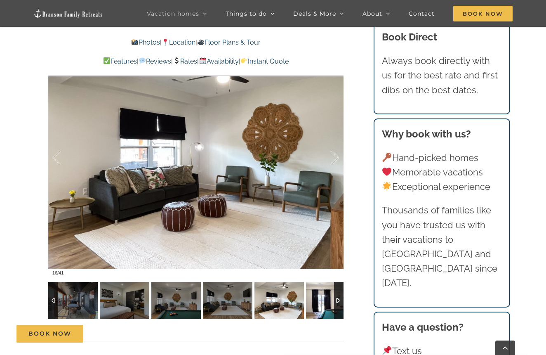
click at [328, 299] on img at bounding box center [330, 300] width 49 height 37
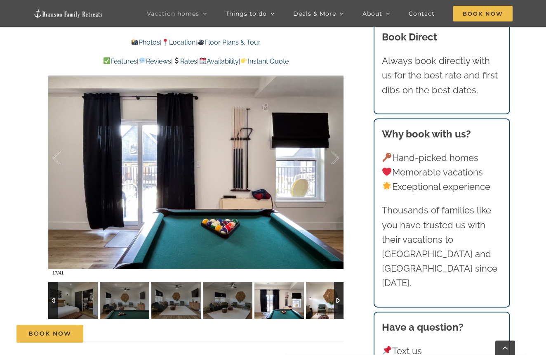
click at [328, 299] on img at bounding box center [330, 300] width 49 height 37
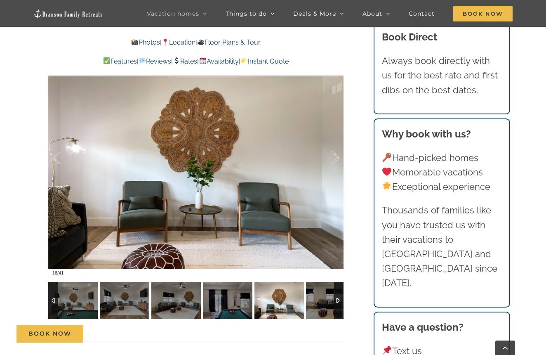
click at [328, 299] on img at bounding box center [330, 300] width 49 height 37
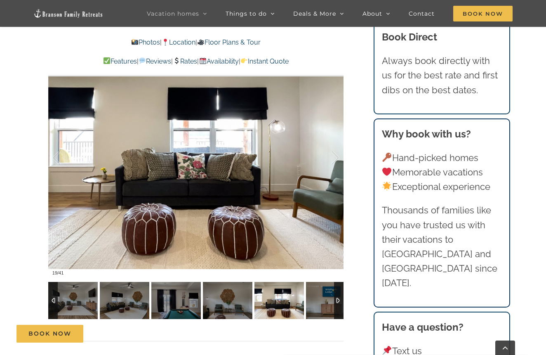
click at [328, 299] on img at bounding box center [330, 300] width 49 height 37
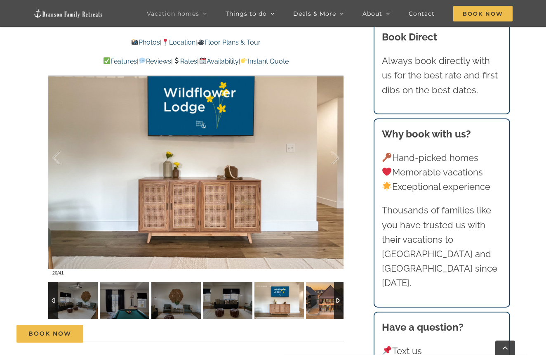
click at [328, 299] on img at bounding box center [330, 300] width 49 height 37
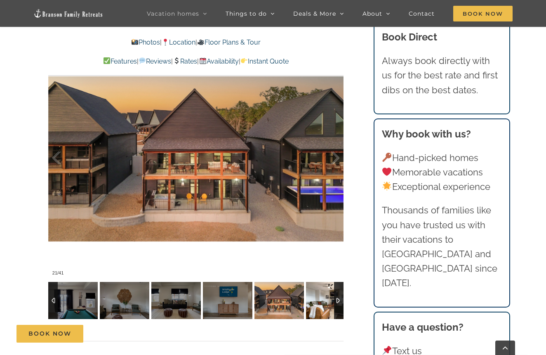
click at [328, 299] on img at bounding box center [330, 300] width 49 height 37
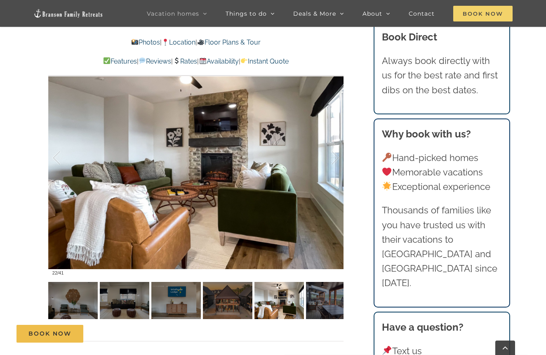
click at [486, 12] on span "Book Now" at bounding box center [482, 14] width 59 height 16
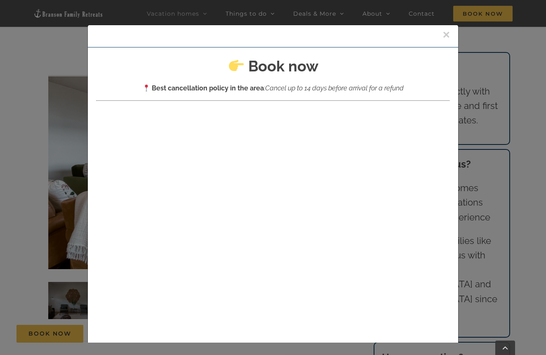
click at [36, 177] on div "× Book now Best cancellation policy in the area : Cancel up to 14 days before a…" at bounding box center [273, 177] width 546 height 355
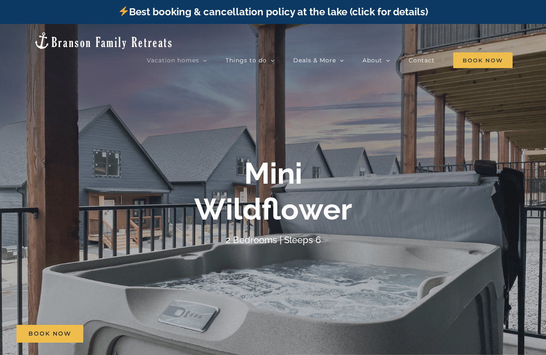
scroll to position [0, 0]
click at [480, 52] on span "Book Now" at bounding box center [482, 60] width 59 height 16
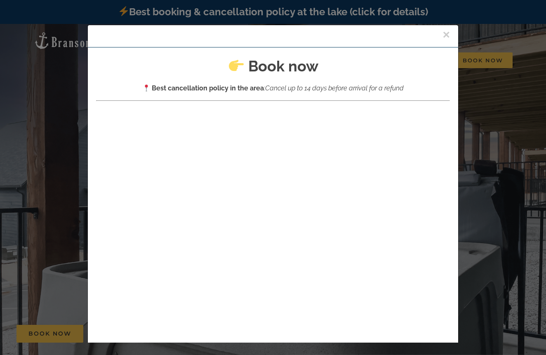
click at [54, 102] on div "× Book now Best cancellation policy in the area : Cancel up to 14 days before a…" at bounding box center [273, 177] width 546 height 355
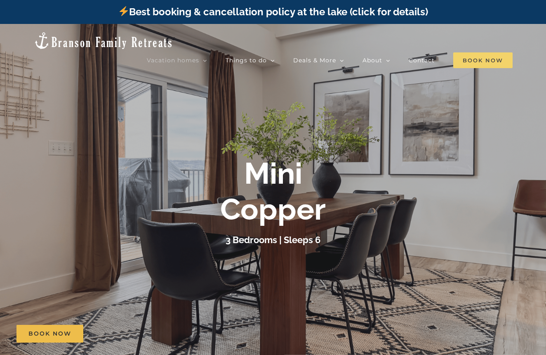
click at [486, 52] on span "Book Now" at bounding box center [482, 60] width 59 height 16
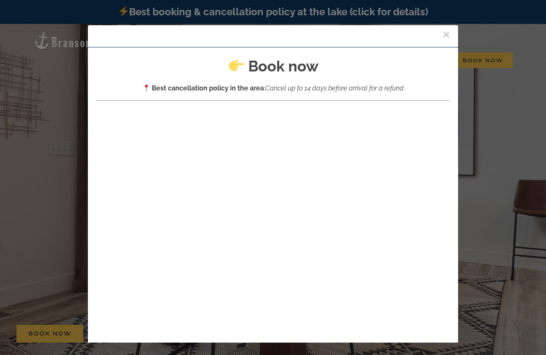
click at [37, 170] on div "× Book now Best cancellation policy in the area : Cancel up to 14 days before a…" at bounding box center [273, 177] width 546 height 355
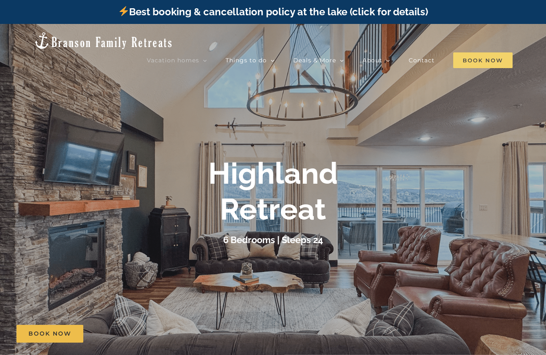
click at [502, 52] on span "Book Now" at bounding box center [482, 60] width 59 height 16
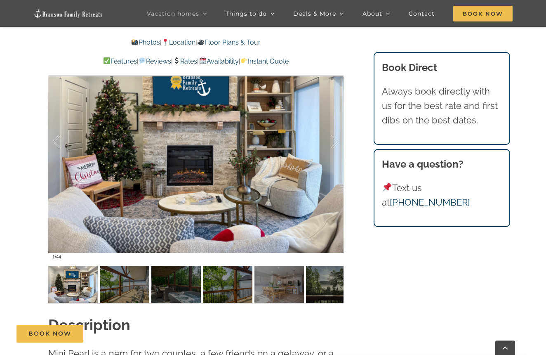
scroll to position [611, 0]
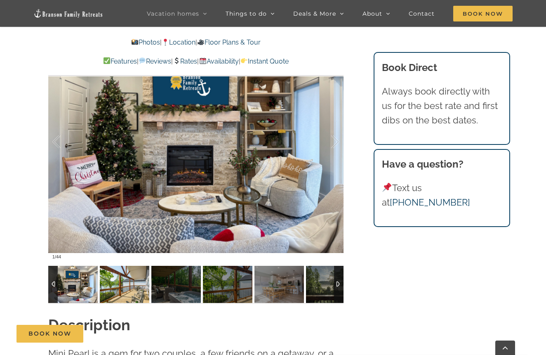
click at [120, 271] on img at bounding box center [124, 284] width 49 height 37
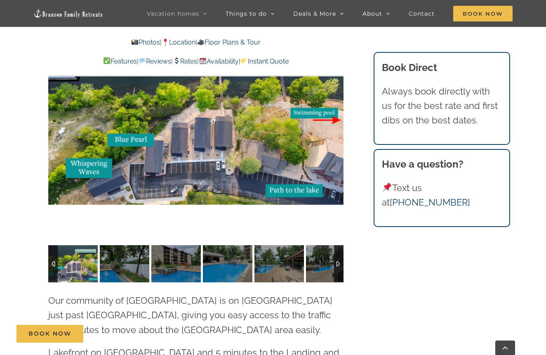
scroll to position [1741, 0]
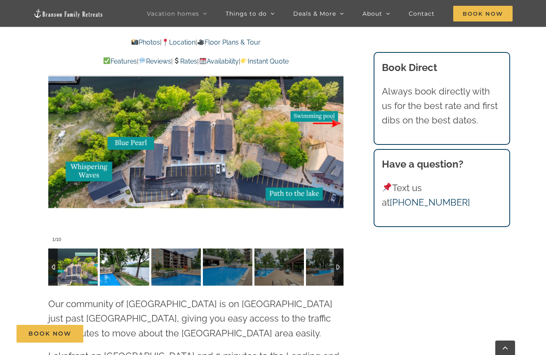
click at [130, 248] on img at bounding box center [124, 266] width 49 height 37
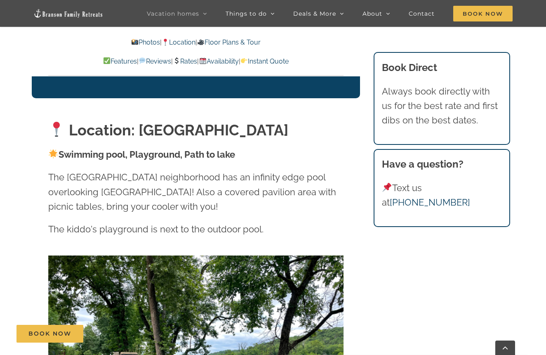
scroll to position [1631, 0]
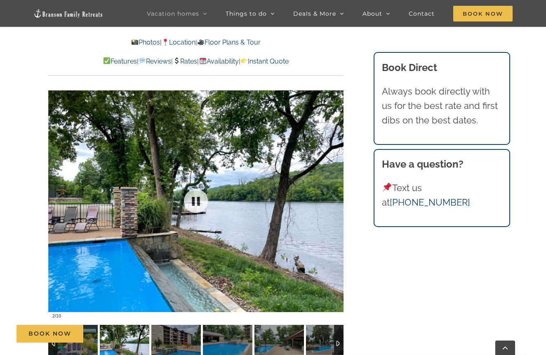
scroll to position [1680, 0]
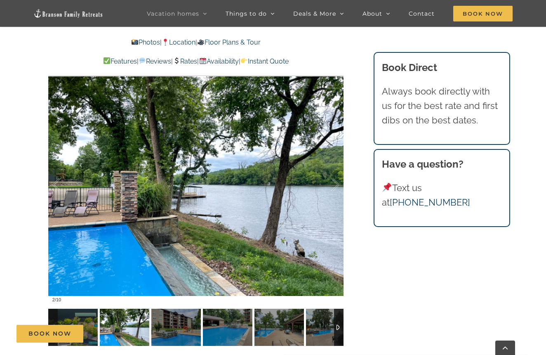
click at [124, 309] on img at bounding box center [124, 327] width 49 height 37
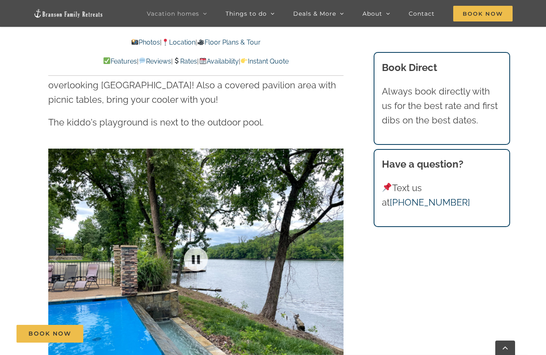
scroll to position [1607, 0]
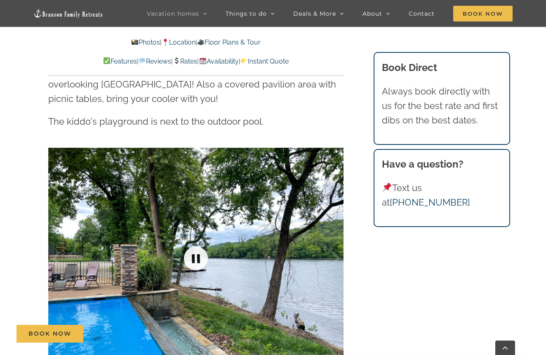
click at [203, 242] on link at bounding box center [195, 258] width 33 height 33
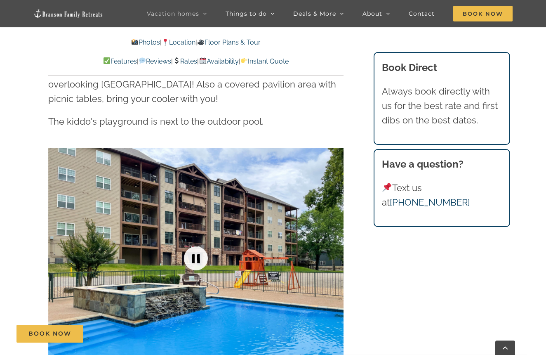
click at [203, 242] on link at bounding box center [195, 258] width 33 height 33
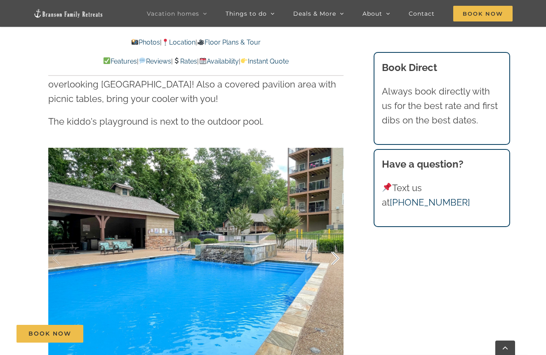
click at [335, 233] on div at bounding box center [327, 258] width 26 height 51
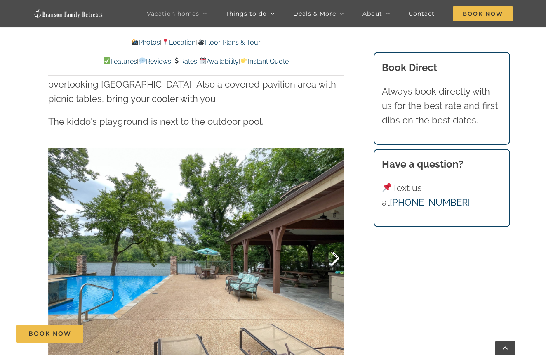
click at [335, 233] on div at bounding box center [327, 258] width 26 height 51
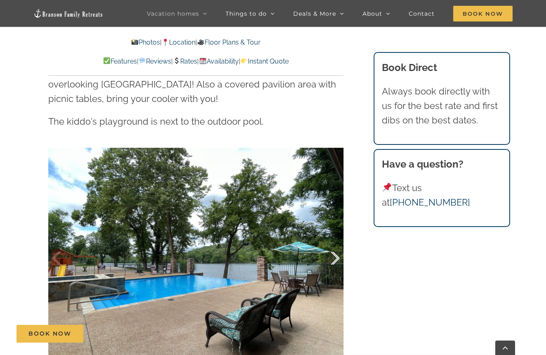
click at [335, 233] on div at bounding box center [327, 258] width 26 height 51
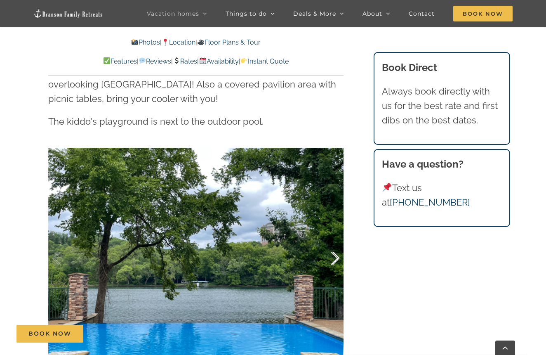
click at [335, 233] on div at bounding box center [327, 258] width 26 height 51
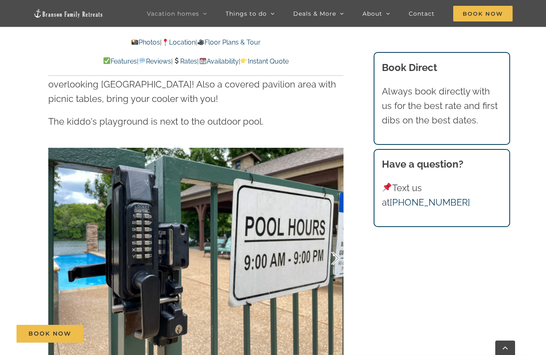
click at [335, 206] on div "8 / 10" at bounding box center [195, 258] width 295 height 243
click at [335, 233] on div at bounding box center [327, 258] width 26 height 51
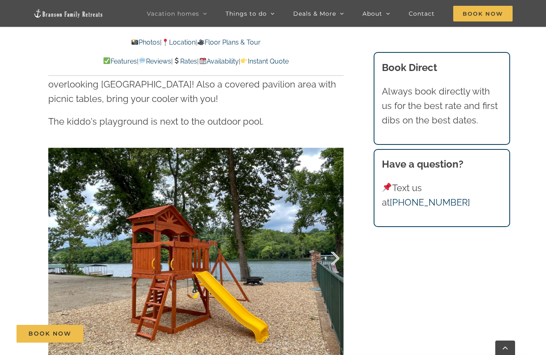
click at [335, 233] on div at bounding box center [327, 258] width 26 height 51
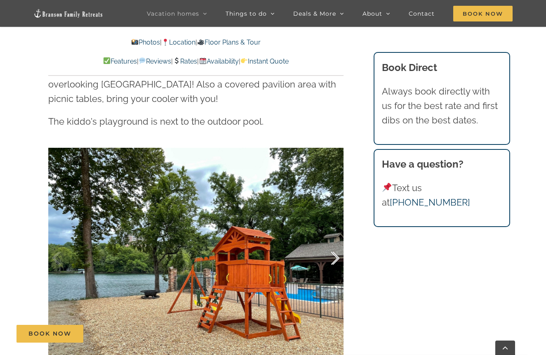
click at [335, 233] on div at bounding box center [327, 258] width 26 height 51
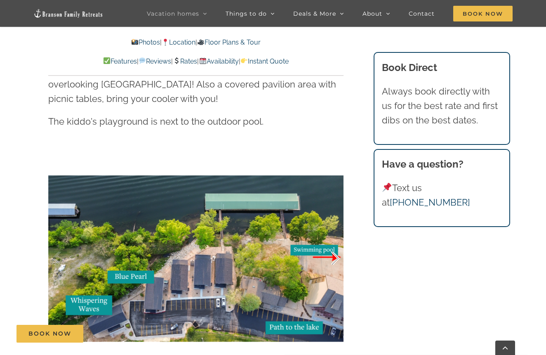
click at [335, 233] on div at bounding box center [327, 258] width 26 height 51
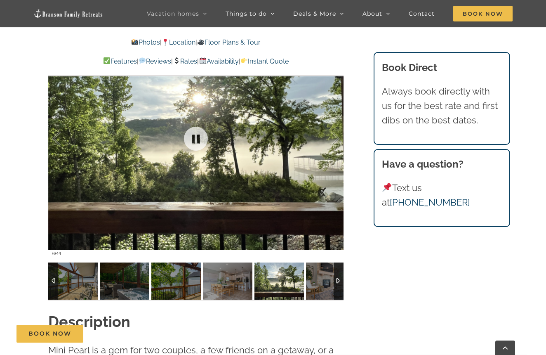
scroll to position [615, 0]
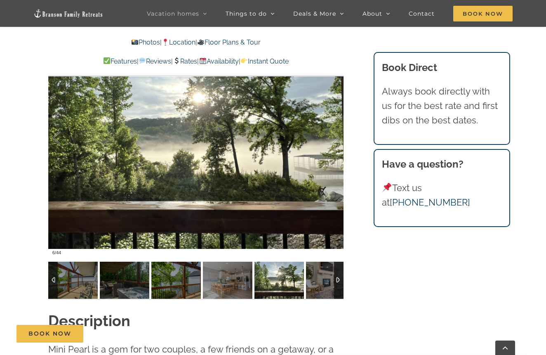
click at [322, 163] on div at bounding box center [195, 137] width 295 height 243
click at [335, 176] on div at bounding box center [195, 137] width 295 height 243
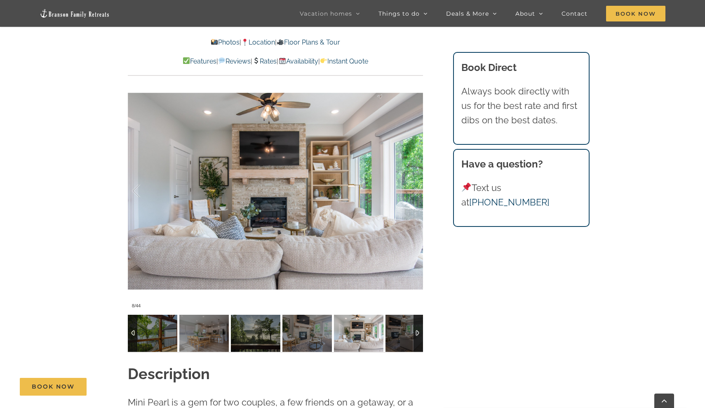
click at [75, 15] on img at bounding box center [75, 13] width 70 height 9
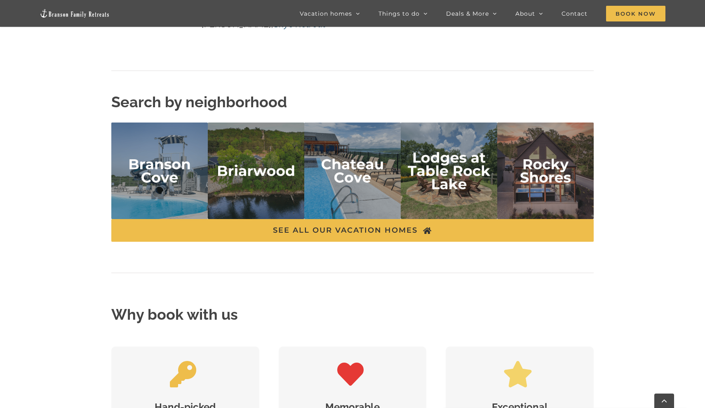
scroll to position [1908, 0]
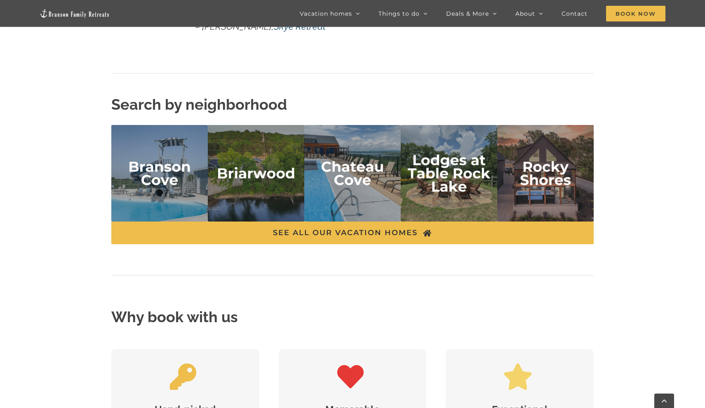
click at [443, 153] on img "Lodges at Table Rock Lake" at bounding box center [449, 173] width 97 height 97
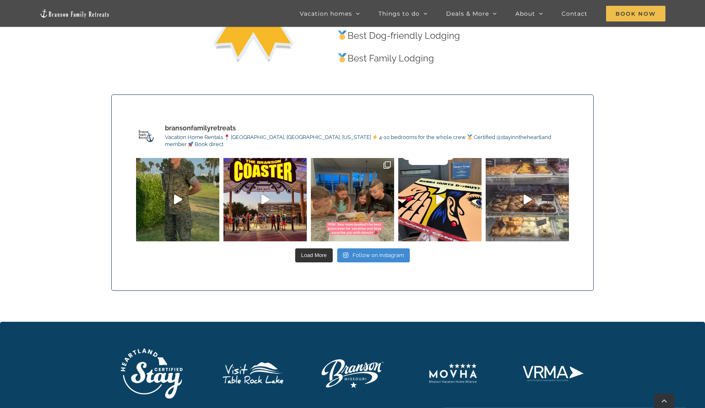
scroll to position [2509, 0]
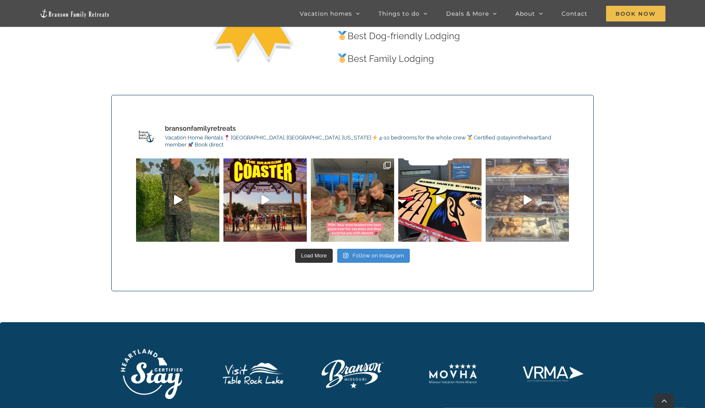
click at [528, 195] on icon "Play" at bounding box center [528, 199] width 8 height 9
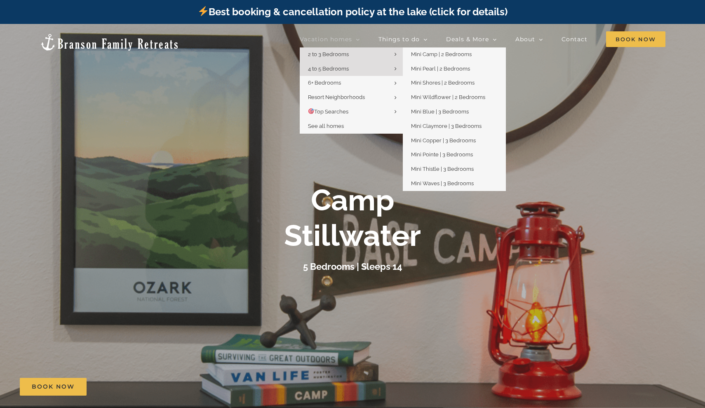
click at [352, 56] on link "2 to 3 Bedrooms" at bounding box center [351, 54] width 103 height 14
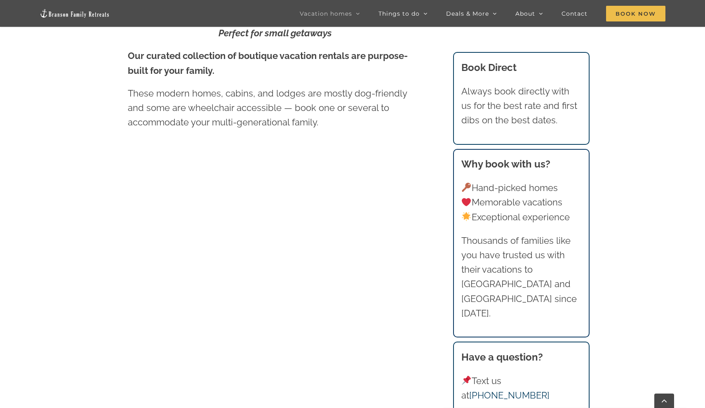
scroll to position [551, 0]
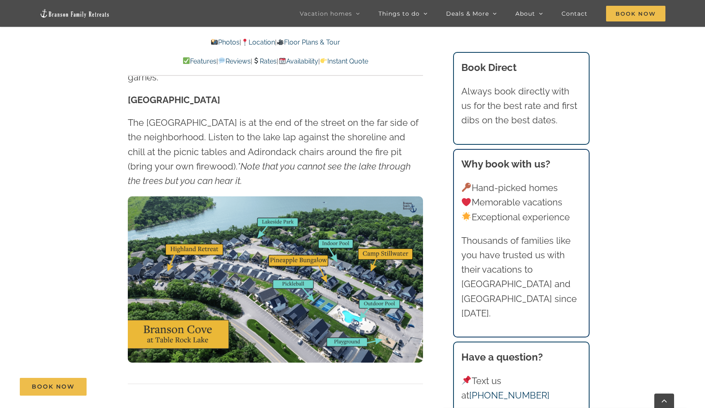
scroll to position [2187, 0]
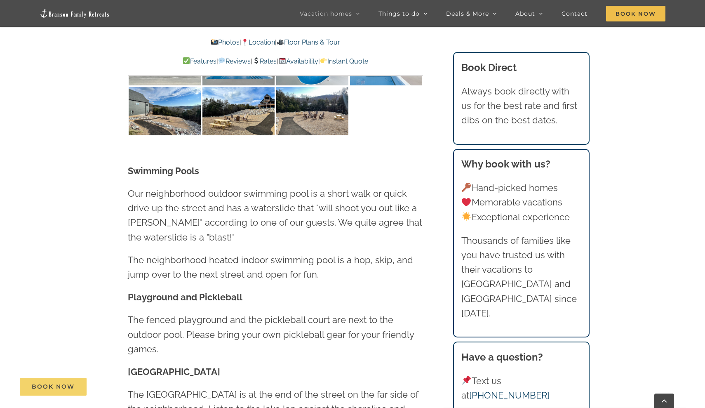
click at [61, 385] on span "Book Now" at bounding box center [53, 386] width 43 height 7
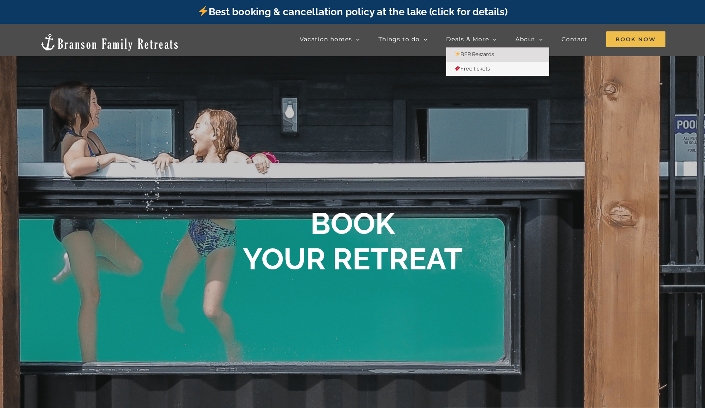
click at [478, 54] on span "BFR Rewards" at bounding box center [475, 54] width 40 height 6
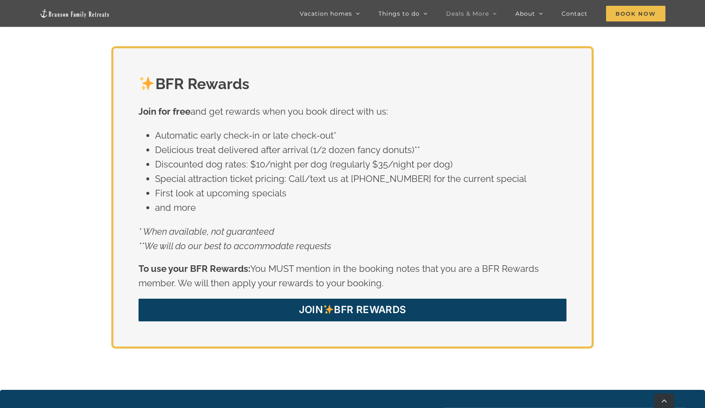
scroll to position [1459, 0]
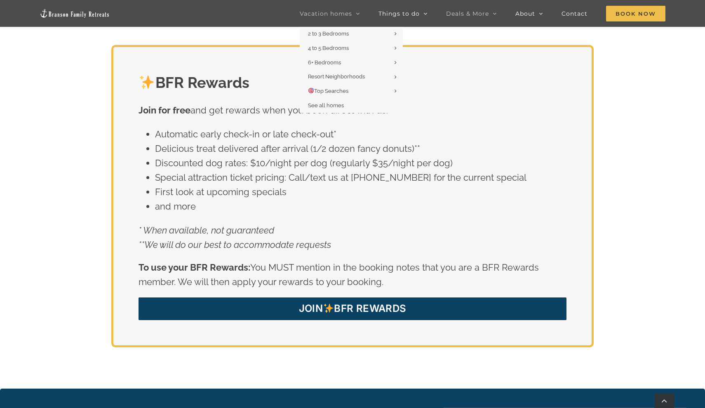
click at [340, 9] on link "Vacation homes" at bounding box center [330, 13] width 60 height 27
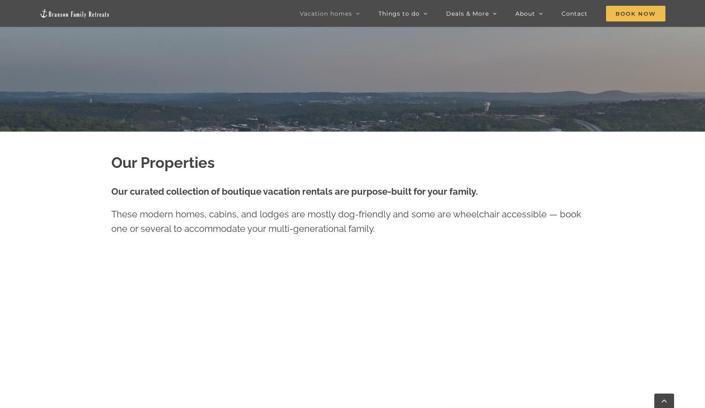
scroll to position [299, 0]
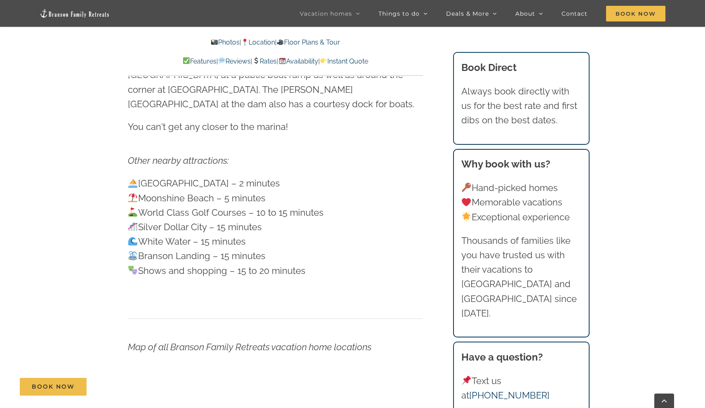
scroll to position [2840, 0]
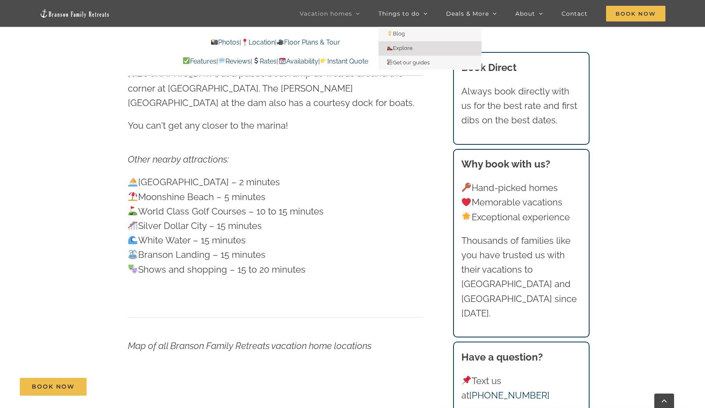
click at [418, 50] on link "Explore" at bounding box center [430, 48] width 103 height 14
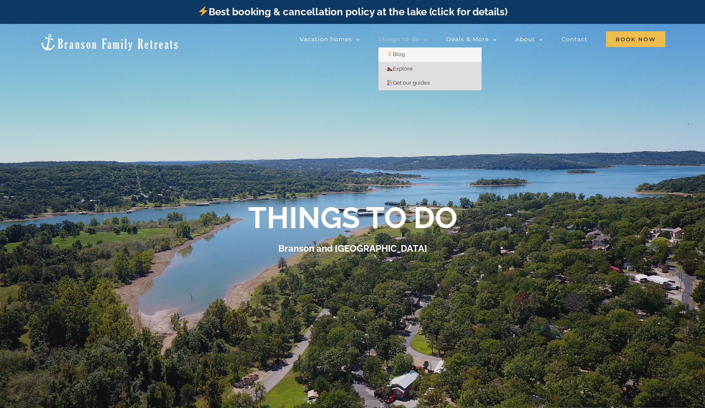
click at [412, 82] on span "Get our guides" at bounding box center [408, 83] width 43 height 6
